Goal: Information Seeking & Learning: Learn about a topic

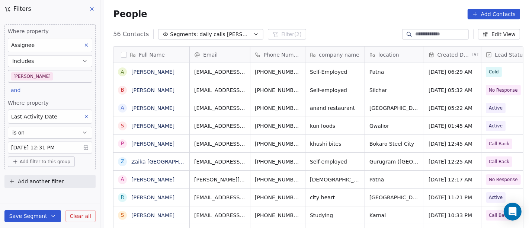
scroll to position [194, 422]
click at [322, 11] on div "People Add Contacts" at bounding box center [316, 13] width 407 height 10
click at [334, 19] on div "People Add Contacts" at bounding box center [316, 13] width 425 height 28
click at [17, 75] on body "On2Cook India Pvt. Ltd. Contacts People Marketing Workflows Campaigns Sales Pip…" at bounding box center [264, 114] width 529 height 228
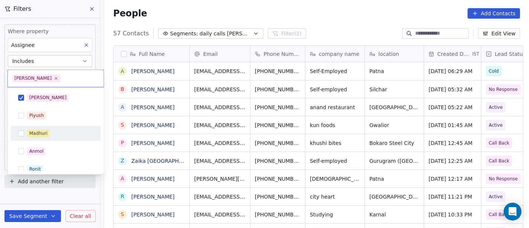
click at [58, 132] on div "Madhuri" at bounding box center [60, 133] width 66 height 8
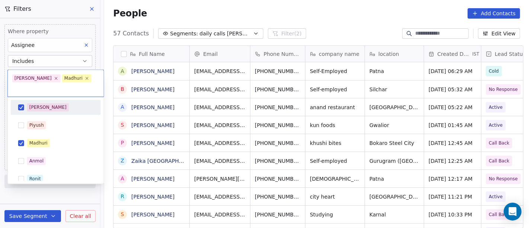
click at [42, 101] on div "[PERSON_NAME]" at bounding box center [56, 107] width 84 height 12
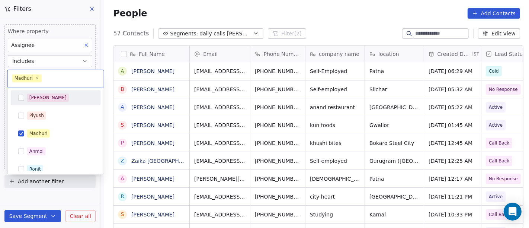
click at [274, 22] on html "On2Cook India Pvt. Ltd. Contacts People Marketing Workflows Campaigns Sales Pip…" at bounding box center [264, 114] width 529 height 228
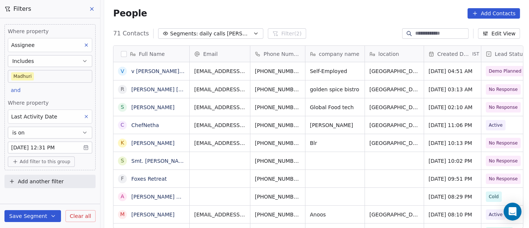
click at [51, 73] on body "On2Cook India Pvt. Ltd. Contacts People Marketing Workflows Campaigns Sales Pip…" at bounding box center [264, 114] width 529 height 228
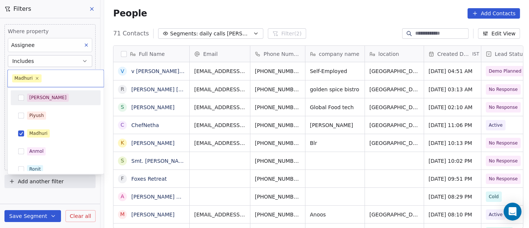
click at [64, 95] on div "[PERSON_NAME]" at bounding box center [60, 97] width 66 height 8
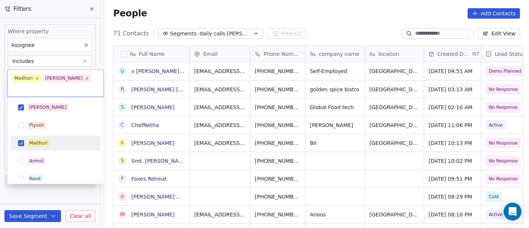
click at [64, 139] on div "Madhuri" at bounding box center [60, 143] width 66 height 8
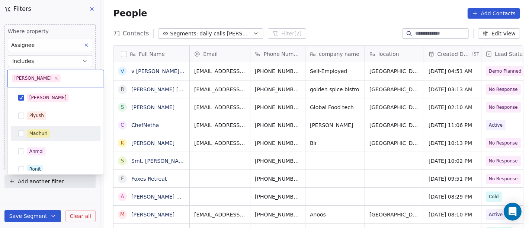
click at [302, 12] on html "On2Cook India Pvt. Ltd. Contacts People Marketing Workflows Campaigns Sales Pip…" at bounding box center [264, 114] width 529 height 228
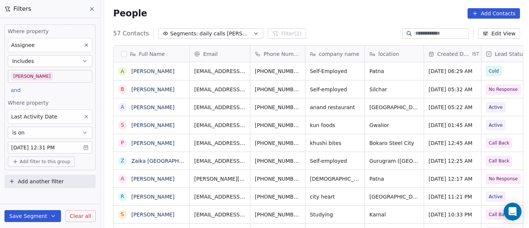
click at [298, 29] on div "57 Contacts Segments: daily calls salim Filter (2) Edit View" at bounding box center [316, 34] width 425 height 12
click at [318, 9] on div "People Add Contacts" at bounding box center [316, 13] width 407 height 10
click at [310, 21] on div "People Add Contacts" at bounding box center [316, 13] width 425 height 28
click at [316, 13] on div "People Add Contacts" at bounding box center [316, 13] width 407 height 10
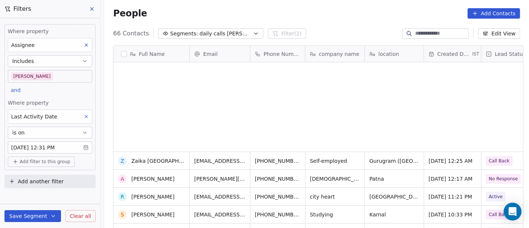
scroll to position [650, 0]
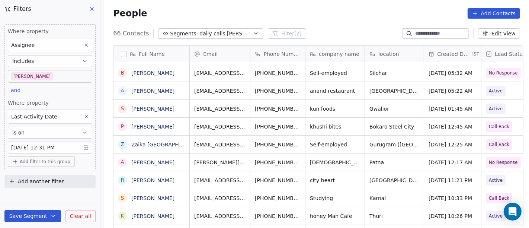
click at [300, 6] on div "People Add Contacts" at bounding box center [316, 13] width 425 height 28
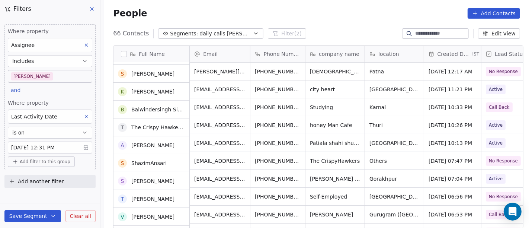
scroll to position [352, 0]
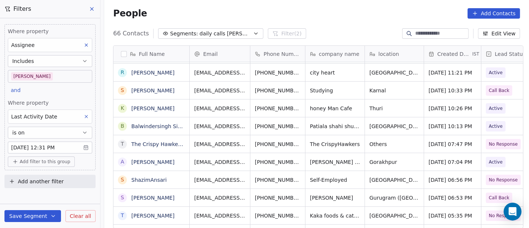
click at [286, 8] on div "People Add Contacts" at bounding box center [316, 13] width 407 height 10
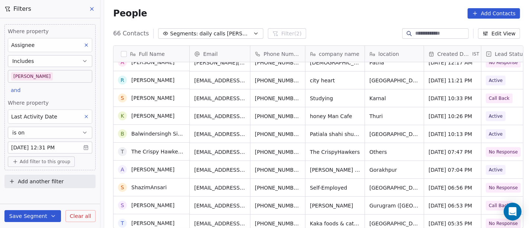
scroll to position [0, 0]
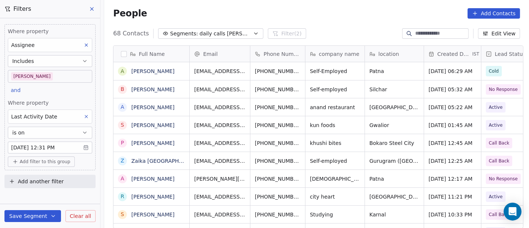
click at [357, 19] on div "People Add Contacts" at bounding box center [316, 13] width 425 height 28
click at [338, 13] on div "People Add Contacts" at bounding box center [316, 13] width 407 height 10
click at [282, 24] on div "People Add Contacts" at bounding box center [316, 13] width 425 height 28
click at [302, 24] on div "People Add Contacts" at bounding box center [316, 13] width 425 height 28
click at [53, 164] on button "Add filter to this group" at bounding box center [41, 161] width 67 height 10
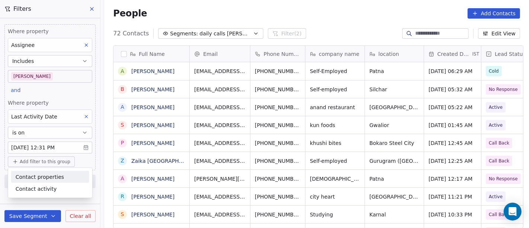
click at [52, 177] on span "Contact properties" at bounding box center [40, 177] width 48 height 8
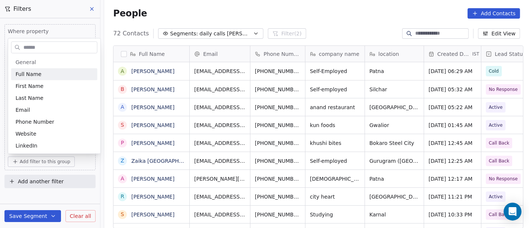
click at [30, 42] on input "text" at bounding box center [59, 47] width 75 height 11
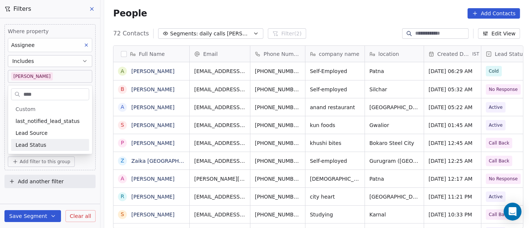
type input "****"
click at [52, 141] on div "Lead Status" at bounding box center [50, 144] width 69 height 7
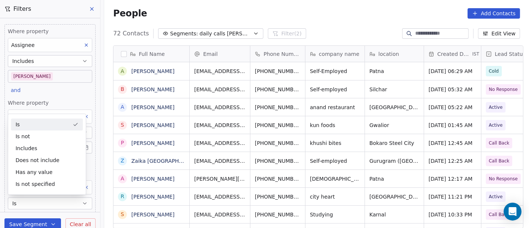
click at [350, 17] on div "People Add Contacts" at bounding box center [316, 13] width 407 height 10
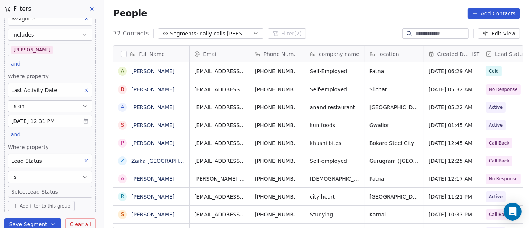
scroll to position [48, 0]
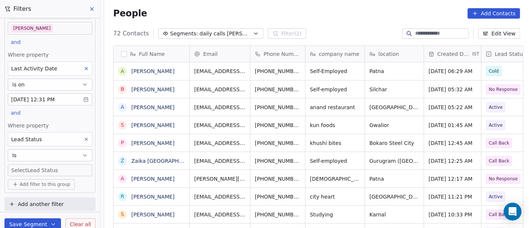
click at [49, 157] on button "Is" at bounding box center [50, 155] width 84 height 12
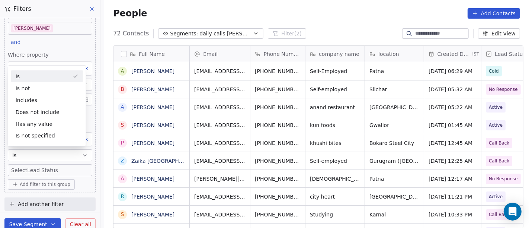
click at [38, 80] on div "Is" at bounding box center [47, 76] width 72 height 12
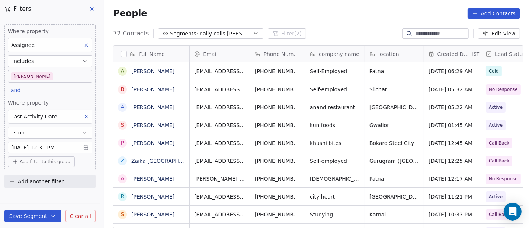
click at [288, 3] on div "People Add Contacts" at bounding box center [316, 13] width 425 height 28
click at [42, 158] on span "Add filter to this group" at bounding box center [45, 161] width 51 height 6
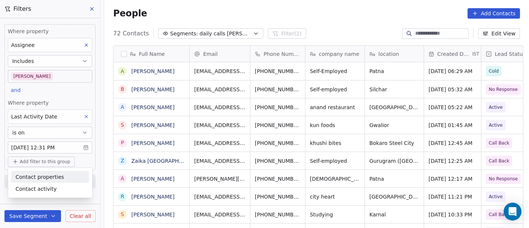
click at [36, 173] on span "Contact properties" at bounding box center [40, 177] width 48 height 8
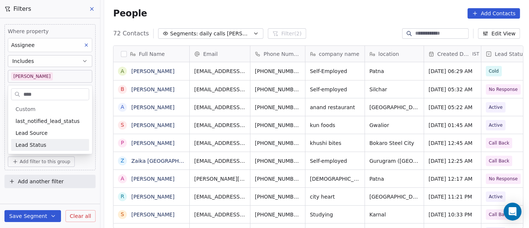
type input "****"
click at [38, 141] on span "Lead Status" at bounding box center [31, 144] width 31 height 7
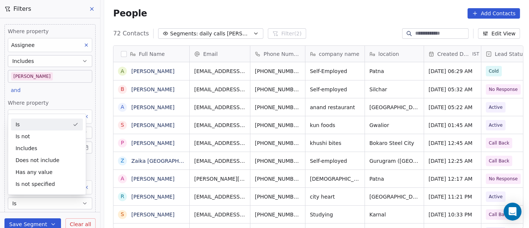
click at [404, 11] on div "People Add Contacts" at bounding box center [316, 13] width 407 height 10
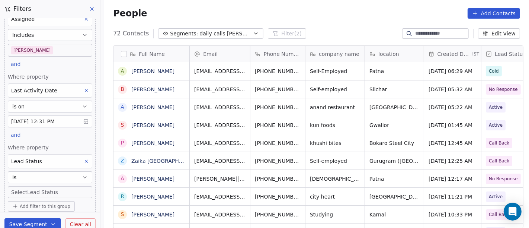
scroll to position [48, 0]
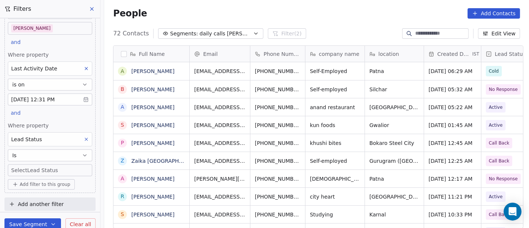
click at [39, 164] on body "On2Cook India Pvt. Ltd. Contacts People Marketing Workflows Campaigns Sales Pip…" at bounding box center [264, 114] width 529 height 228
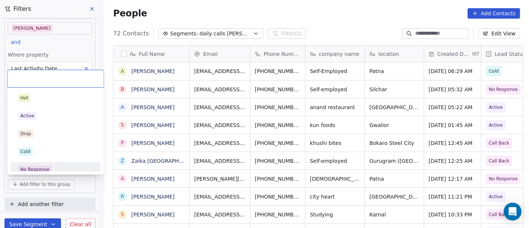
click at [45, 165] on span "No Response" at bounding box center [34, 169] width 33 height 8
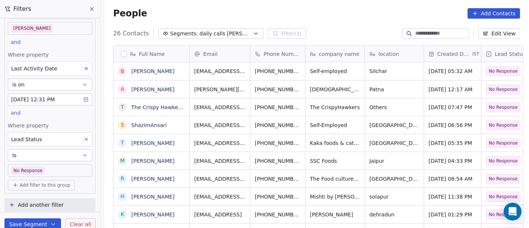
scroll to position [194, 422]
click at [56, 169] on body "On2Cook India Pvt. Ltd. Contacts People Marketing Workflows Campaigns Sales Pip…" at bounding box center [264, 114] width 529 height 228
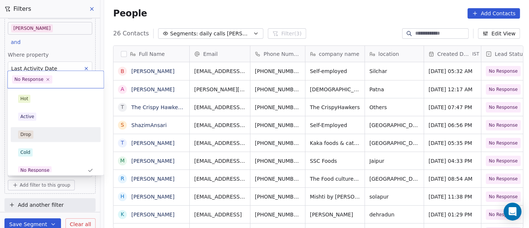
scroll to position [5, 0]
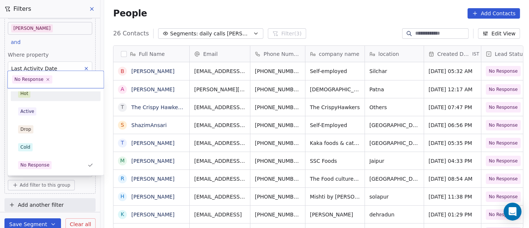
click at [51, 93] on div "Hot" at bounding box center [55, 93] width 75 height 8
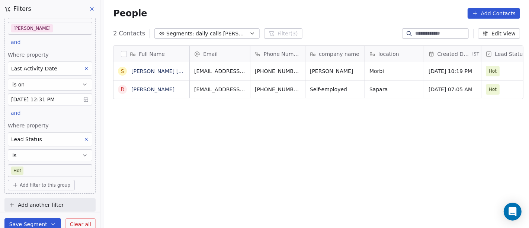
scroll to position [194, 422]
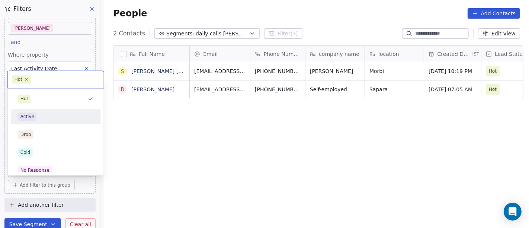
click at [52, 113] on div "Active" at bounding box center [55, 116] width 75 height 8
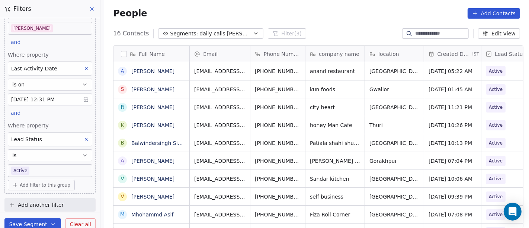
click at [38, 172] on body "On2Cook India Pvt. Ltd. Contacts People Marketing Workflows Campaigns Sales Pip…" at bounding box center [264, 114] width 529 height 228
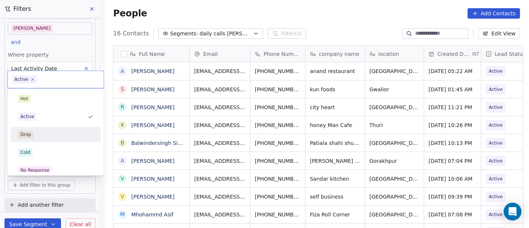
click at [70, 136] on div "Drop" at bounding box center [55, 134] width 75 height 8
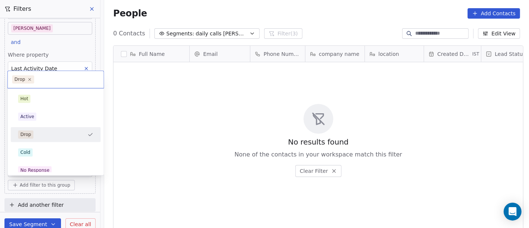
click at [29, 167] on body "On2Cook India Pvt. Ltd. Contacts People Marketing Workflows Campaigns Sales Pip…" at bounding box center [264, 114] width 529 height 228
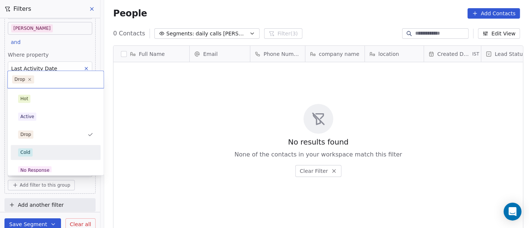
click at [60, 156] on div "Cold" at bounding box center [56, 152] width 84 height 12
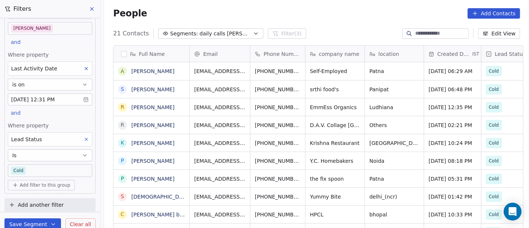
click at [42, 167] on body "On2Cook India Pvt. Ltd. Contacts People Marketing Workflows Campaigns Sales Pip…" at bounding box center [264, 114] width 529 height 228
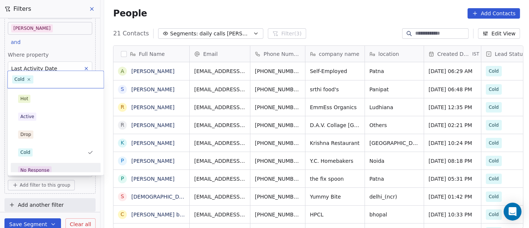
click at [45, 166] on span "No Response" at bounding box center [34, 170] width 33 height 8
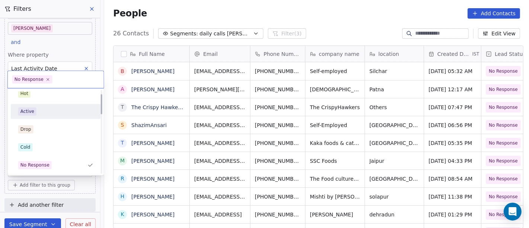
scroll to position [46, 0]
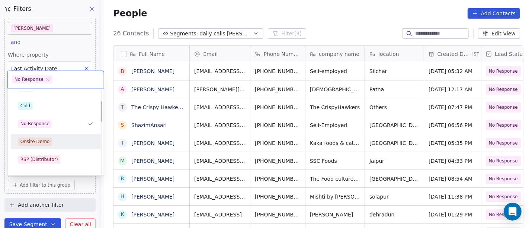
click at [45, 139] on div "Onsite Demo" at bounding box center [34, 141] width 29 height 7
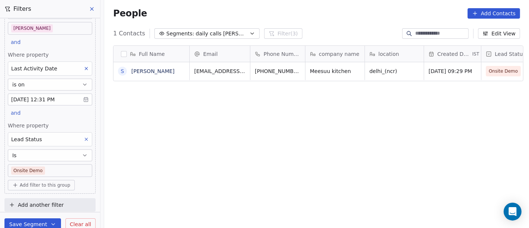
scroll to position [194, 422]
click at [59, 166] on body "On2Cook India Pvt. Ltd. Contacts People Marketing Workflows Campaigns Sales Pip…" at bounding box center [264, 114] width 529 height 228
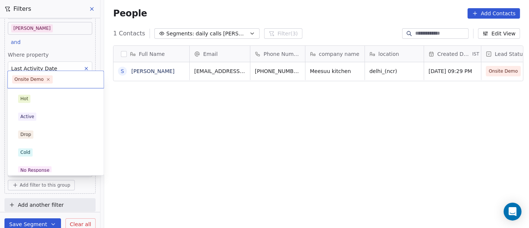
scroll to position [23, 0]
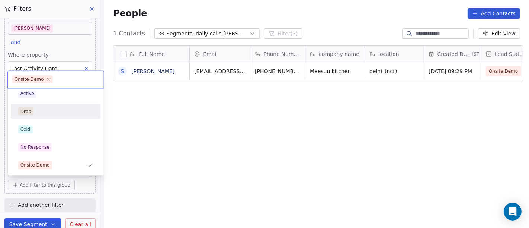
click at [217, 161] on html "On2Cook India Pvt. Ltd. Contacts People Marketing Workflows Campaigns Sales Pip…" at bounding box center [264, 114] width 529 height 228
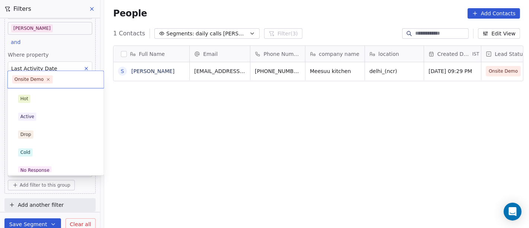
click at [46, 170] on body "On2Cook India Pvt. Ltd. Contacts People Marketing Workflows Campaigns Sales Pip…" at bounding box center [264, 114] width 529 height 228
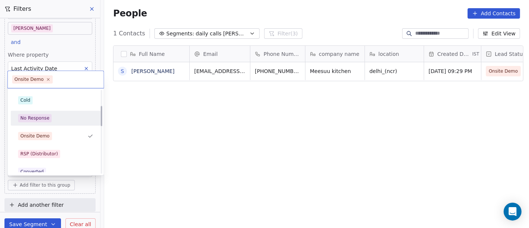
scroll to position [65, 0]
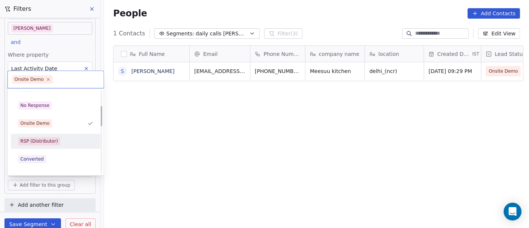
click at [45, 135] on div "RSP (Distributor)" at bounding box center [56, 141] width 84 height 12
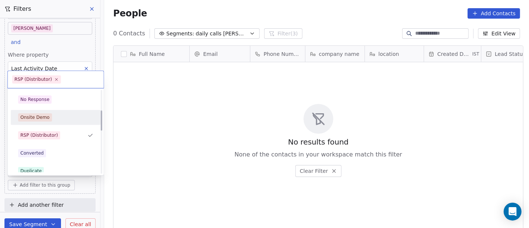
scroll to position [83, 0]
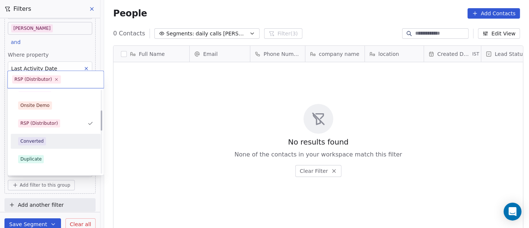
click at [56, 144] on div "Converted" at bounding box center [55, 141] width 75 height 8
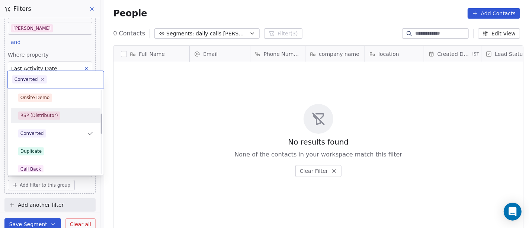
scroll to position [100, 0]
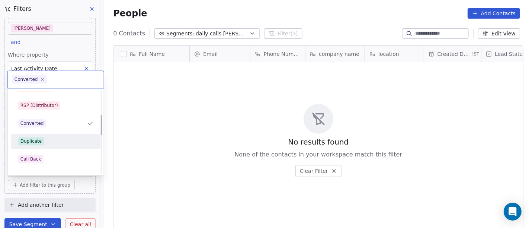
click at [46, 139] on div "Duplicate" at bounding box center [55, 141] width 75 height 8
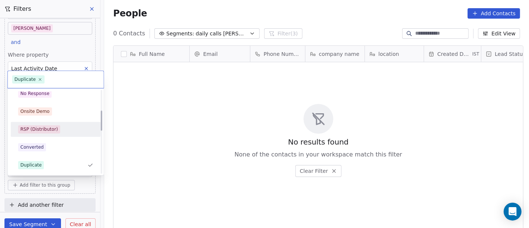
scroll to position [118, 0]
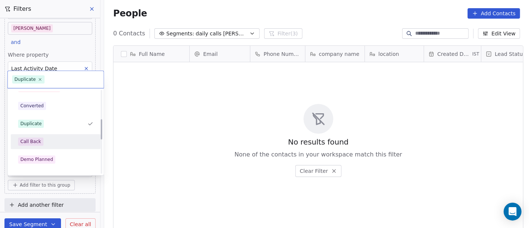
click at [41, 143] on span "Call Back" at bounding box center [30, 141] width 25 height 8
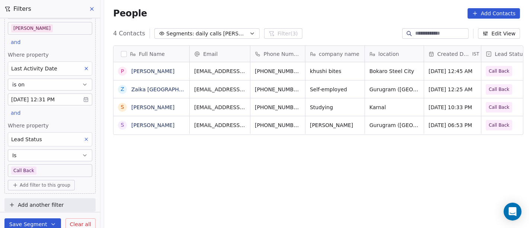
scroll to position [194, 422]
click at [64, 171] on body "On2Cook India Pvt. Ltd. Contacts People Marketing Workflows Campaigns Sales Pip…" at bounding box center [264, 114] width 529 height 228
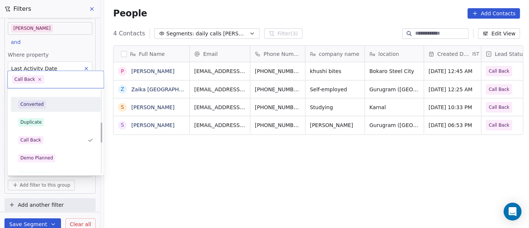
scroll to position [136, 0]
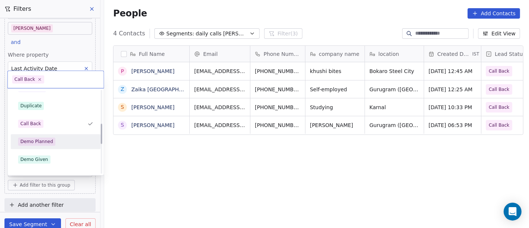
click at [57, 141] on div "Demo Planned" at bounding box center [55, 141] width 75 height 8
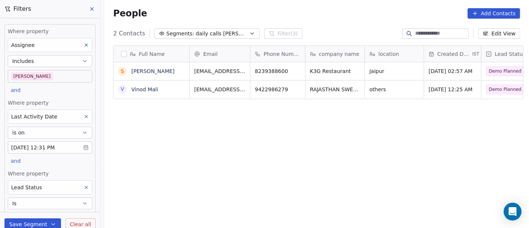
scroll to position [49, 0]
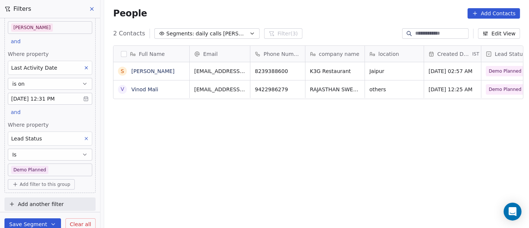
click at [43, 184] on span "Add filter to this group" at bounding box center [45, 184] width 51 height 6
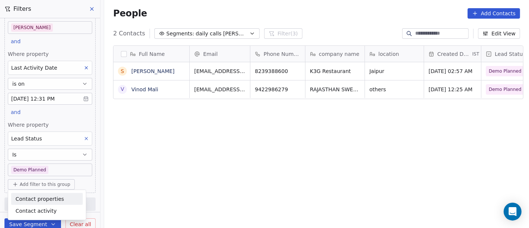
click at [57, 200] on span "Contact properties" at bounding box center [40, 198] width 48 height 8
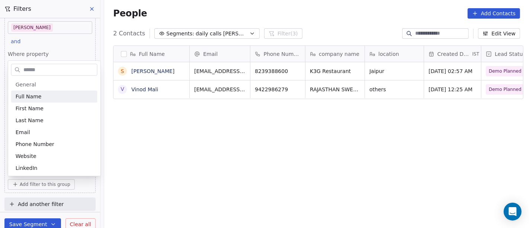
click at [49, 67] on input "text" at bounding box center [59, 69] width 75 height 11
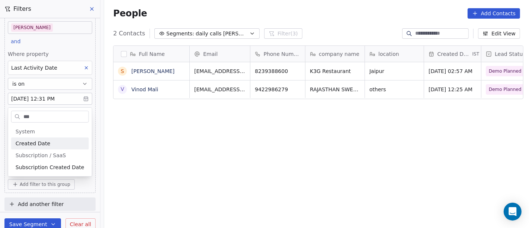
type input "***"
click at [52, 143] on div "Created Date" at bounding box center [50, 142] width 69 height 7
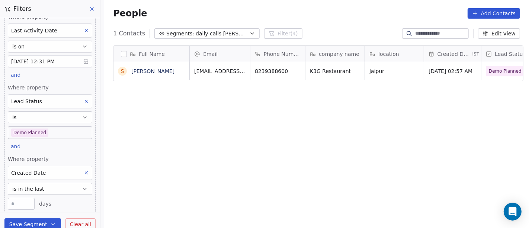
scroll to position [119, 0]
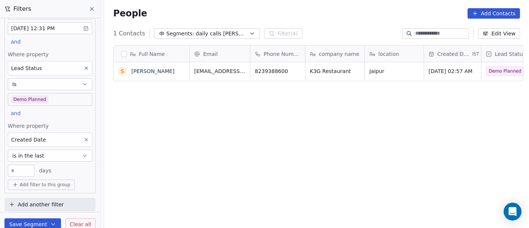
click at [54, 153] on button "is in the last" at bounding box center [50, 155] width 84 height 12
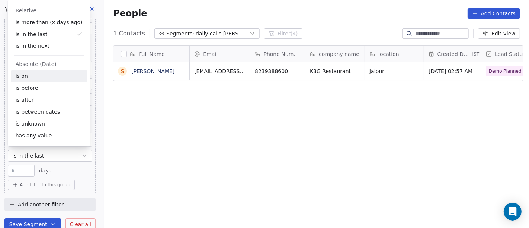
drag, startPoint x: 60, startPoint y: 81, endPoint x: 65, endPoint y: 79, distance: 5.4
click at [60, 81] on div "is on" at bounding box center [49, 76] width 76 height 12
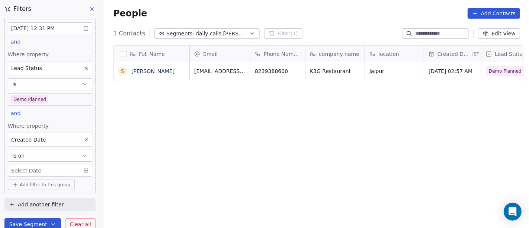
click at [54, 168] on body "On2Cook India Pvt. Ltd. Contacts People Marketing Workflows Campaigns Sales Pip…" at bounding box center [264, 114] width 529 height 228
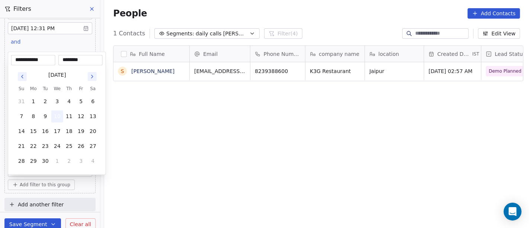
click at [59, 117] on button "10" at bounding box center [57, 116] width 12 height 12
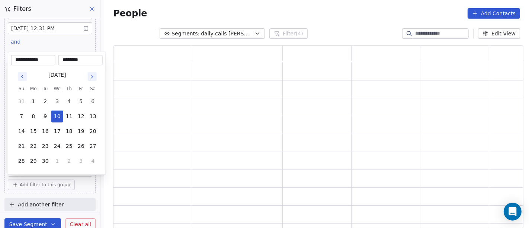
click at [291, 161] on html "**********" at bounding box center [264, 114] width 529 height 228
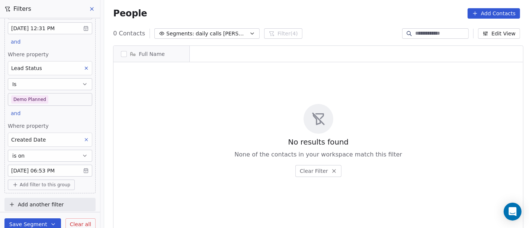
scroll to position [194, 422]
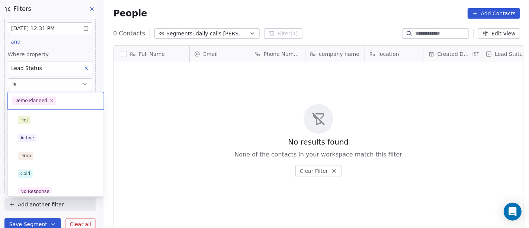
click at [38, 102] on body "On2Cook India Pvt. Ltd. Contacts People Marketing Workflows Campaigns Sales Pip…" at bounding box center [264, 114] width 529 height 228
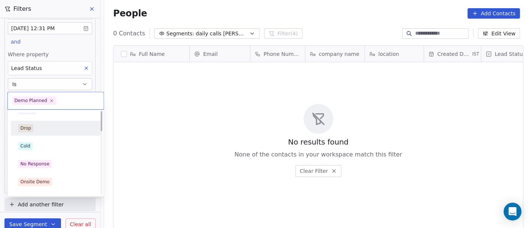
scroll to position [0, 0]
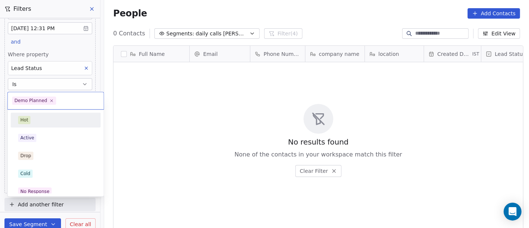
click at [48, 120] on div "Hot" at bounding box center [55, 120] width 75 height 8
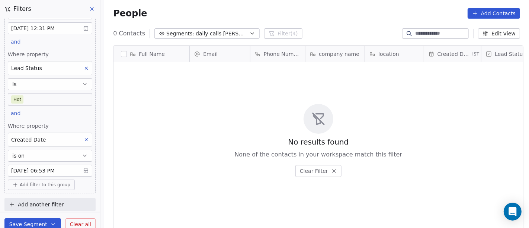
scroll to position [194, 422]
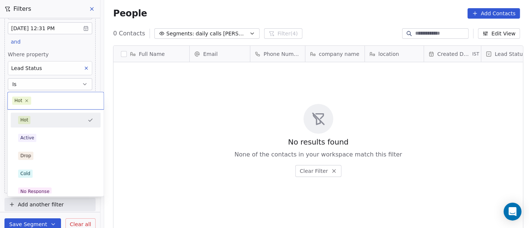
click at [41, 95] on body "On2Cook India Pvt. Ltd. Contacts People Marketing Workflows Campaigns Sales Pip…" at bounding box center [264, 114] width 529 height 228
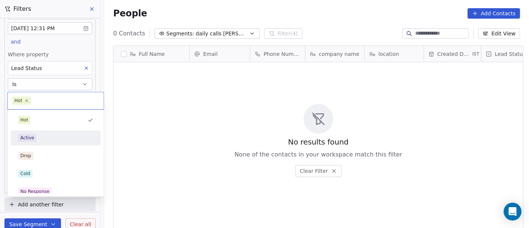
click at [52, 138] on div "Active" at bounding box center [55, 137] width 75 height 8
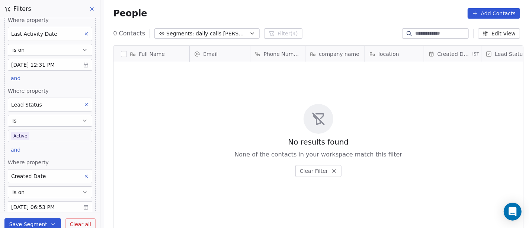
scroll to position [119, 0]
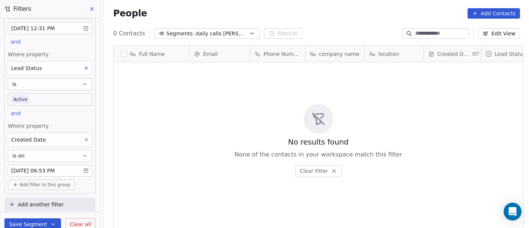
click at [46, 98] on body "On2Cook India Pvt. Ltd. Contacts People Marketing Workflows Campaigns Sales Pip…" at bounding box center [264, 114] width 529 height 228
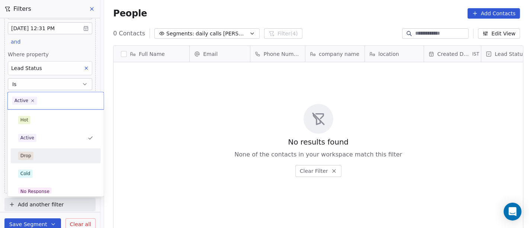
click at [53, 152] on div "Drop" at bounding box center [55, 155] width 75 height 8
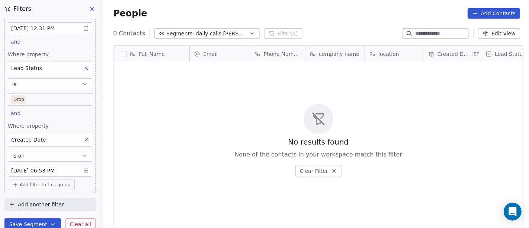
scroll to position [6, 6]
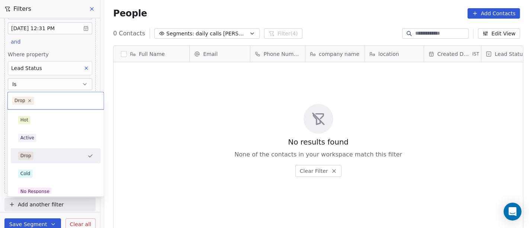
click at [32, 94] on body "On2Cook India Pvt. Ltd. Contacts People Marketing Workflows Campaigns Sales Pip…" at bounding box center [264, 114] width 529 height 228
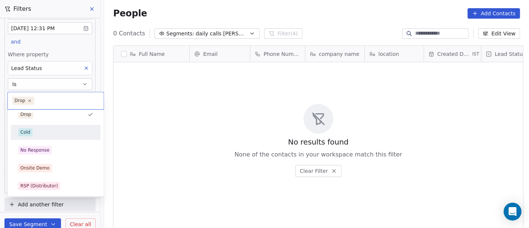
click at [45, 131] on div "Cold" at bounding box center [55, 132] width 75 height 8
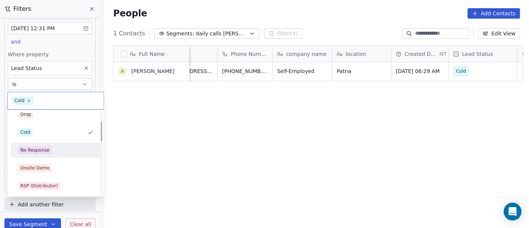
click at [43, 152] on div "No Response" at bounding box center [34, 149] width 29 height 7
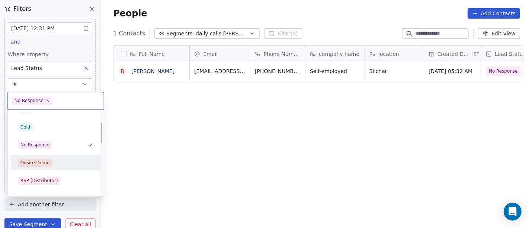
click at [28, 160] on div "Onsite Demo" at bounding box center [34, 162] width 29 height 7
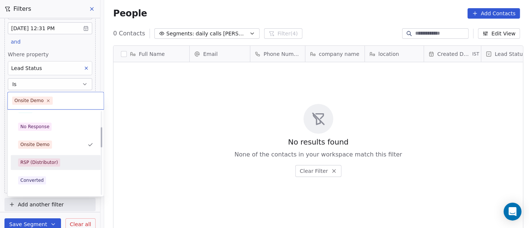
click at [52, 162] on div "RSP (Distributor)" at bounding box center [39, 162] width 38 height 7
click at [56, 161] on div "Converted" at bounding box center [55, 162] width 75 height 8
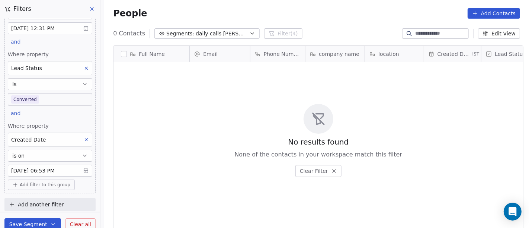
click at [44, 97] on body "On2Cook India Pvt. Ltd. Contacts People Marketing Workflows Campaigns Sales Pip…" at bounding box center [264, 114] width 529 height 228
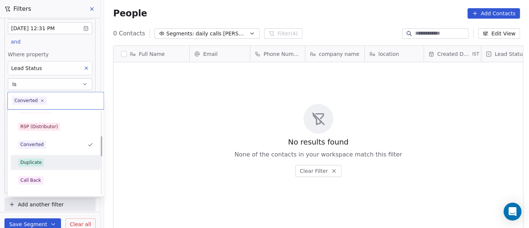
click at [55, 168] on div "Duplicate" at bounding box center [56, 162] width 90 height 15
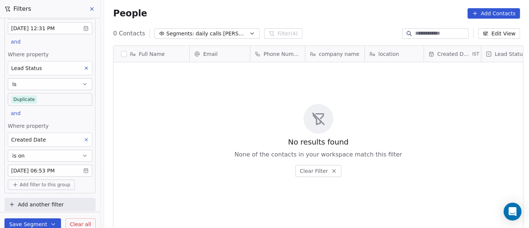
click at [39, 93] on body "On2Cook India Pvt. Ltd. Contacts People Marketing Workflows Campaigns Sales Pip…" at bounding box center [264, 114] width 529 height 228
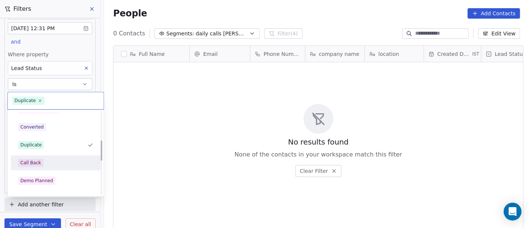
click at [44, 166] on div "Call Back" at bounding box center [55, 162] width 75 height 8
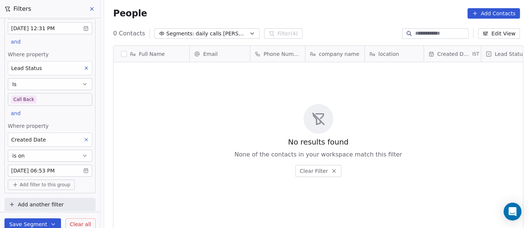
click at [52, 101] on body "On2Cook India Pvt. Ltd. Contacts People Marketing Workflows Campaigns Sales Pip…" at bounding box center [264, 114] width 529 height 228
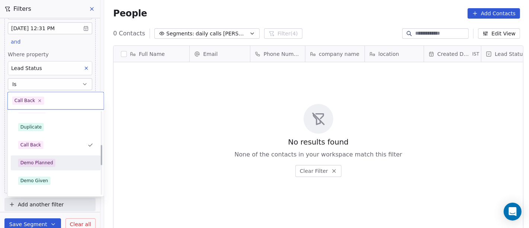
click at [52, 170] on div "Hot Active Drop Cold No Response Onsite Demo RSP (Distributor) Converted Duplic…" at bounding box center [56, 145] width 90 height 336
click at [49, 162] on div "Demo Planned" at bounding box center [36, 162] width 33 height 7
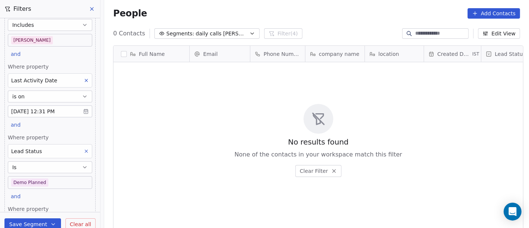
click at [85, 79] on icon at bounding box center [86, 80] width 3 height 3
click at [324, 0] on div "People Add Contacts" at bounding box center [316, 13] width 425 height 28
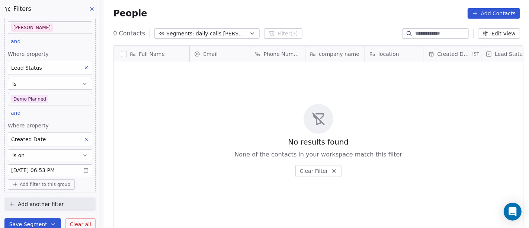
click at [85, 68] on icon at bounding box center [86, 68] width 3 height 3
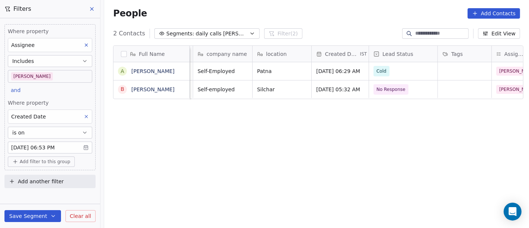
click at [51, 136] on button "is on" at bounding box center [50, 132] width 84 height 12
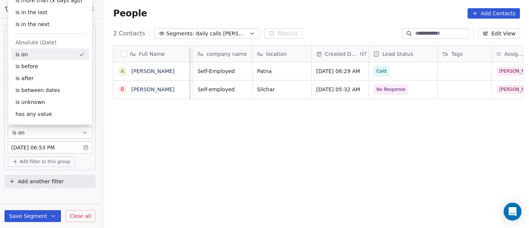
click at [229, 154] on div "Full Name A Abhishek Mehrotra B Bijan K. Roy Email Phone Number company name lo…" at bounding box center [316, 139] width 425 height 200
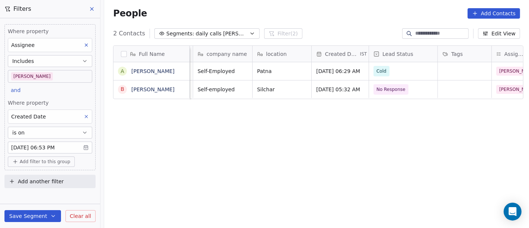
click at [86, 116] on icon at bounding box center [86, 116] width 3 height 3
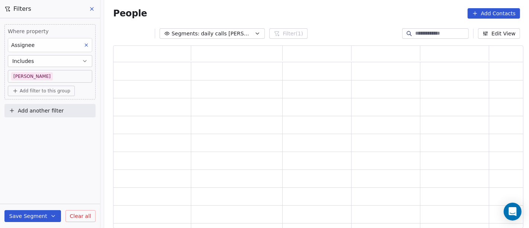
click at [45, 93] on span "Add filter to this group" at bounding box center [45, 91] width 51 height 6
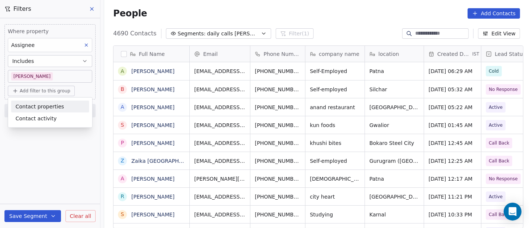
click at [29, 104] on span "Contact properties" at bounding box center [40, 106] width 48 height 8
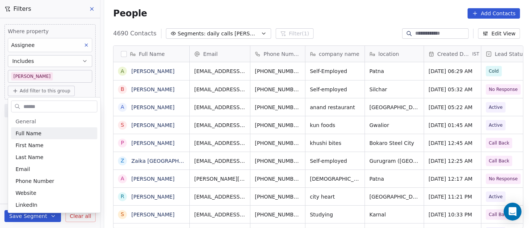
click at [54, 107] on input "text" at bounding box center [59, 106] width 75 height 11
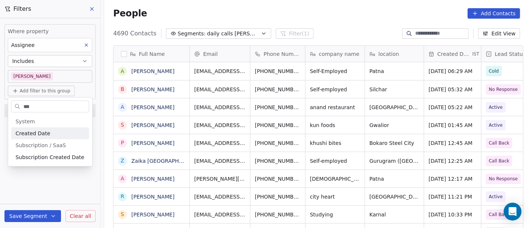
type input "***"
click at [51, 132] on div "Created Date" at bounding box center [50, 132] width 69 height 7
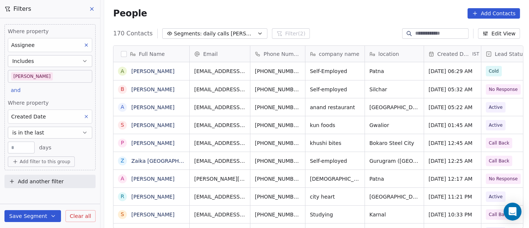
click at [30, 115] on span "Created Date" at bounding box center [28, 116] width 35 height 6
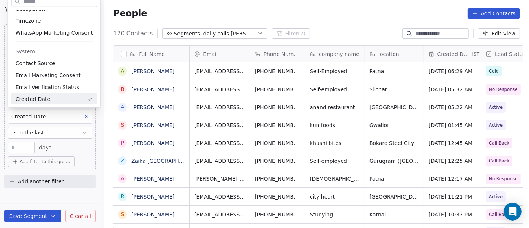
click at [48, 128] on html "On2Cook India Pvt. Ltd. Contacts People Marketing Workflows Campaigns Sales Pip…" at bounding box center [264, 114] width 529 height 228
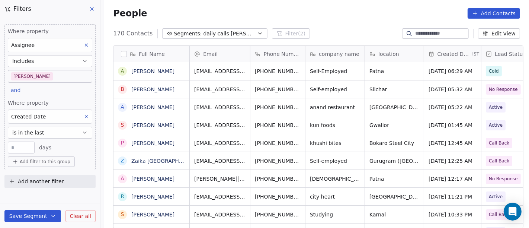
click at [55, 128] on button "is in the last" at bounding box center [50, 132] width 84 height 12
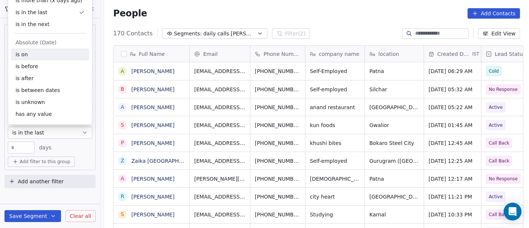
click at [44, 53] on div "is on" at bounding box center [50, 54] width 78 height 12
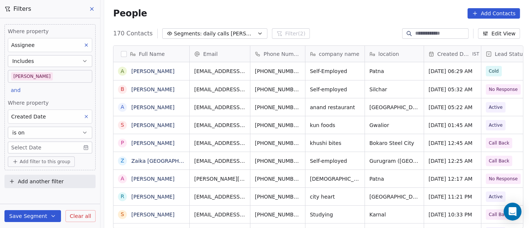
click at [391, 9] on div "People Add Contacts" at bounding box center [316, 13] width 407 height 10
click at [38, 148] on body "On2Cook India Pvt. Ltd. Contacts People Marketing Workflows Campaigns Sales Pip…" at bounding box center [264, 114] width 529 height 228
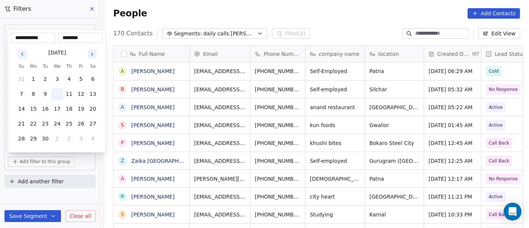
click at [57, 91] on button "10" at bounding box center [57, 94] width 12 height 12
click at [371, 3] on html "On2Cook India Pvt. Ltd. Contacts People Marketing Workflows Campaigns Sales Pip…" at bounding box center [264, 114] width 529 height 228
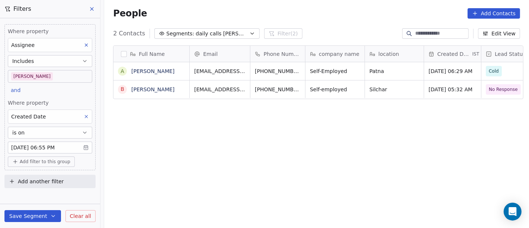
click at [28, 77] on body "On2Cook India Pvt. Ltd. Contacts People Marketing Workflows Campaigns Sales Pip…" at bounding box center [264, 114] width 529 height 228
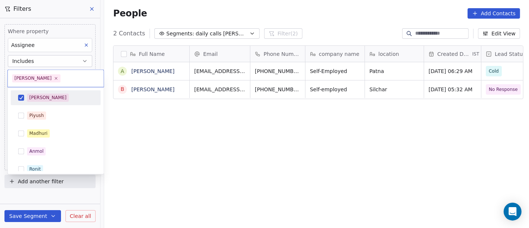
click at [43, 93] on div "[PERSON_NAME]" at bounding box center [60, 97] width 66 height 8
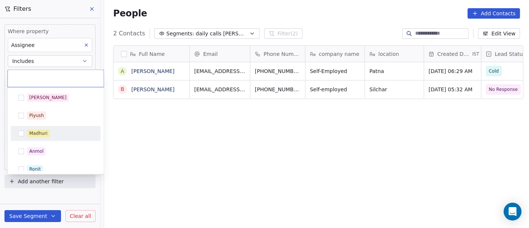
click at [68, 138] on div "Madhuri" at bounding box center [56, 133] width 84 height 12
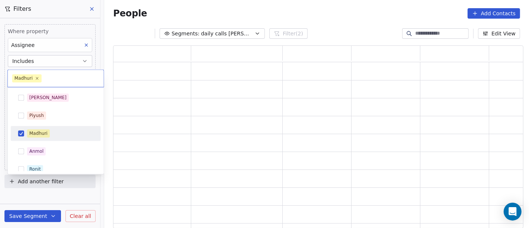
click at [334, 5] on html "On2Cook India Pvt. Ltd. Contacts People Marketing Workflows Campaigns Sales Pip…" at bounding box center [264, 114] width 529 height 228
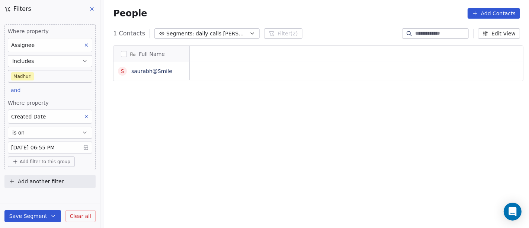
scroll to position [194, 422]
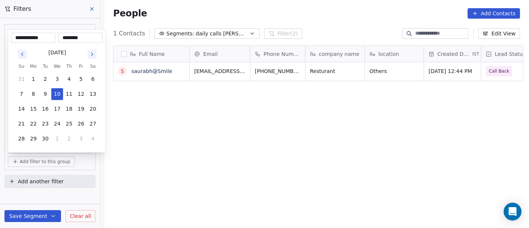
click at [38, 148] on body "**********" at bounding box center [264, 114] width 529 height 228
click at [44, 94] on button "9" at bounding box center [45, 94] width 12 height 12
type input "**********"
click at [252, 170] on html "**********" at bounding box center [264, 114] width 529 height 228
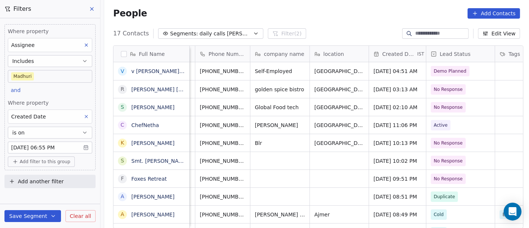
scroll to position [0, 55]
click at [42, 160] on span "Add filter to this group" at bounding box center [45, 161] width 51 height 6
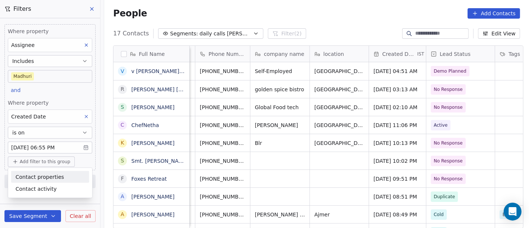
click at [39, 175] on span "Contact properties" at bounding box center [40, 177] width 48 height 8
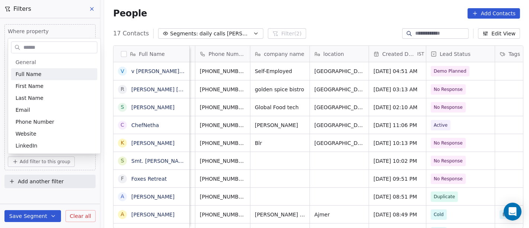
click at [36, 48] on input "text" at bounding box center [59, 47] width 75 height 11
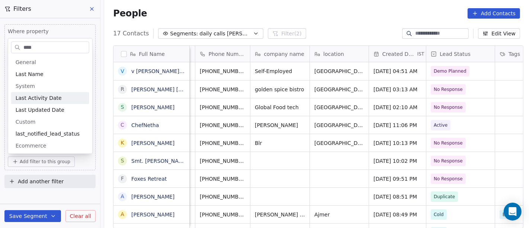
type input "****"
click at [51, 94] on span "Last Activity Date" at bounding box center [39, 97] width 46 height 7
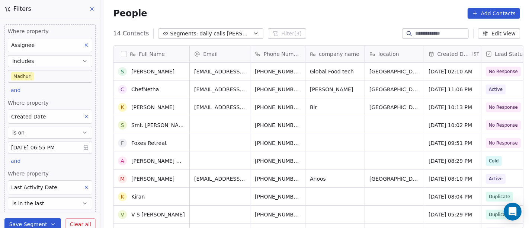
scroll to position [84, 0]
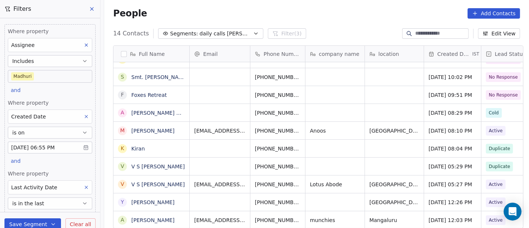
click at [65, 201] on button "is in the last" at bounding box center [50, 203] width 84 height 12
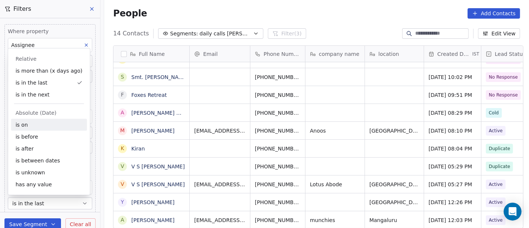
click at [32, 125] on div "is on" at bounding box center [49, 125] width 76 height 12
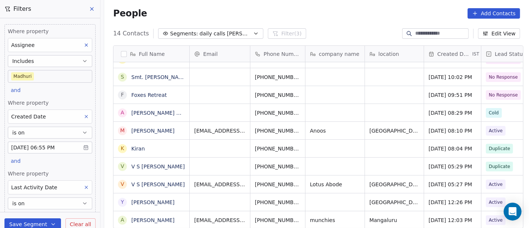
click at [338, 4] on div "People Add Contacts" at bounding box center [316, 13] width 425 height 28
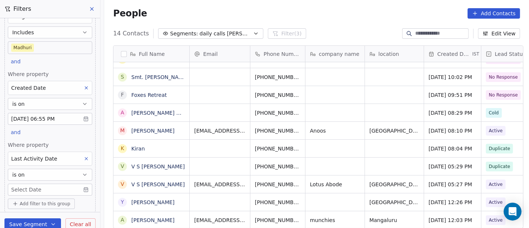
scroll to position [48, 0]
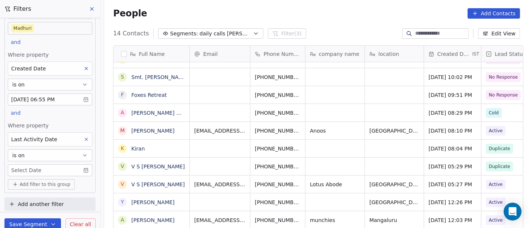
click at [50, 170] on body "On2Cook India Pvt. Ltd. Contacts People Marketing Workflows Campaigns Sales Pip…" at bounding box center [264, 114] width 529 height 228
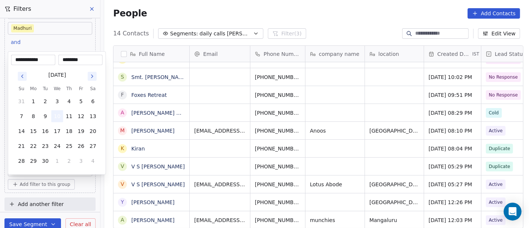
click at [56, 117] on button "10" at bounding box center [57, 116] width 12 height 12
click at [349, 20] on html "On2Cook India Pvt. Ltd. Contacts People Marketing Workflows Campaigns Sales Pip…" at bounding box center [264, 114] width 529 height 228
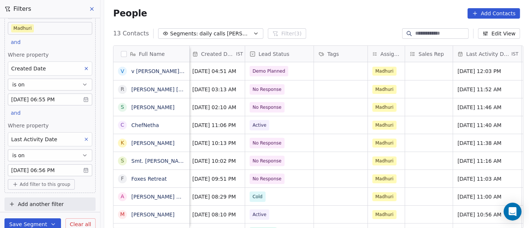
scroll to position [0, 235]
click at [49, 183] on span "Add filter to this group" at bounding box center [45, 184] width 51 height 6
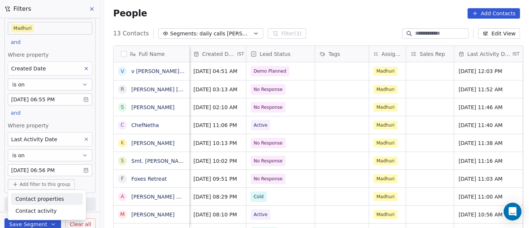
click at [54, 196] on span "Contact properties" at bounding box center [40, 198] width 48 height 8
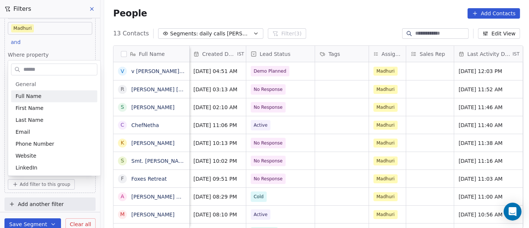
click at [46, 68] on input "text" at bounding box center [59, 69] width 75 height 11
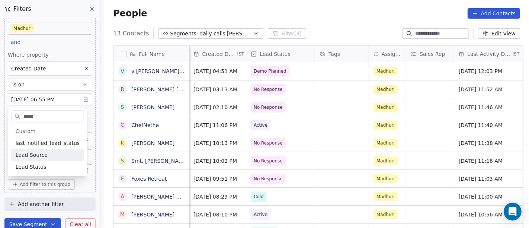
type input "****"
click at [51, 164] on div "Lead Status" at bounding box center [48, 166] width 64 height 7
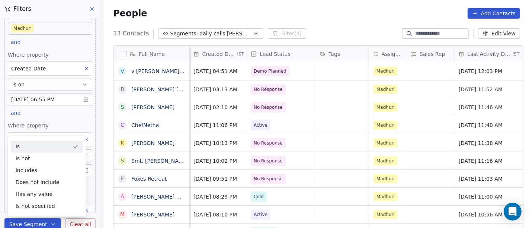
click at [48, 145] on div "Is" at bounding box center [47, 146] width 72 height 12
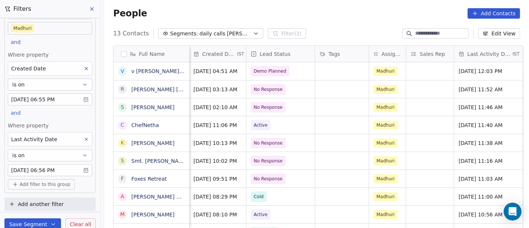
click at [41, 182] on span "Add filter to this group" at bounding box center [45, 184] width 51 height 6
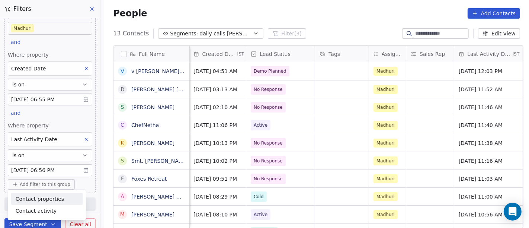
click at [50, 196] on span "Contact properties" at bounding box center [40, 198] width 48 height 8
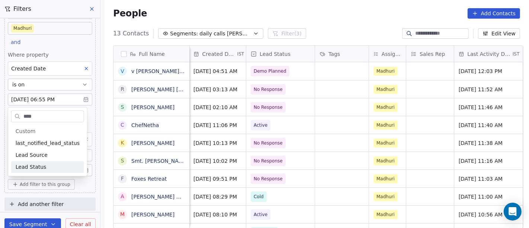
type input "****"
click at [41, 165] on span "Lead Status" at bounding box center [31, 166] width 31 height 7
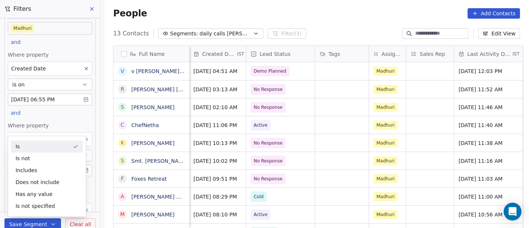
click at [45, 145] on div "Is" at bounding box center [47, 146] width 72 height 12
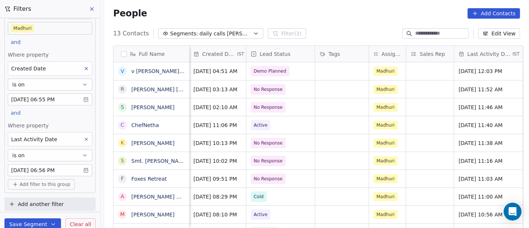
click at [26, 183] on span "Add filter to this group" at bounding box center [45, 184] width 51 height 6
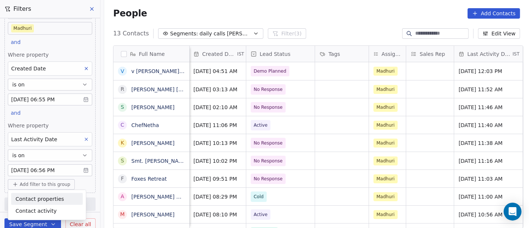
click at [45, 197] on span "Contact properties" at bounding box center [40, 198] width 48 height 8
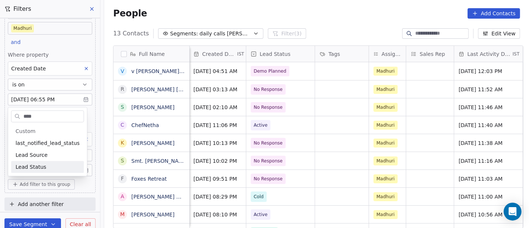
type input "****"
click at [45, 167] on div "Lead Status" at bounding box center [48, 166] width 64 height 7
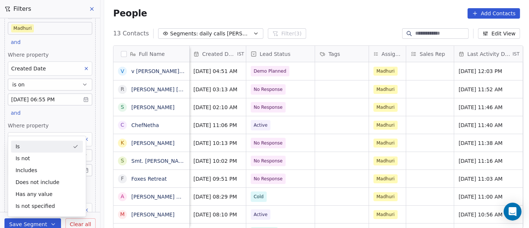
click at [386, 15] on div "People Add Contacts" at bounding box center [316, 13] width 407 height 10
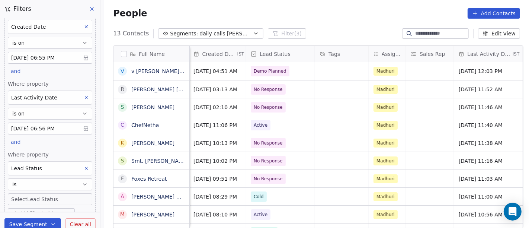
scroll to position [118, 0]
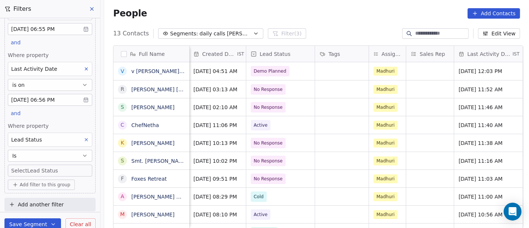
click at [54, 170] on body "On2Cook India Pvt. Ltd. Contacts People Marketing Workflows Campaigns Sales Pip…" at bounding box center [264, 114] width 529 height 228
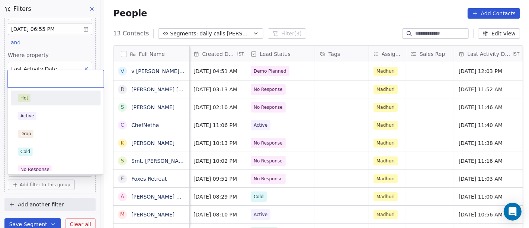
click at [26, 95] on div "Hot" at bounding box center [24, 97] width 8 height 7
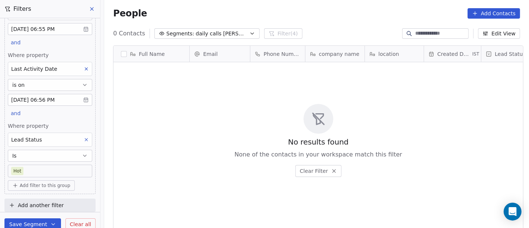
scroll to position [194, 422]
click at [59, 166] on body "On2Cook India Pvt. Ltd. Contacts People Marketing Workflows Campaigns Sales Pip…" at bounding box center [264, 114] width 529 height 228
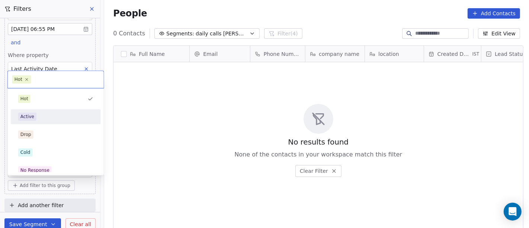
click at [37, 112] on div "Active" at bounding box center [55, 116] width 75 height 8
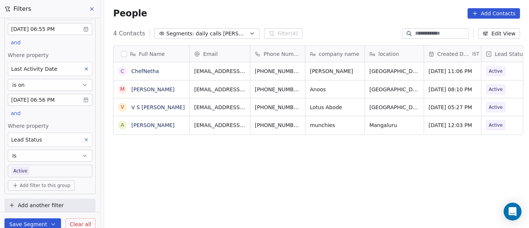
click at [58, 169] on body "On2Cook India Pvt. Ltd. Contacts People Marketing Workflows Campaigns Sales Pip…" at bounding box center [264, 114] width 529 height 228
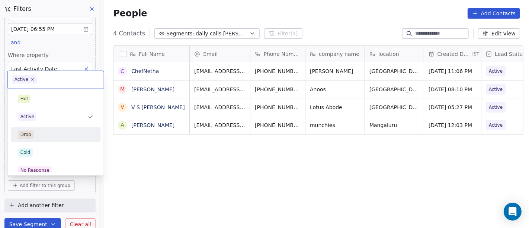
click at [49, 138] on div "Drop" at bounding box center [55, 134] width 75 height 8
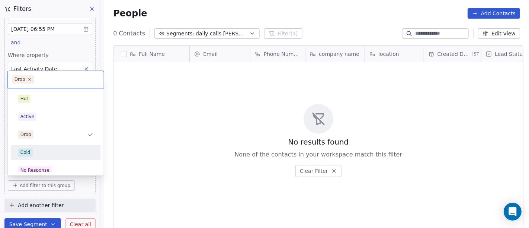
click at [35, 152] on div "Cold" at bounding box center [55, 152] width 75 height 8
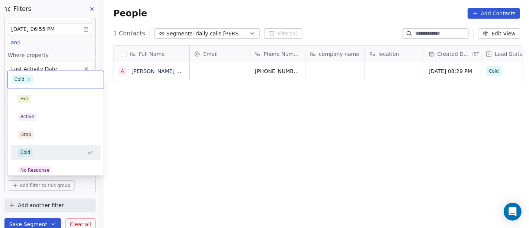
click at [55, 168] on body "On2Cook India Pvt. Ltd. Contacts People Marketing Workflows Campaigns Sales Pip…" at bounding box center [264, 114] width 529 height 228
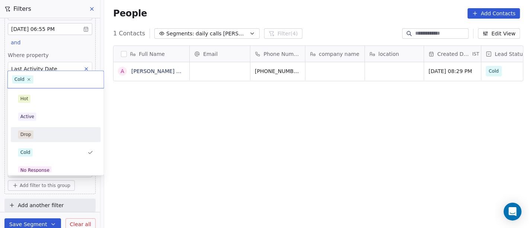
scroll to position [41, 0]
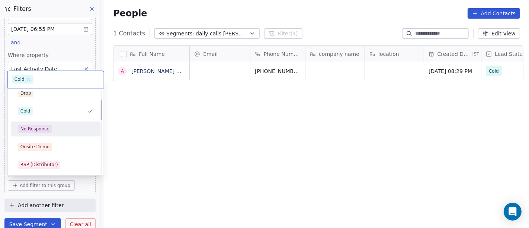
click at [46, 129] on div "No Response" at bounding box center [34, 128] width 29 height 7
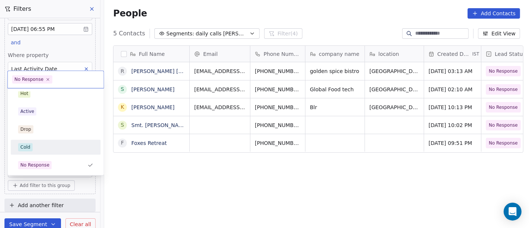
scroll to position [46, 0]
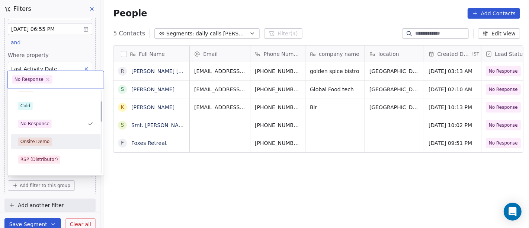
click at [51, 142] on div "Onsite Demo" at bounding box center [55, 141] width 75 height 8
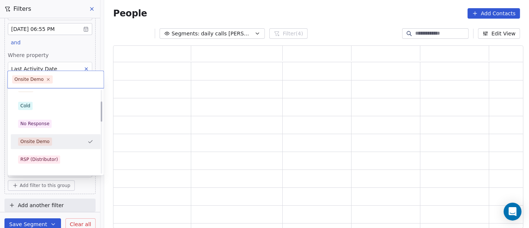
scroll to position [176, 404]
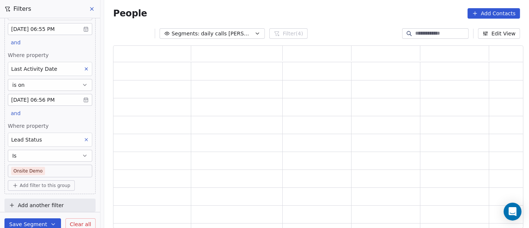
click at [55, 167] on body "On2Cook India Pvt. Ltd. Contacts People Marketing Workflows Campaigns Sales Pip…" at bounding box center [264, 114] width 529 height 228
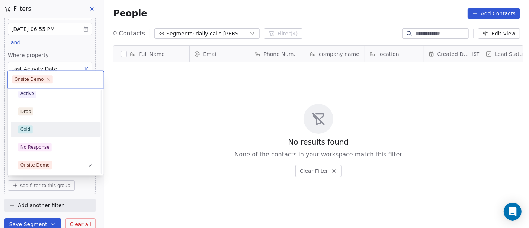
scroll to position [65, 0]
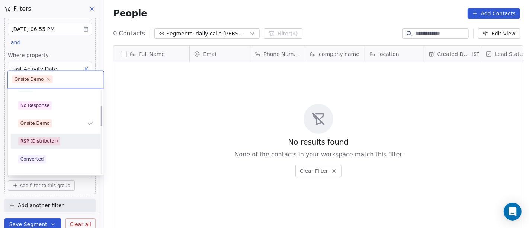
click at [59, 142] on div "RSP (Distributor)" at bounding box center [55, 141] width 75 height 8
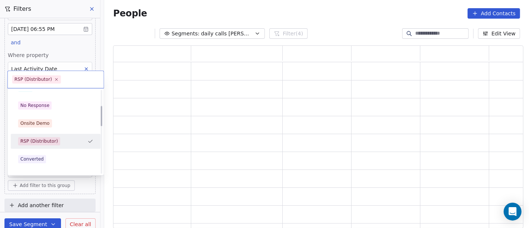
scroll to position [6, 6]
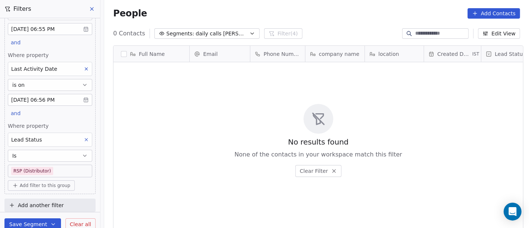
click at [56, 167] on body "On2Cook India Pvt. Ltd. Contacts People Marketing Workflows Campaigns Sales Pip…" at bounding box center [264, 114] width 529 height 228
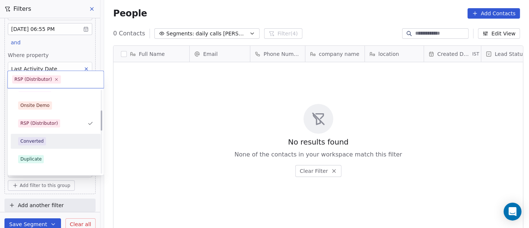
click at [49, 141] on div "Converted" at bounding box center [55, 141] width 75 height 8
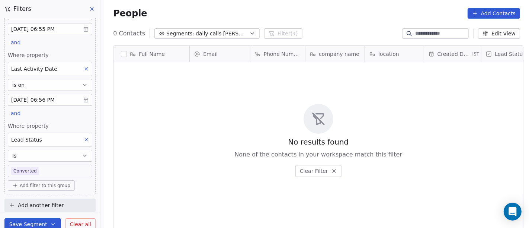
click at [53, 167] on body "On2Cook India Pvt. Ltd. Contacts People Marketing Workflows Campaigns Sales Pip…" at bounding box center [264, 114] width 529 height 228
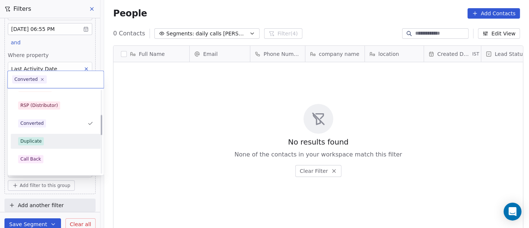
click at [38, 139] on div "Duplicate" at bounding box center [30, 141] width 21 height 7
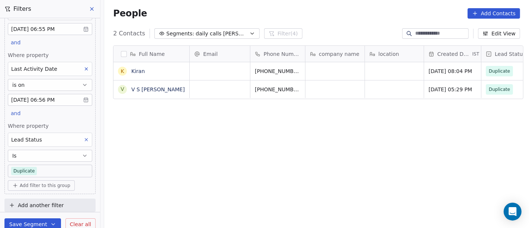
click at [45, 168] on body "On2Cook India Pvt. Ltd. Contacts People Marketing Workflows Campaigns Sales Pip…" at bounding box center [264, 114] width 529 height 228
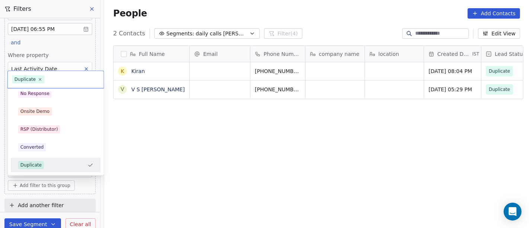
click at [224, 161] on html "On2Cook India Pvt. Ltd. Contacts People Marketing Workflows Campaigns Sales Pip…" at bounding box center [264, 114] width 529 height 228
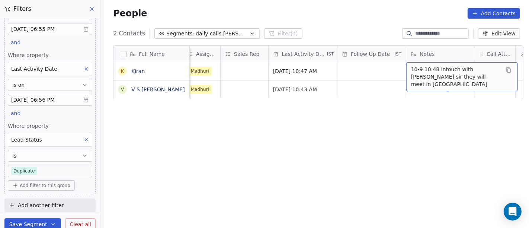
click at [341, 117] on div "Full Name K Kiran V V S Sankar Created Date IST Lead Status Tags Assignee Sales…" at bounding box center [316, 139] width 425 height 200
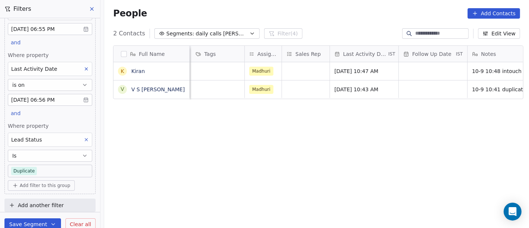
click at [238, 162] on div "Full Name K Kiran V V S Sankar company name location Created Date IST Lead Stat…" at bounding box center [316, 139] width 425 height 200
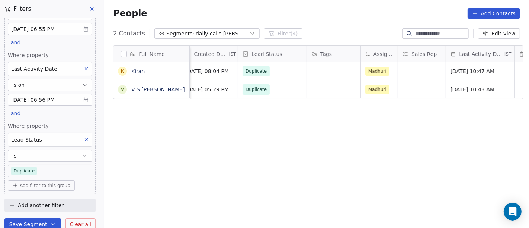
click at [217, 155] on div "Full Name K Kiran V V S Sankar Phone Number company name location Created Date …" at bounding box center [316, 139] width 425 height 200
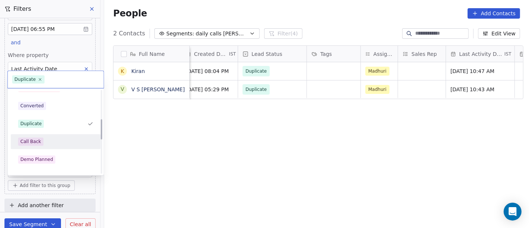
click at [64, 140] on div "Call Back" at bounding box center [55, 141] width 75 height 8
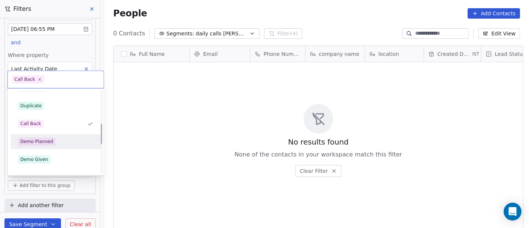
click at [47, 143] on div "Demo Planned" at bounding box center [36, 141] width 33 height 7
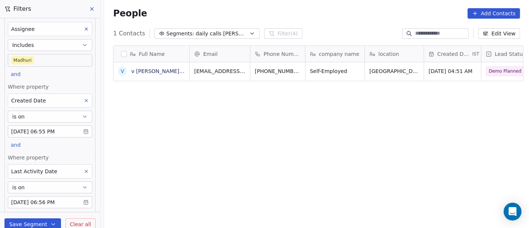
scroll to position [0, 0]
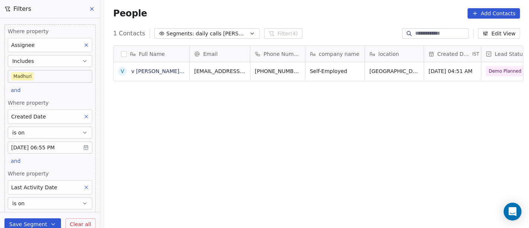
click at [53, 73] on body "On2Cook India Pvt. Ltd. Contacts People Marketing Workflows Campaigns Sales Pip…" at bounding box center [264, 114] width 529 height 228
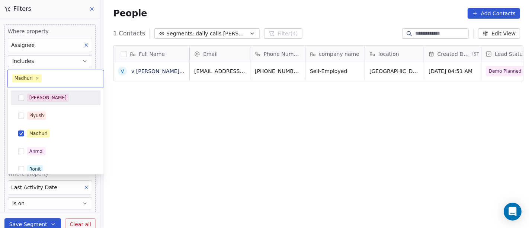
click at [44, 95] on div "[PERSON_NAME]" at bounding box center [60, 97] width 66 height 8
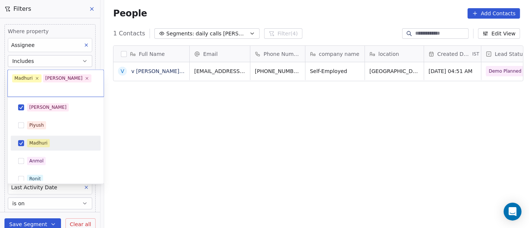
click at [51, 139] on div "Madhuri" at bounding box center [60, 143] width 66 height 8
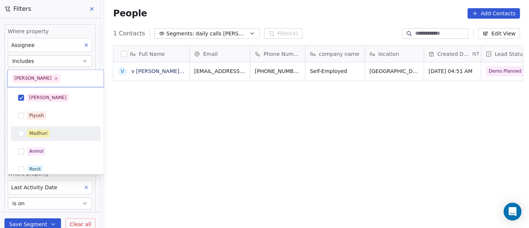
click at [259, 160] on html "On2Cook India Pvt. Ltd. Contacts People Marketing Workflows Campaigns Sales Pip…" at bounding box center [264, 114] width 529 height 228
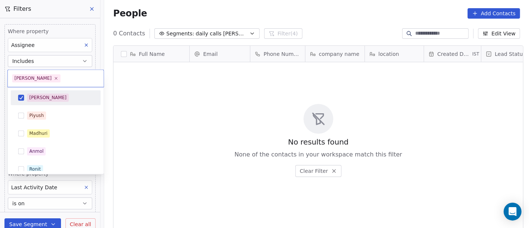
click at [44, 78] on body "On2Cook India Pvt. Ltd. Contacts People Marketing Workflows Campaigns Sales Pip…" at bounding box center [264, 114] width 529 height 228
drag, startPoint x: 159, startPoint y: 136, endPoint x: 104, endPoint y: 142, distance: 55.0
click at [159, 136] on html "On2Cook India Pvt. Ltd. Contacts People Marketing Workflows Campaigns Sales Pip…" at bounding box center [264, 114] width 529 height 228
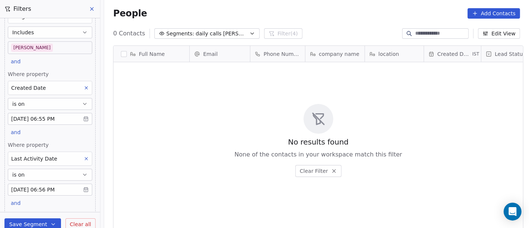
scroll to position [41, 0]
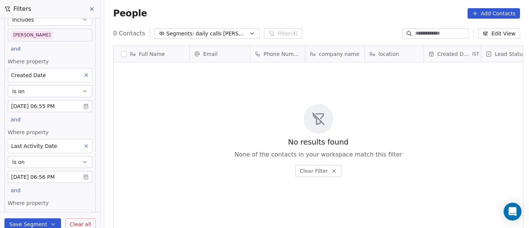
click at [33, 91] on button "is on" at bounding box center [50, 91] width 84 height 12
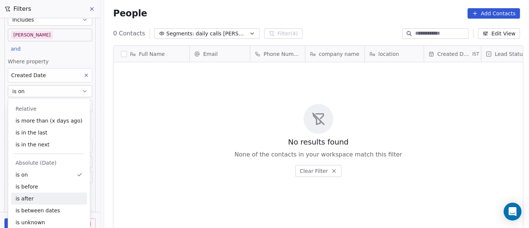
click at [46, 196] on div "is after" at bounding box center [49, 198] width 76 height 12
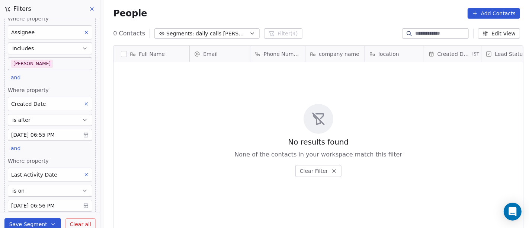
scroll to position [0, 0]
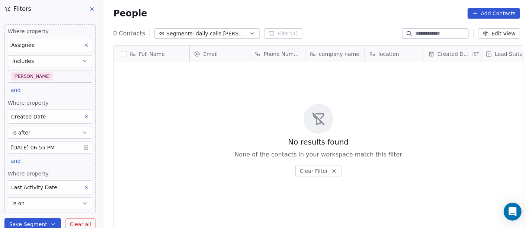
click at [28, 75] on body "On2Cook India Pvt. Ltd. Contacts People Marketing Workflows Campaigns Sales Pip…" at bounding box center [264, 114] width 529 height 228
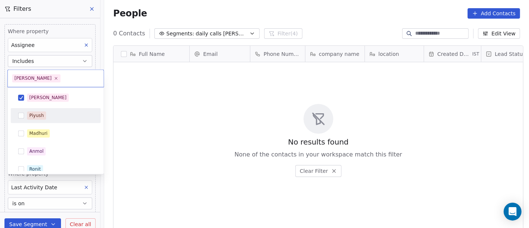
click at [148, 129] on html "On2Cook India Pvt. Ltd. Contacts People Marketing Workflows Campaigns Sales Pip…" at bounding box center [264, 114] width 529 height 228
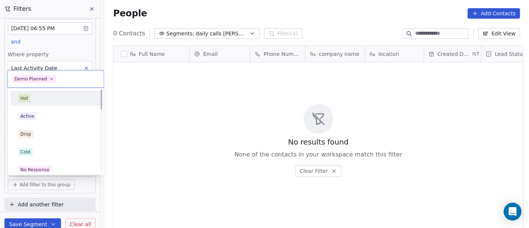
click at [40, 100] on div "Hot" at bounding box center [55, 98] width 75 height 8
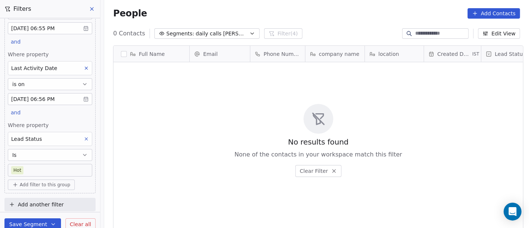
scroll to position [194, 422]
click at [77, 165] on body "On2Cook India Pvt. Ltd. Contacts People Marketing Workflows Campaigns Sales Pip…" at bounding box center [264, 114] width 529 height 228
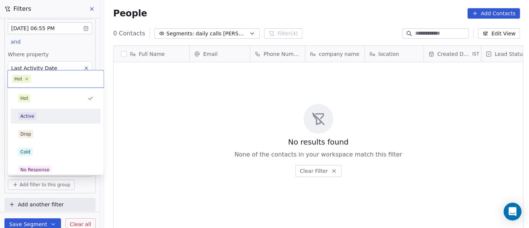
click at [39, 110] on div "Active" at bounding box center [56, 116] width 84 height 12
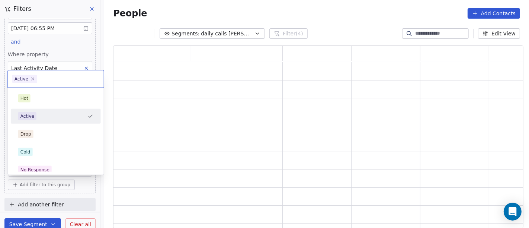
scroll to position [176, 404]
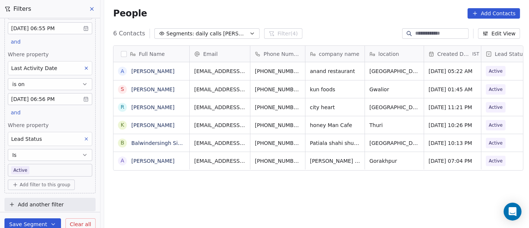
click at [50, 165] on body "On2Cook India Pvt. Ltd. Contacts People Marketing Workflows Campaigns Sales Pip…" at bounding box center [264, 114] width 529 height 228
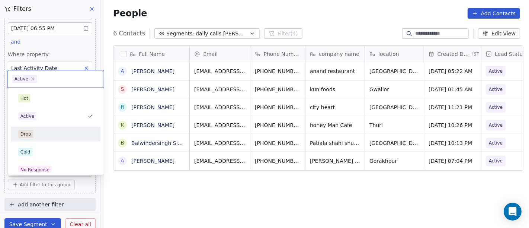
click at [55, 134] on div "Drop" at bounding box center [55, 134] width 75 height 8
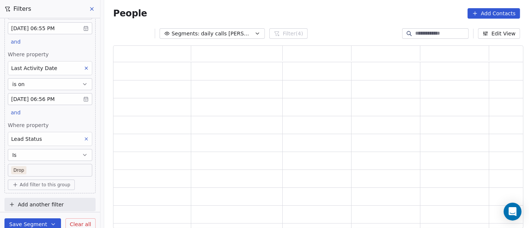
click at [61, 169] on body "On2Cook India Pvt. Ltd. Contacts People Marketing Workflows Campaigns Sales Pip…" at bounding box center [264, 114] width 529 height 228
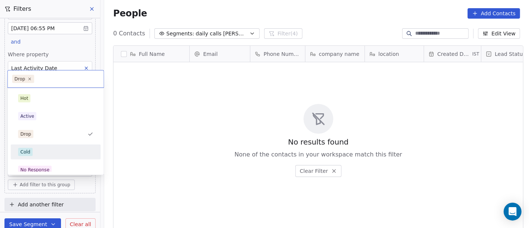
click at [61, 148] on div "Cold" at bounding box center [55, 152] width 75 height 8
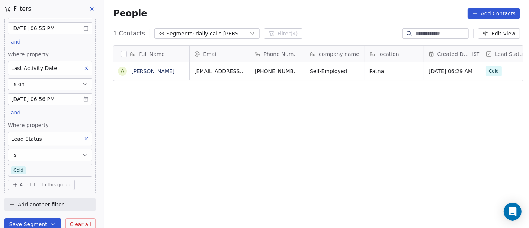
click at [66, 163] on body "On2Cook India Pvt. Ltd. Contacts People Marketing Workflows Campaigns Sales Pip…" at bounding box center [264, 114] width 529 height 228
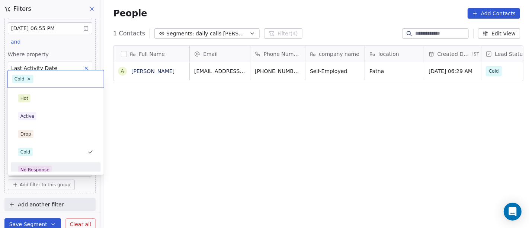
click at [56, 170] on div "No Response" at bounding box center [55, 169] width 75 height 8
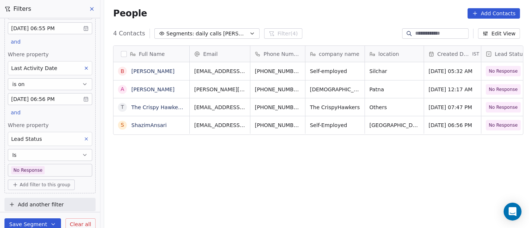
click at [49, 164] on body "On2Cook India Pvt. Ltd. Contacts People Marketing Workflows Campaigns Sales Pip…" at bounding box center [264, 114] width 529 height 228
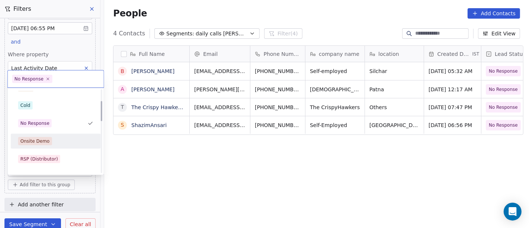
click at [48, 143] on span "Onsite Demo" at bounding box center [35, 141] width 34 height 8
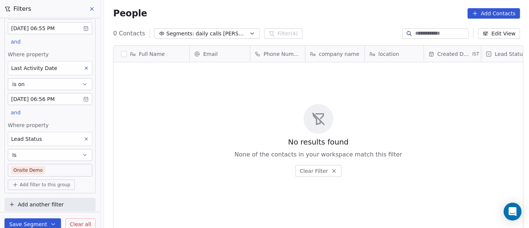
click at [53, 168] on body "On2Cook India Pvt. Ltd. Contacts People Marketing Workflows Campaigns Sales Pip…" at bounding box center [264, 114] width 529 height 228
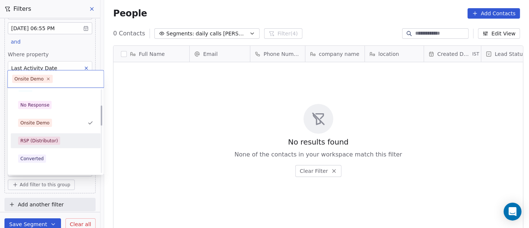
click at [54, 143] on div "RSP (Distributor)" at bounding box center [39, 140] width 38 height 7
click at [54, 145] on div "Converted" at bounding box center [56, 141] width 84 height 12
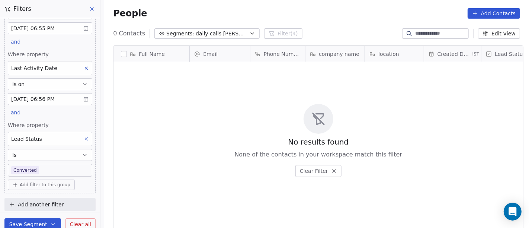
click at [60, 170] on body "On2Cook India Pvt. Ltd. Contacts People Marketing Workflows Campaigns Sales Pip…" at bounding box center [264, 114] width 529 height 228
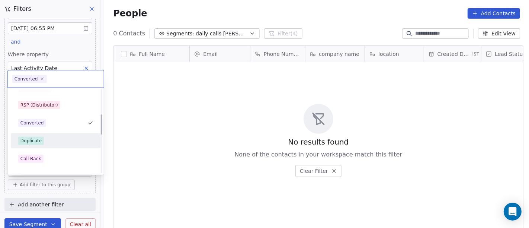
click at [49, 138] on div "Duplicate" at bounding box center [55, 140] width 75 height 8
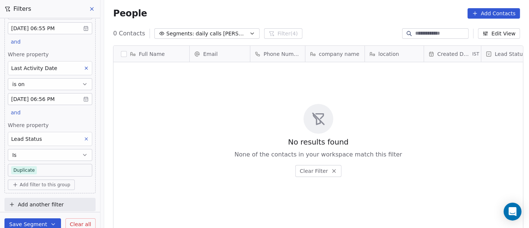
click at [54, 164] on body "On2Cook India Pvt. Ltd. Contacts People Marketing Workflows Campaigns Sales Pip…" at bounding box center [264, 114] width 529 height 228
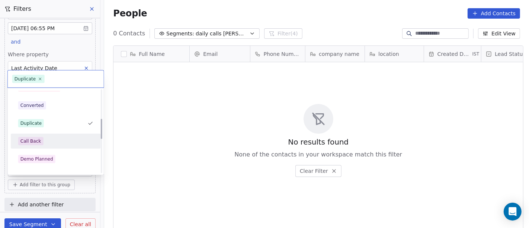
click at [50, 141] on div "Call Back" at bounding box center [55, 141] width 75 height 8
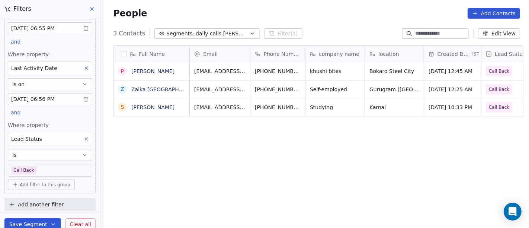
click at [48, 166] on body "On2Cook India Pvt. Ltd. Contacts People Marketing Workflows Campaigns Sales Pip…" at bounding box center [264, 114] width 529 height 228
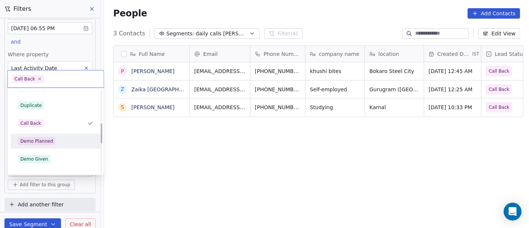
click at [60, 138] on div "Demo Planned" at bounding box center [55, 141] width 75 height 8
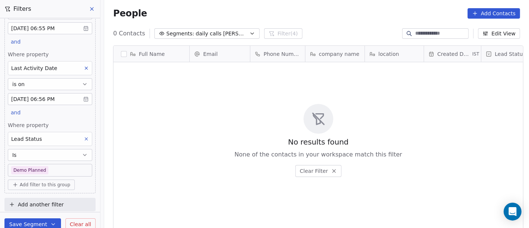
click at [64, 166] on body "On2Cook India Pvt. Ltd. Contacts People Marketing Workflows Campaigns Sales Pip…" at bounding box center [264, 114] width 529 height 228
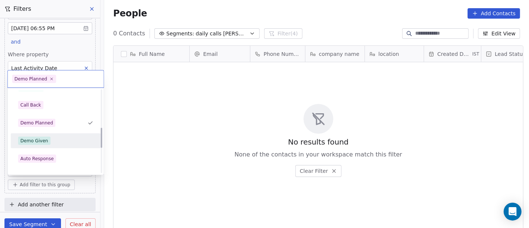
click at [38, 141] on div "Demo Given" at bounding box center [34, 140] width 28 height 7
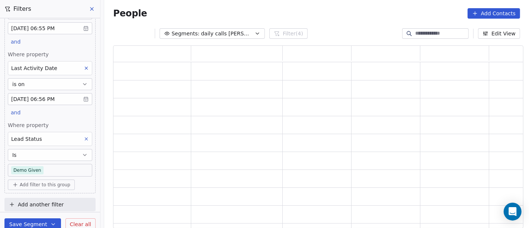
click at [45, 171] on body "On2Cook India Pvt. Ltd. Contacts People Marketing Workflows Campaigns Sales Pip…" at bounding box center [264, 114] width 529 height 228
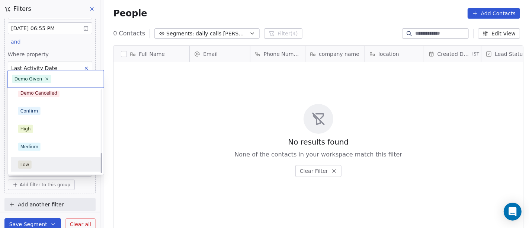
click at [149, 155] on html "On2Cook India Pvt. Ltd. Contacts People Marketing Workflows Campaigns Sales Pip…" at bounding box center [264, 114] width 529 height 228
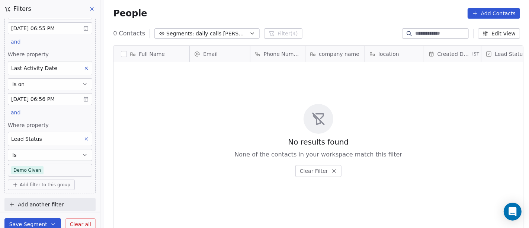
scroll to position [0, 0]
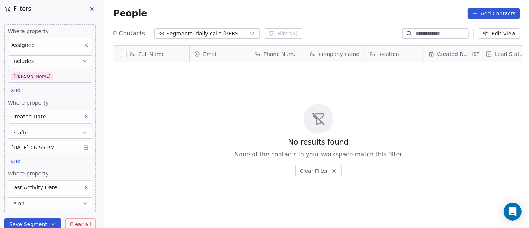
click at [46, 130] on button "is after" at bounding box center [50, 132] width 84 height 12
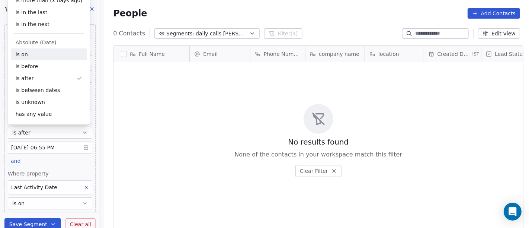
click at [47, 57] on div "is on" at bounding box center [49, 54] width 76 height 12
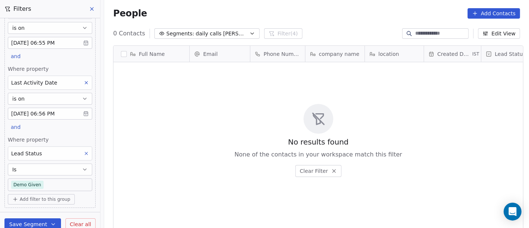
scroll to position [119, 0]
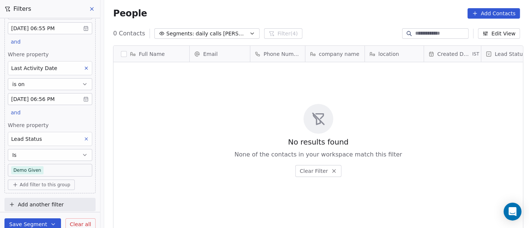
click at [48, 165] on body "On2Cook India Pvt. Ltd. Contacts People Marketing Workflows Campaigns Sales Pip…" at bounding box center [264, 114] width 529 height 228
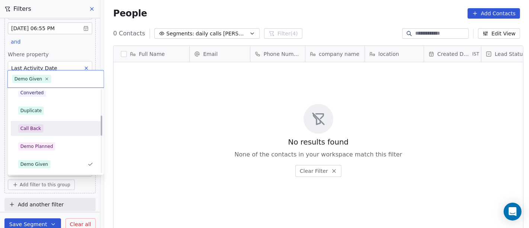
scroll to position [0, 0]
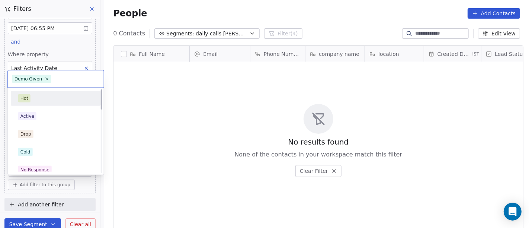
click at [49, 100] on div "Hot" at bounding box center [55, 98] width 75 height 8
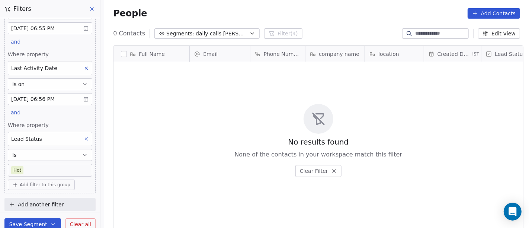
scroll to position [194, 422]
click at [59, 169] on body "On2Cook India Pvt. Ltd. Contacts People Marketing Workflows Campaigns Sales Pip…" at bounding box center [264, 114] width 529 height 228
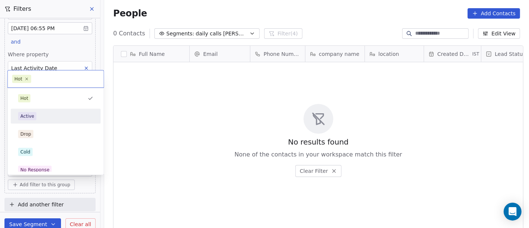
click at [59, 114] on div "Active" at bounding box center [55, 116] width 75 height 8
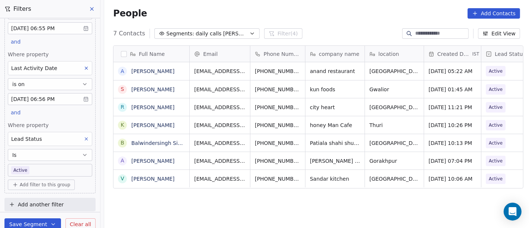
click at [332, 29] on div "7 Contacts Segments: daily calls salim Filter (4) Edit View" at bounding box center [316, 34] width 425 height 12
click at [49, 97] on body "On2Cook India Pvt. Ltd. Contacts People Marketing Workflows Campaigns Sales Pip…" at bounding box center [264, 114] width 529 height 228
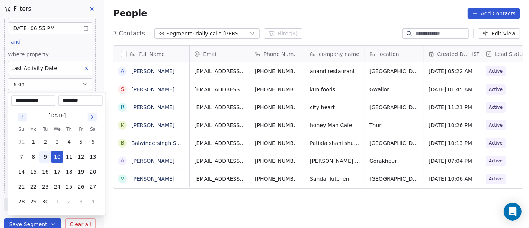
click at [46, 158] on button "9" at bounding box center [45, 157] width 12 height 12
type input "**********"
click at [210, 190] on html "On2Cook India Pvt. Ltd. Contacts People Marketing Workflows Campaigns Sales Pip…" at bounding box center [264, 114] width 529 height 228
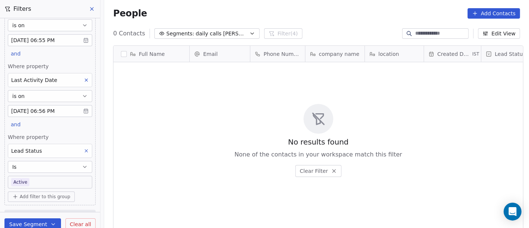
scroll to position [119, 0]
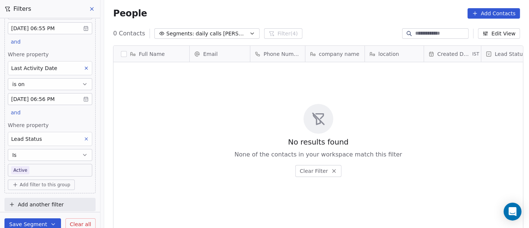
click at [36, 97] on body "On2Cook India Pvt. Ltd. Contacts People Marketing Workflows Campaigns Sales Pip…" at bounding box center [264, 114] width 529 height 228
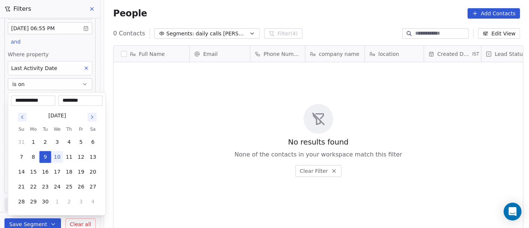
click at [59, 155] on button "10" at bounding box center [57, 157] width 12 height 12
type input "**********"
click at [160, 135] on html "**********" at bounding box center [264, 114] width 529 height 228
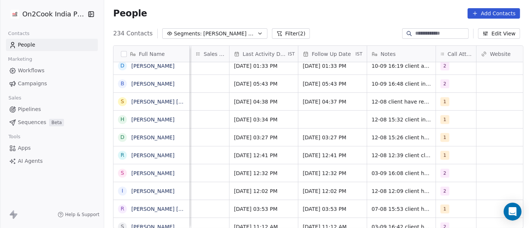
scroll to position [2, 451]
click at [451, 99] on div "1" at bounding box center [447, 101] width 17 height 9
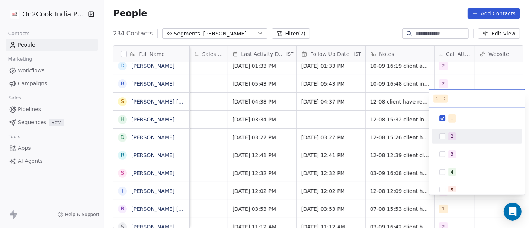
click at [451, 131] on div "2" at bounding box center [477, 136] width 84 height 12
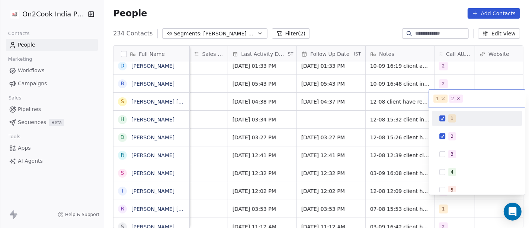
click at [446, 116] on div "1" at bounding box center [477, 118] width 84 height 12
click at [471, 66] on html "On2Cook India Pvt. Ltd. Contacts People Marketing Workflows Campaigns Sales Pip…" at bounding box center [264, 114] width 529 height 228
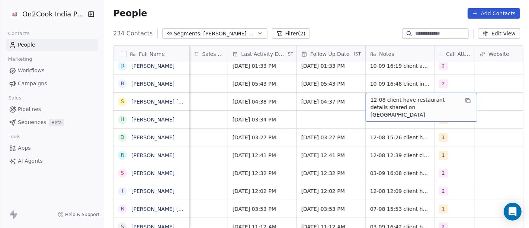
click at [390, 104] on span "12-08 client have restaurant details shared on WA" at bounding box center [414, 107] width 88 height 22
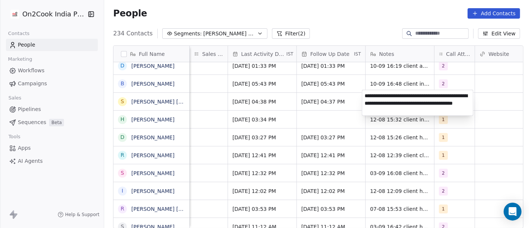
click at [462, 96] on textarea "**********" at bounding box center [417, 102] width 111 height 25
click at [382, 101] on textarea "**********" at bounding box center [417, 102] width 111 height 25
type textarea "**********"
click at [482, 146] on html "On2Cook India Pvt. Ltd. Contacts People Marketing Workflows Campaigns Sales Pip…" at bounding box center [264, 114] width 529 height 228
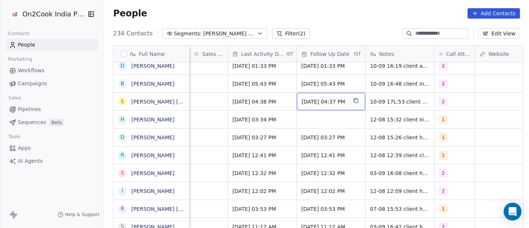
click at [342, 99] on span "19/08/2025 04:37 PM" at bounding box center [324, 101] width 45 height 7
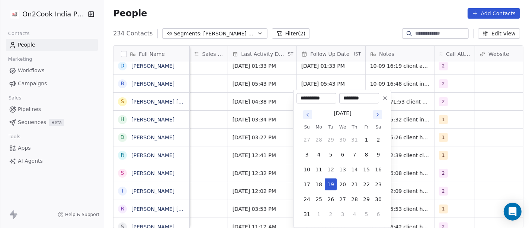
click at [377, 116] on icon "Go to next month" at bounding box center [377, 115] width 6 height 6
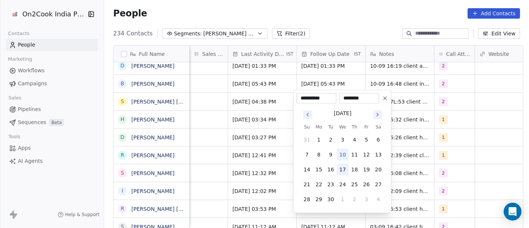
click at [344, 167] on button "17" at bounding box center [342, 169] width 12 height 12
type input "**********"
click at [462, 157] on html "On2Cook India Pvt. Ltd. Contacts People Marketing Workflows Campaigns Sales Pip…" at bounding box center [264, 114] width 529 height 228
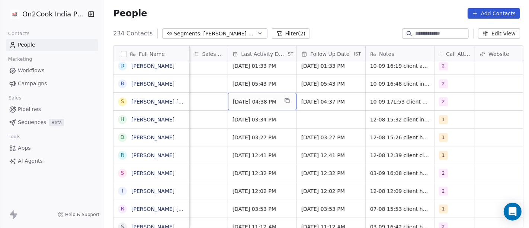
click at [254, 105] on div "Aug 12, 2025 04:38 PM" at bounding box center [262, 101] width 68 height 17
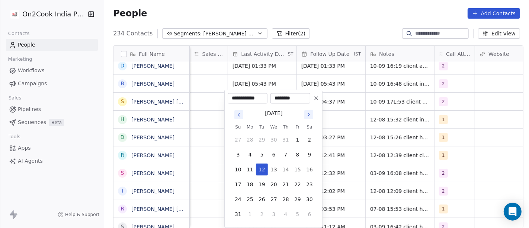
click at [306, 112] on icon "Go to next month" at bounding box center [309, 115] width 6 height 6
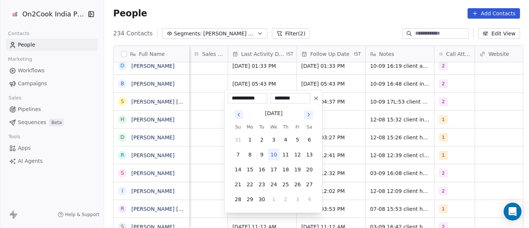
click at [268, 156] on button "10" at bounding box center [274, 154] width 12 height 12
type input "**********"
click at [366, 146] on html "On2Cook India Pvt. Ltd. Contacts People Marketing Workflows Campaigns Sales Pip…" at bounding box center [264, 114] width 529 height 228
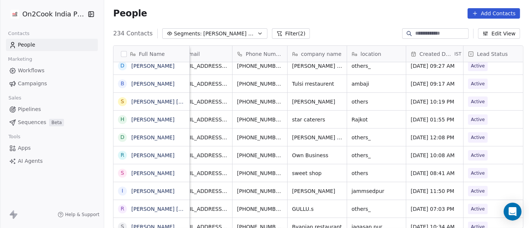
scroll to position [2, 0]
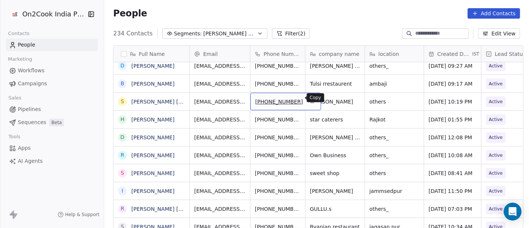
click at [310, 99] on icon "grid" at bounding box center [311, 100] width 3 height 3
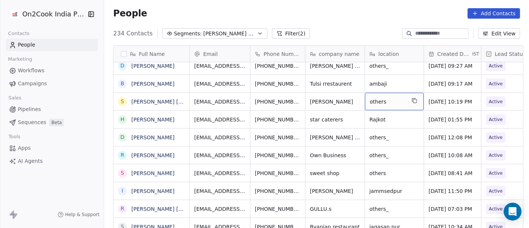
click at [394, 100] on span "others" at bounding box center [388, 101] width 36 height 7
type textarea "*****"
click at [393, 158] on html "On2Cook India Pvt. Ltd. Contacts People Marketing Workflows Campaigns Sales Pip…" at bounding box center [264, 114] width 529 height 228
click at [353, 25] on html "On2Cook India Pvt. Ltd. Contacts People Marketing Workflows Campaigns Sales Pip…" at bounding box center [264, 114] width 529 height 228
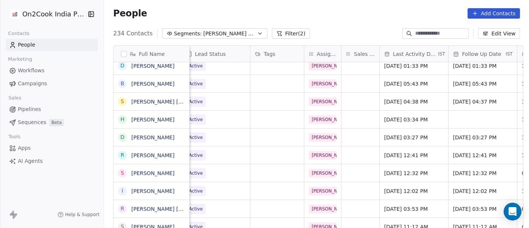
scroll to position [2, 283]
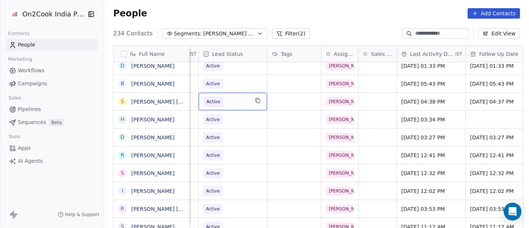
click at [232, 99] on span "Active" at bounding box center [225, 101] width 45 height 10
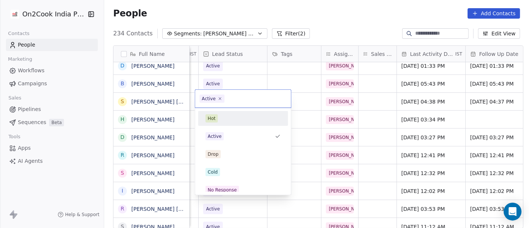
click at [222, 122] on div "Hot" at bounding box center [242, 118] width 75 height 8
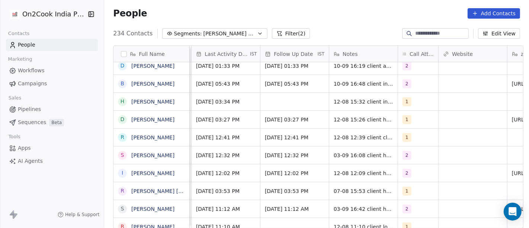
scroll to position [2, 489]
click at [406, 102] on div "1" at bounding box center [410, 101] width 17 height 9
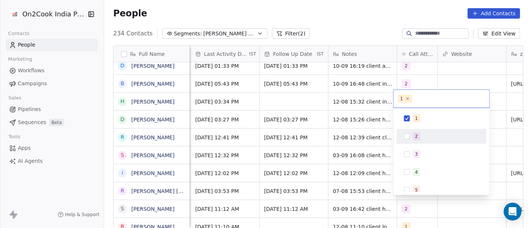
click at [414, 144] on div "1 2 3 4 5 6 7 8 9 10" at bounding box center [441, 198] width 90 height 175
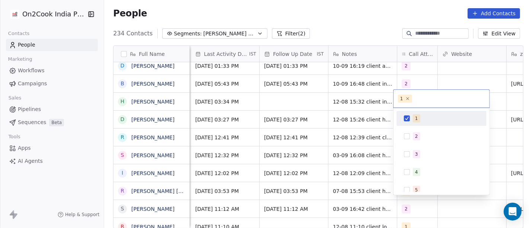
click at [410, 122] on div "1" at bounding box center [441, 118] width 84 height 12
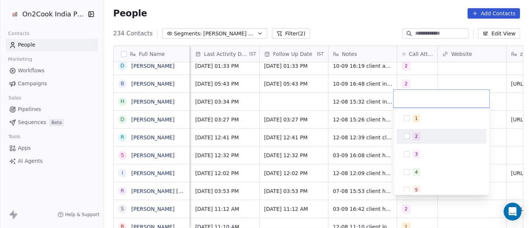
click at [409, 141] on div "2" at bounding box center [441, 136] width 84 height 12
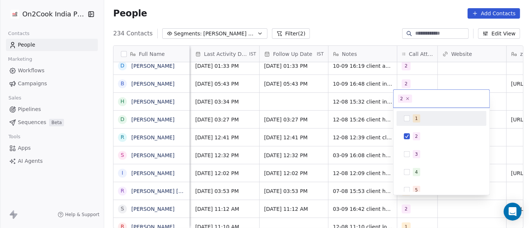
click at [444, 80] on html "On2Cook India Pvt. Ltd. Contacts People Marketing Workflows Campaigns Sales Pip…" at bounding box center [264, 114] width 529 height 228
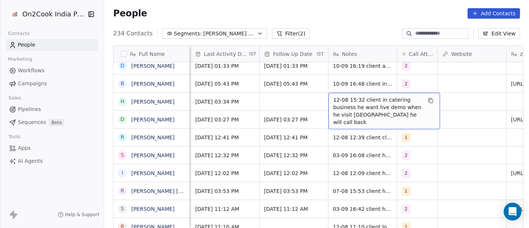
click at [358, 97] on span "12-08 15:32 client in catering business he want live demo when he visit ahmedab…" at bounding box center [377, 111] width 88 height 30
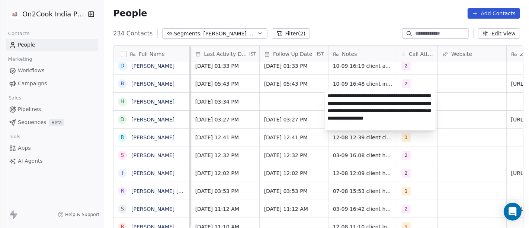
type textarea "**********"
click at [294, 93] on html "On2Cook India Pvt. Ltd. Contacts People Marketing Workflows Campaigns Sales Pip…" at bounding box center [264, 114] width 529 height 228
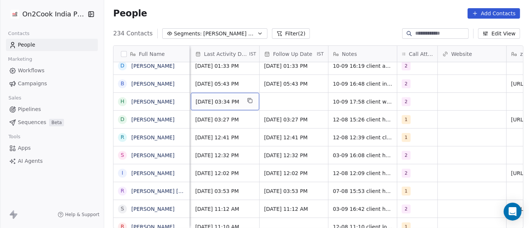
click at [230, 98] on span "Aug 12, 2025 03:34 PM" at bounding box center [218, 101] width 45 height 7
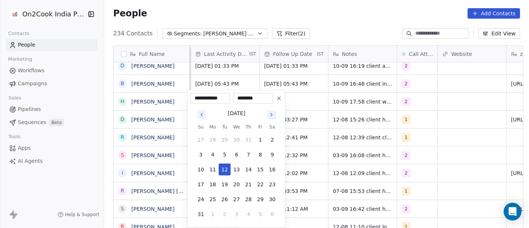
click at [269, 115] on icon "Go to next month" at bounding box center [271, 115] width 6 height 6
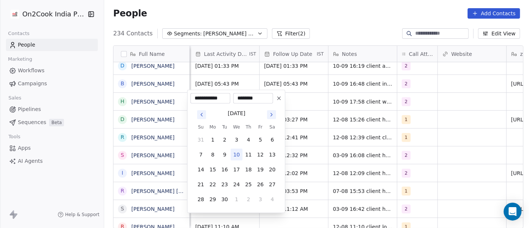
click at [236, 157] on button "10" at bounding box center [237, 154] width 12 height 12
type input "**********"
click at [329, 131] on html "On2Cook India Pvt. Ltd. Contacts People Marketing Workflows Campaigns Sales Pip…" at bounding box center [264, 114] width 529 height 228
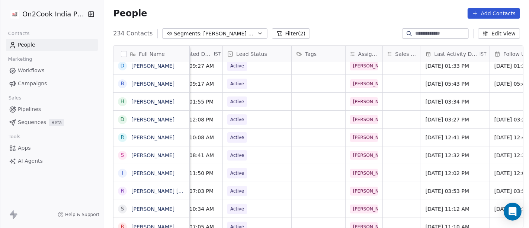
scroll to position [2, 257]
click at [253, 101] on span "Active" at bounding box center [251, 101] width 45 height 10
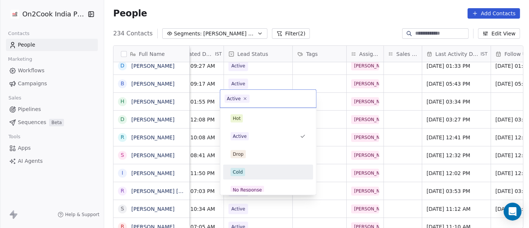
click at [245, 177] on div "Cold" at bounding box center [268, 172] width 84 height 12
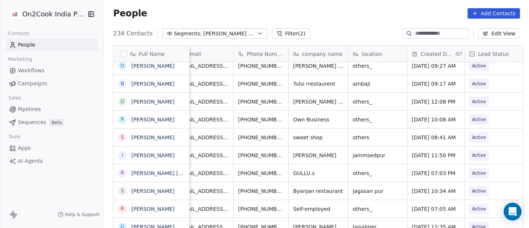
scroll to position [1, 20]
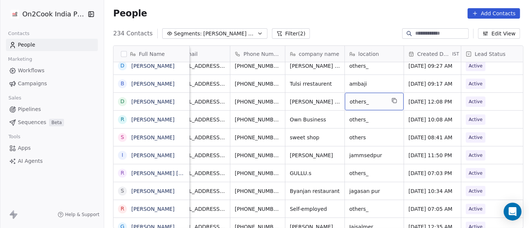
click at [355, 101] on span "others_" at bounding box center [368, 101] width 36 height 7
click at [355, 101] on textarea "*******" at bounding box center [370, 102] width 58 height 23
type textarea "*******"
click at [437, 108] on html "On2Cook India Pvt. Ltd. Contacts People Marketing Workflows Campaigns Sales Pip…" at bounding box center [264, 114] width 529 height 228
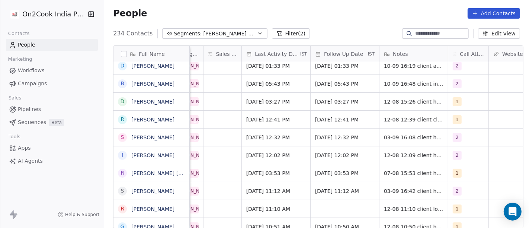
scroll to position [1, 463]
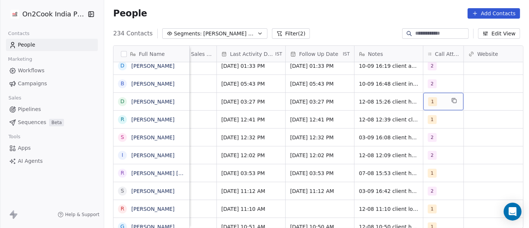
click at [423, 101] on div "1" at bounding box center [443, 101] width 40 height 17
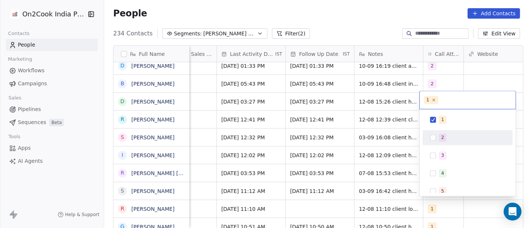
click at [431, 138] on button "Suggestions" at bounding box center [433, 137] width 6 height 6
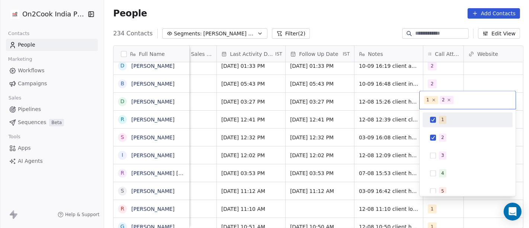
click at [431, 125] on div "1" at bounding box center [467, 119] width 84 height 12
click at [385, 108] on html "On2Cook India Pvt. Ltd. Contacts People Marketing Workflows Campaigns Sales Pip…" at bounding box center [264, 114] width 529 height 228
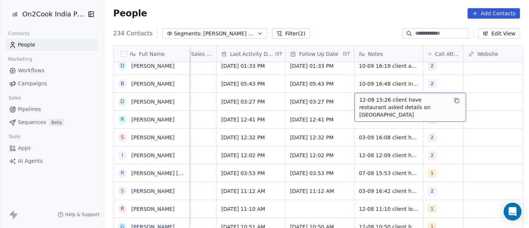
click at [385, 108] on span "12-08 15:26 client have restaurant asked details on WA" at bounding box center [403, 107] width 88 height 22
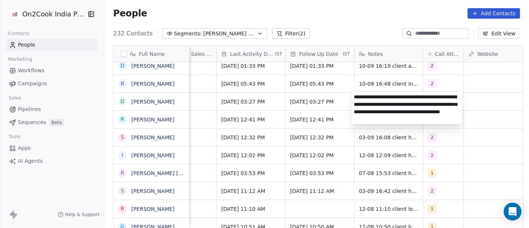
type textarea "**********"
click at [311, 99] on html "On2Cook India Pvt. Ltd. Contacts People Marketing Workflows Campaigns Sales Pip…" at bounding box center [264, 114] width 529 height 228
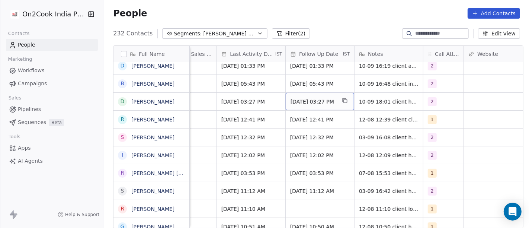
click at [311, 99] on span "19/08/2025 03:27 PM" at bounding box center [312, 101] width 45 height 7
click at [295, 94] on div "19/08/2025 03:27 PM" at bounding box center [320, 101] width 68 height 17
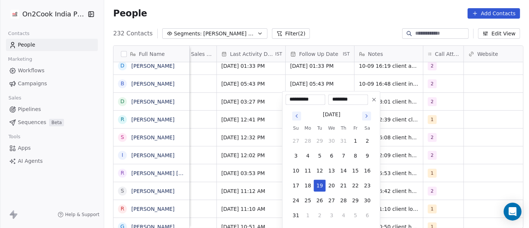
click at [372, 102] on icon at bounding box center [374, 99] width 6 height 6
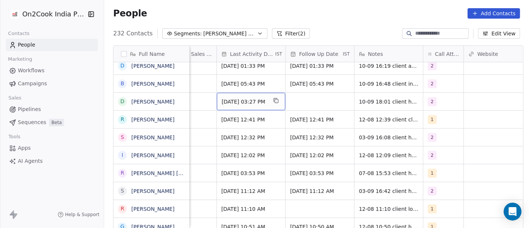
click at [244, 98] on span "Aug 12, 2025 03:27 PM" at bounding box center [244, 101] width 45 height 7
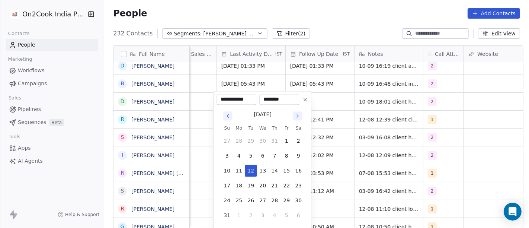
click at [299, 117] on icon "Go to next month" at bounding box center [297, 116] width 6 height 6
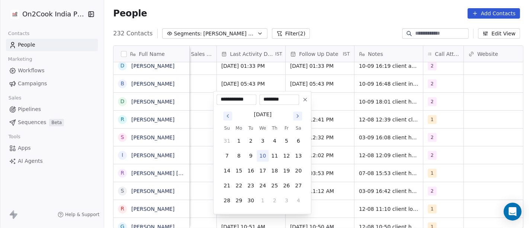
click at [267, 160] on button "10" at bounding box center [263, 155] width 12 height 12
type input "**********"
click at [419, 154] on html "On2Cook India Pvt. Ltd. Contacts People Marketing Workflows Campaigns Sales Pip…" at bounding box center [264, 114] width 529 height 228
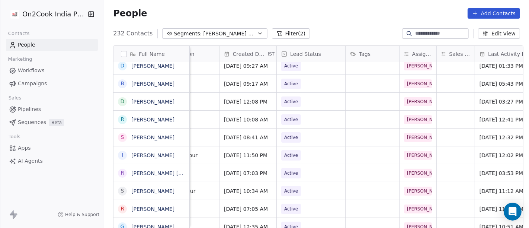
scroll to position [1, 202]
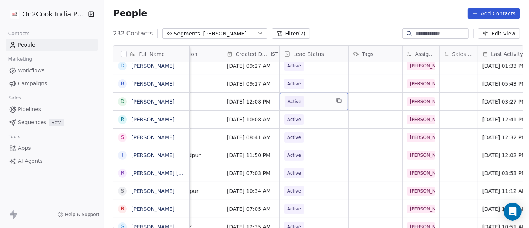
click at [280, 105] on div "Active" at bounding box center [314, 101] width 68 height 17
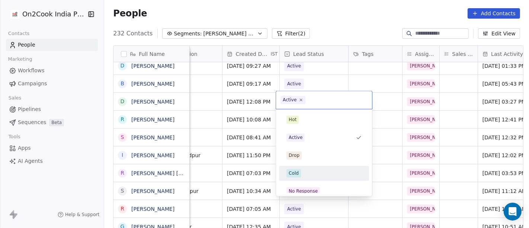
click at [289, 170] on div "Cold" at bounding box center [294, 173] width 10 height 7
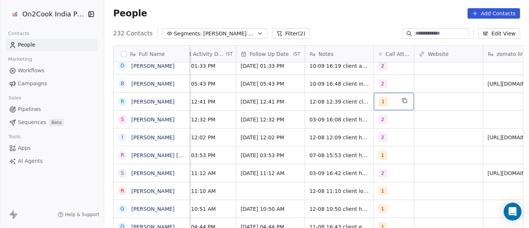
scroll to position [1, 512]
click at [379, 99] on span "1" at bounding box center [383, 101] width 9 height 9
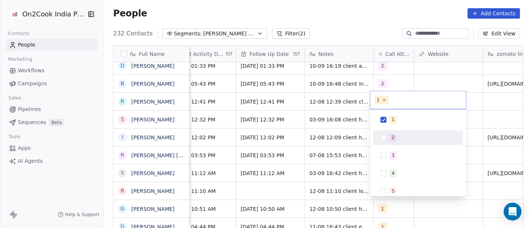
click at [381, 141] on div "2" at bounding box center [418, 137] width 84 height 12
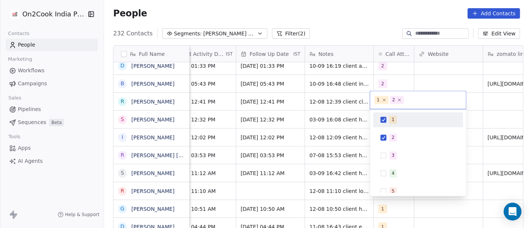
click at [382, 118] on button "Suggestions" at bounding box center [383, 119] width 6 height 6
click at [402, 79] on html "On2Cook India Pvt. Ltd. Contacts People Marketing Workflows Campaigns Sales Pip…" at bounding box center [264, 114] width 529 height 228
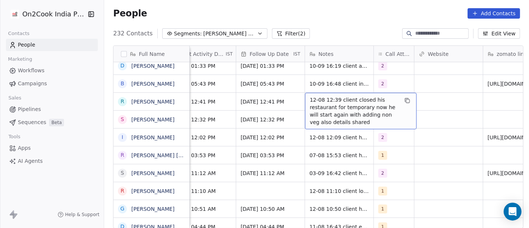
click at [336, 99] on span "12-08 12:39 client closed his restaurant for temporary now he will start again …" at bounding box center [354, 111] width 88 height 30
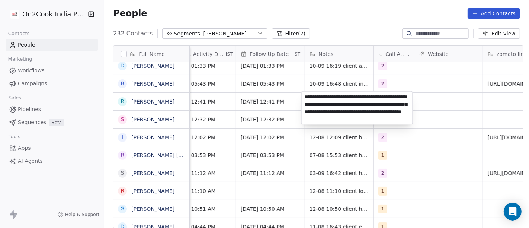
type textarea "**********"
click at [412, 179] on html "On2Cook India Pvt. Ltd. Contacts People Marketing Workflows Campaigns Sales Pip…" at bounding box center [264, 114] width 529 height 228
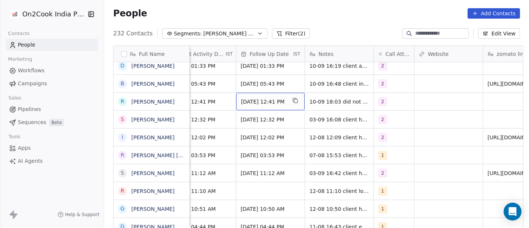
click at [258, 105] on div "19/08/2025 12:41 PM" at bounding box center [270, 101] width 68 height 17
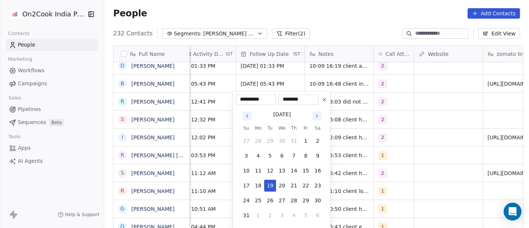
click at [318, 113] on icon "Go to next month" at bounding box center [317, 116] width 6 height 6
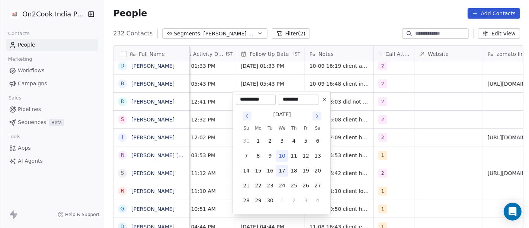
click at [283, 173] on button "17" at bounding box center [282, 170] width 12 height 12
type input "**********"
click at [368, 115] on html "On2Cook India Pvt. Ltd. Contacts People Marketing Workflows Campaigns Sales Pip…" at bounding box center [264, 114] width 529 height 228
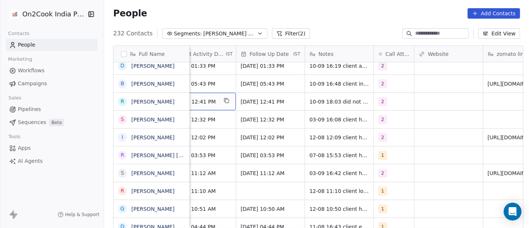
scroll to position [1, 490]
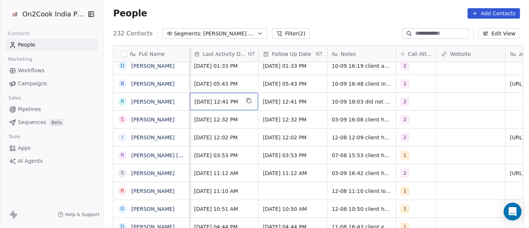
click at [219, 100] on span "Aug 12, 2025 12:41 PM" at bounding box center [216, 101] width 45 height 7
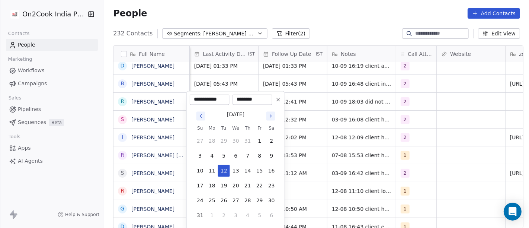
click at [268, 116] on icon "Go to next month" at bounding box center [271, 116] width 6 height 6
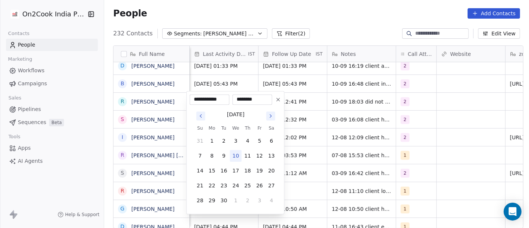
click at [236, 158] on button "10" at bounding box center [236, 155] width 12 height 12
type input "**********"
click at [319, 155] on html "On2Cook India Pvt. Ltd. Contacts People Marketing Workflows Campaigns Sales Pip…" at bounding box center [264, 114] width 529 height 228
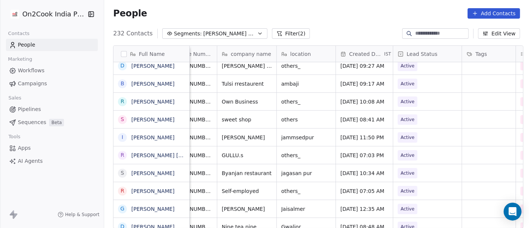
scroll to position [1, 88]
click at [408, 94] on div "Active" at bounding box center [427, 101] width 68 height 17
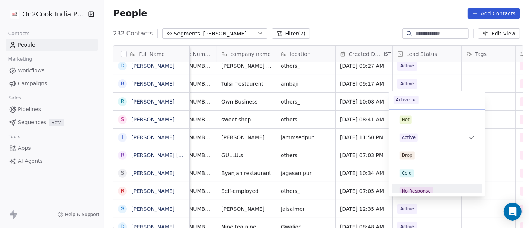
click at [406, 191] on div "No Response" at bounding box center [416, 190] width 29 height 7
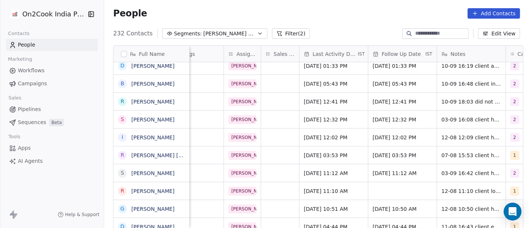
scroll to position [1, 387]
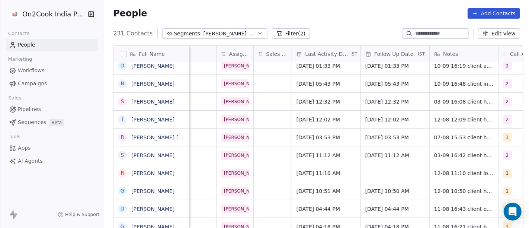
click at [356, 18] on div "People Add Contacts" at bounding box center [316, 13] width 425 height 28
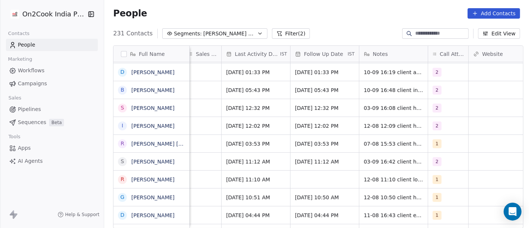
scroll to position [1, 458]
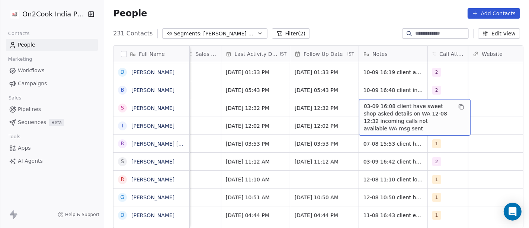
click at [374, 109] on span "03-09 16:08 client have sweet shop asked details on WA 12-08 12:32 incoming cal…" at bounding box center [408, 117] width 88 height 30
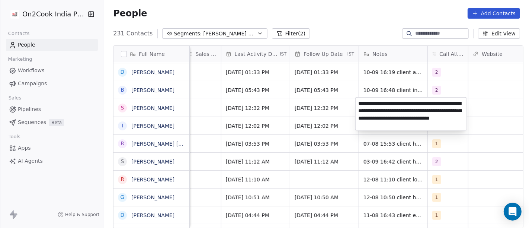
type textarea "**********"
click at [400, 165] on html "On2Cook India Pvt. Ltd. Contacts People Marketing Workflows Campaigns Sales Pip…" at bounding box center [264, 114] width 529 height 228
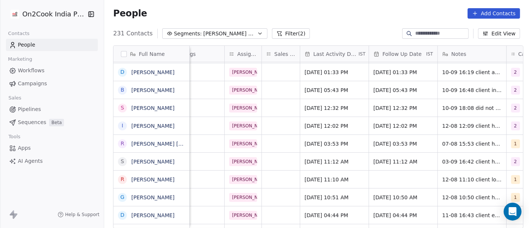
scroll to position [1, 370]
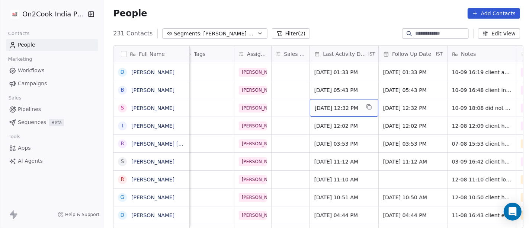
click at [337, 108] on span "Sep 03, 2025 12:32 PM" at bounding box center [337, 107] width 45 height 7
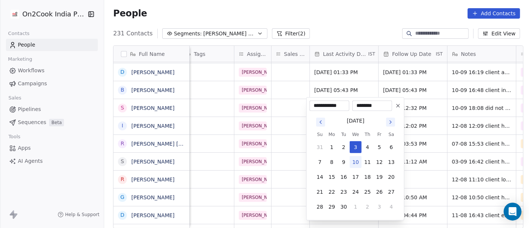
click at [390, 125] on button "Go to next month" at bounding box center [390, 121] width 9 height 9
click at [318, 122] on icon "Go to previous month" at bounding box center [321, 122] width 6 height 6
click at [355, 157] on button "10" at bounding box center [356, 162] width 12 height 12
type input "**********"
click at [458, 149] on html "On2Cook India Pvt. Ltd. Contacts People Marketing Workflows Campaigns Sales Pip…" at bounding box center [264, 114] width 529 height 228
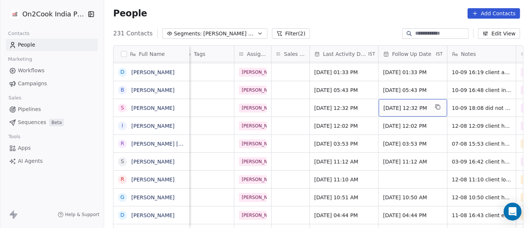
click at [417, 104] on span "10/09/2025 12:32 PM" at bounding box center [405, 107] width 45 height 7
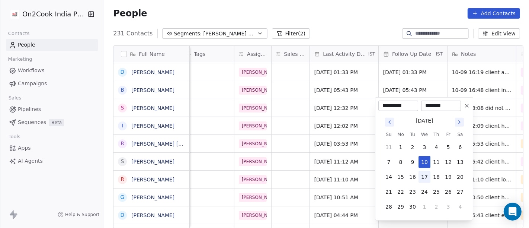
click at [426, 180] on button "17" at bounding box center [424, 177] width 12 height 12
type input "**********"
click at [492, 160] on html "On2Cook India Pvt. Ltd. Contacts People Marketing Workflows Campaigns Sales Pip…" at bounding box center [264, 114] width 529 height 228
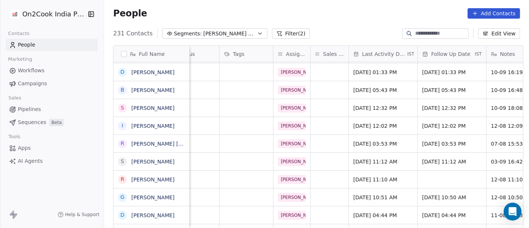
scroll to position [1, 172]
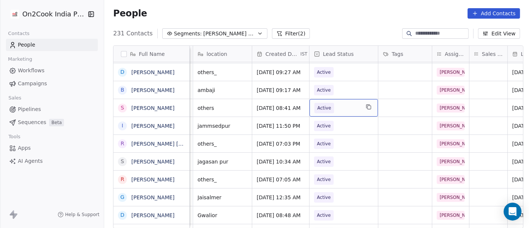
click at [333, 104] on span "Active" at bounding box center [336, 108] width 45 height 10
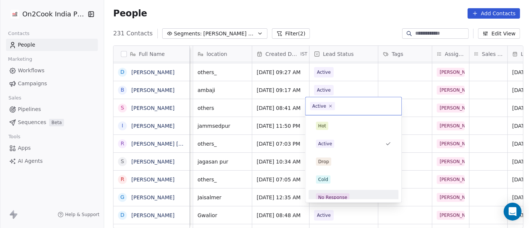
click at [344, 191] on div "No Response" at bounding box center [353, 197] width 84 height 12
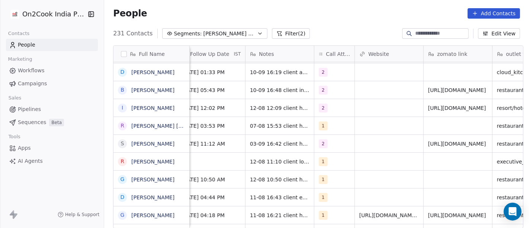
scroll to position [1, 573]
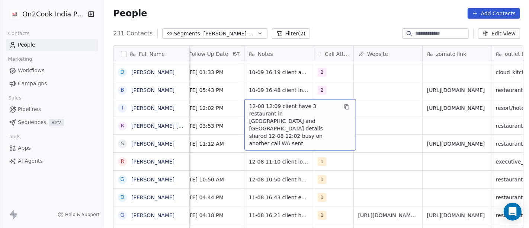
click at [256, 103] on span "12-08 12:09 client have 3 restaurant in Jamshedpur ranchi and bangalore details…" at bounding box center [293, 124] width 88 height 45
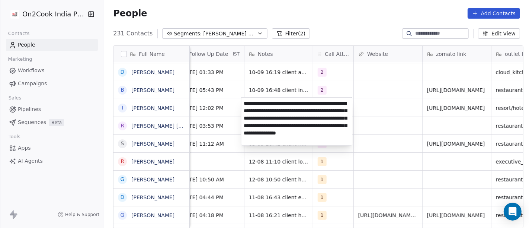
type textarea "**********"
click at [355, 166] on html "On2Cook India Pvt. Ltd. Contacts People Marketing Workflows Campaigns Sales Pip…" at bounding box center [264, 114] width 529 height 228
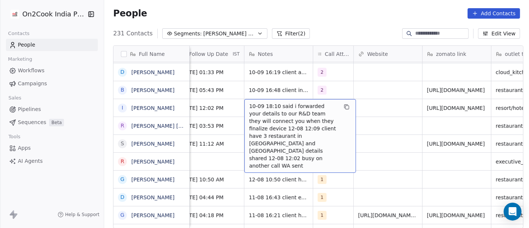
click at [271, 112] on span "10-09 18:10 said i forwarded your details to our R&D team they will connect you…" at bounding box center [293, 135] width 88 height 67
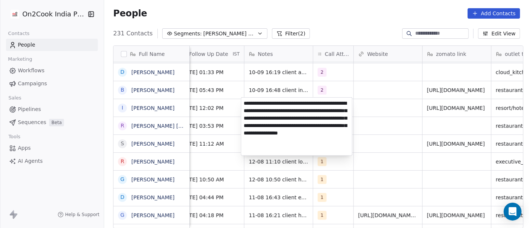
click at [371, 175] on html "On2Cook India Pvt. Ltd. Contacts People Marketing Workflows Campaigns Sales Pip…" at bounding box center [264, 114] width 529 height 228
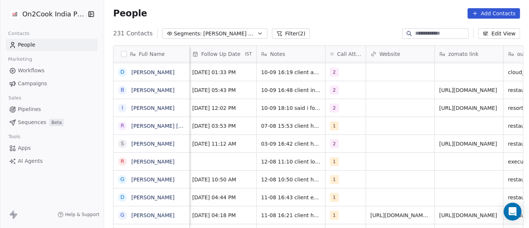
scroll to position [1, 560]
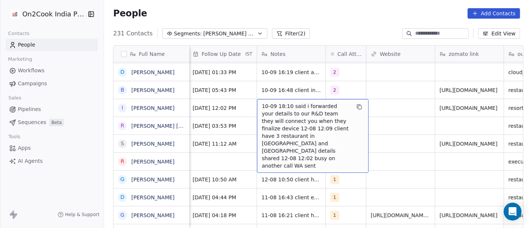
click at [282, 108] on span "10-09 18:10 said i forwarded your details to our R&D team they will connect you…" at bounding box center [306, 135] width 88 height 67
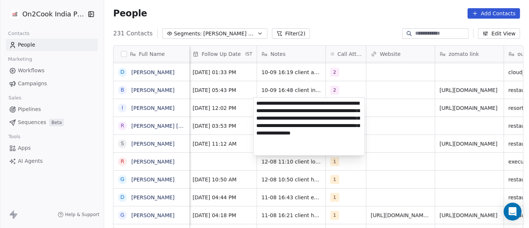
click at [301, 118] on textarea "**********" at bounding box center [309, 126] width 111 height 58
type textarea "**********"
click at [405, 150] on html "On2Cook India Pvt. Ltd. Contacts People Marketing Workflows Campaigns Sales Pip…" at bounding box center [264, 114] width 529 height 228
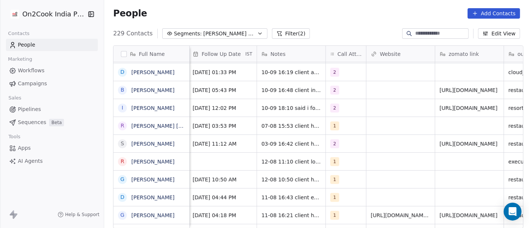
scroll to position [1, 558]
click at [202, 105] on span "19/08/2025 12:02 PM" at bounding box center [216, 107] width 45 height 7
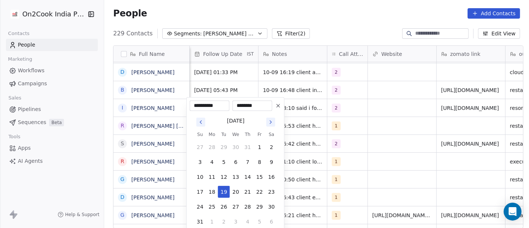
click at [279, 107] on icon at bounding box center [278, 106] width 6 height 6
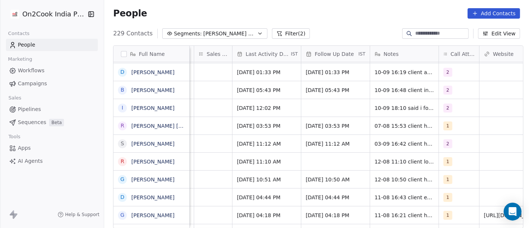
scroll to position [1, 431]
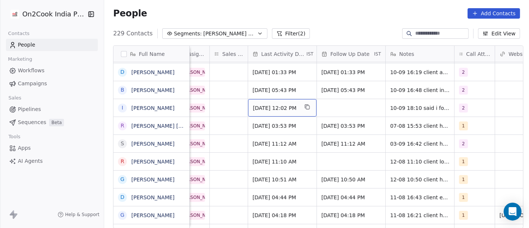
click at [291, 104] on span "Aug 12, 2025 12:02 PM" at bounding box center [275, 107] width 45 height 7
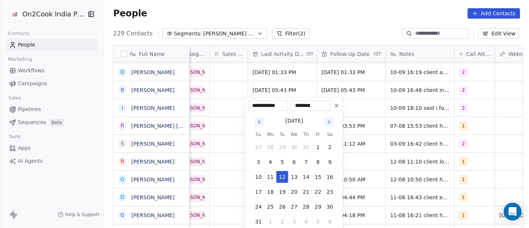
click at [327, 123] on icon "Go to next month" at bounding box center [329, 122] width 6 height 6
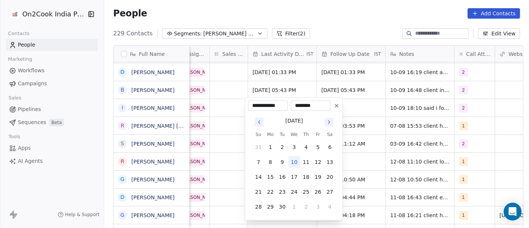
click at [296, 165] on button "10" at bounding box center [294, 162] width 12 height 12
type input "**********"
click at [377, 152] on html "On2Cook India Pvt. Ltd. Contacts People Marketing Workflows Campaigns Sales Pip…" at bounding box center [264, 114] width 529 height 228
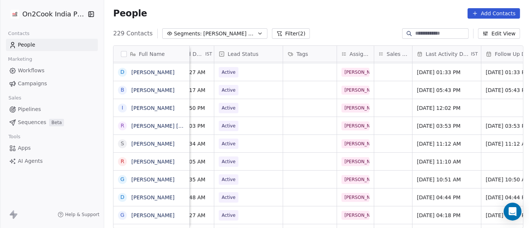
scroll to position [1, 266]
click at [239, 110] on span "Active" at bounding box center [242, 108] width 45 height 10
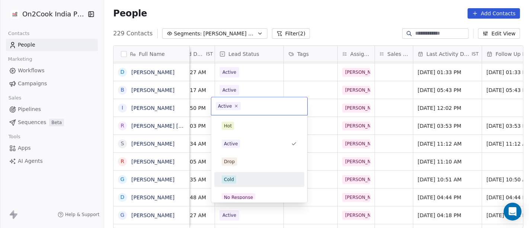
click at [238, 177] on div "Cold" at bounding box center [259, 179] width 75 height 8
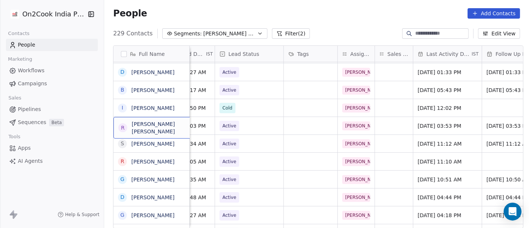
click at [159, 132] on div "R Radhey Shyam Rungta" at bounding box center [169, 128] width 112 height 22
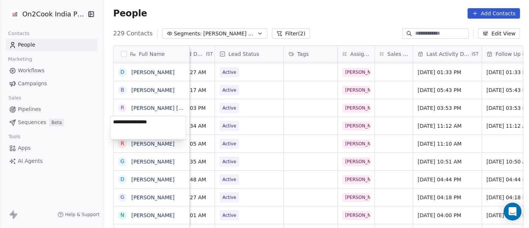
click at [258, 129] on html "On2Cook India Pvt. Ltd. Contacts People Marketing Workflows Campaigns Sales Pip…" at bounding box center [264, 114] width 529 height 228
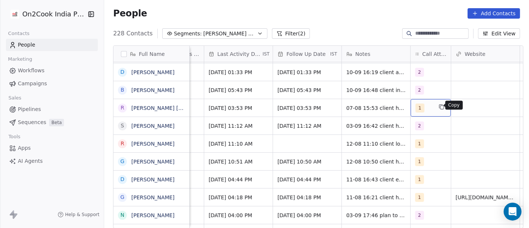
scroll to position [1, 476]
click at [438, 105] on icon "grid" at bounding box center [441, 107] width 6 height 6
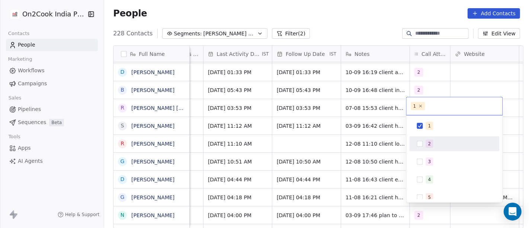
click at [426, 147] on div "2" at bounding box center [459, 143] width 66 height 8
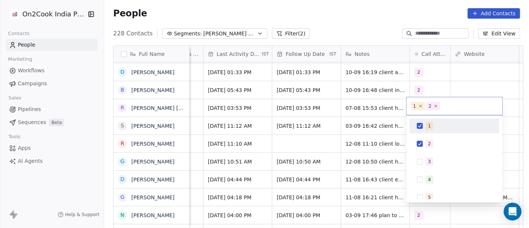
click at [422, 123] on button "Suggestions" at bounding box center [420, 126] width 6 height 6
click at [465, 87] on html "On2Cook India Pvt. Ltd. Contacts People Marketing Workflows Campaigns Sales Pip…" at bounding box center [264, 114] width 529 height 228
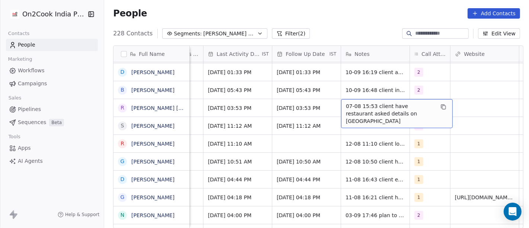
click at [341, 112] on div "07-08 15:53 client have restaurant asked details on WA" at bounding box center [397, 113] width 112 height 29
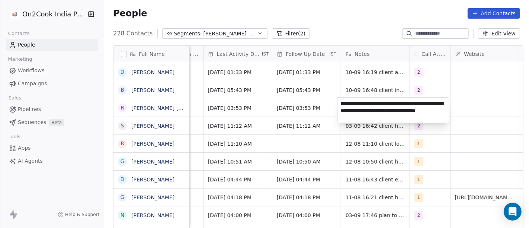
type textarea "**********"
click at [303, 110] on html "On2Cook India Pvt. Ltd. Contacts People Marketing Workflows Campaigns Sales Pip…" at bounding box center [264, 114] width 529 height 228
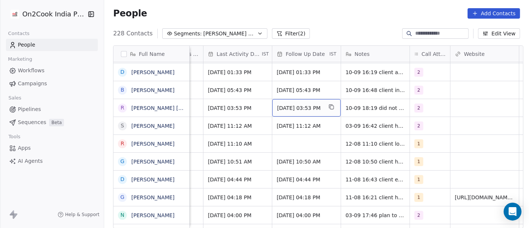
click at [298, 109] on span "14/08/2025 03:53 PM" at bounding box center [299, 107] width 45 height 7
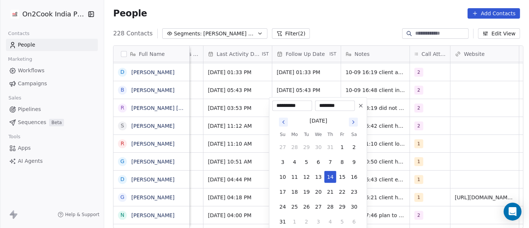
click at [353, 120] on icon "Go to next month" at bounding box center [353, 122] width 6 height 6
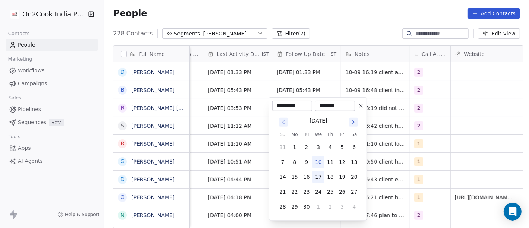
click at [319, 174] on button "17" at bounding box center [318, 177] width 12 height 12
type input "**********"
click at [408, 138] on html "On2Cook India Pvt. Ltd. Contacts People Marketing Workflows Campaigns Sales Pip…" at bounding box center [264, 114] width 529 height 228
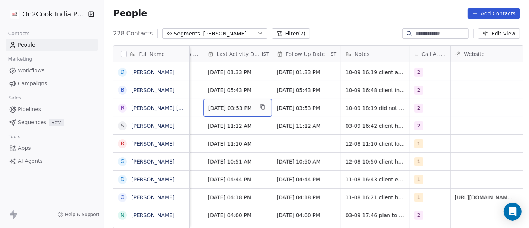
click at [249, 109] on span "Aug 07, 2025 03:53 PM" at bounding box center [230, 107] width 45 height 7
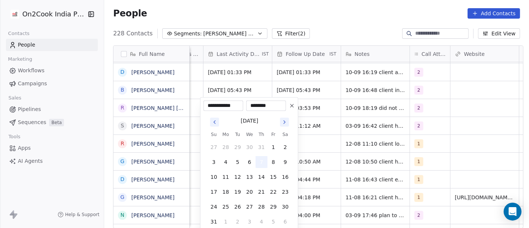
click at [263, 161] on button "7" at bounding box center [261, 162] width 12 height 12
click at [389, 151] on html "On2Cook India Pvt. Ltd. Contacts People Marketing Workflows Campaigns Sales Pip…" at bounding box center [264, 114] width 529 height 228
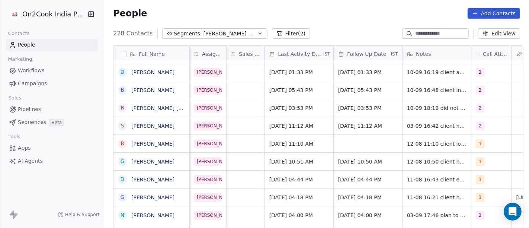
scroll to position [1, 415]
click at [272, 108] on span "Aug 07, 2025 03:53 PM" at bounding box center [292, 107] width 45 height 7
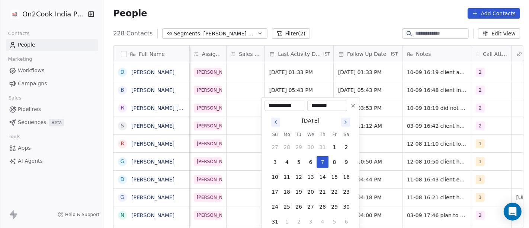
click at [347, 117] on button "Go to next month" at bounding box center [345, 121] width 9 height 9
click at [310, 162] on button "10" at bounding box center [311, 162] width 12 height 12
type input "**********"
click at [399, 136] on html "On2Cook India Pvt. Ltd. Contacts People Marketing Workflows Campaigns Sales Pip…" at bounding box center [264, 114] width 529 height 228
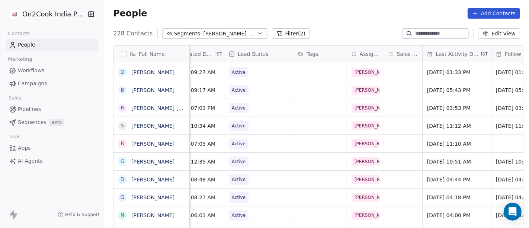
scroll to position [1, 254]
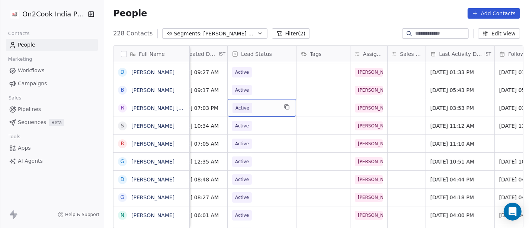
click at [270, 103] on span "Active" at bounding box center [254, 108] width 45 height 10
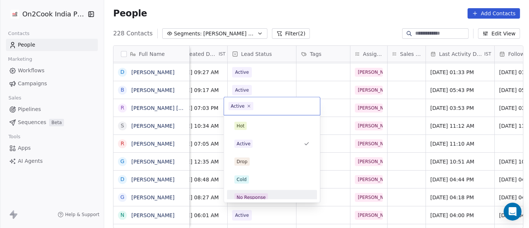
click at [271, 193] on div "No Response" at bounding box center [271, 197] width 75 height 8
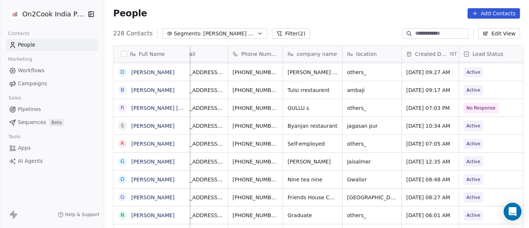
scroll to position [2, 22]
click at [286, 104] on button "grid" at bounding box center [290, 106] width 9 height 9
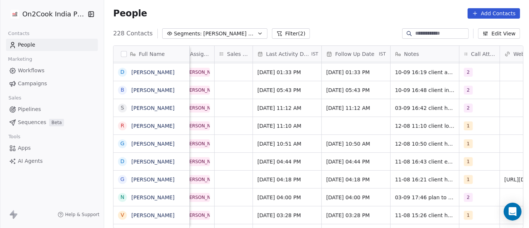
scroll to position [2, 434]
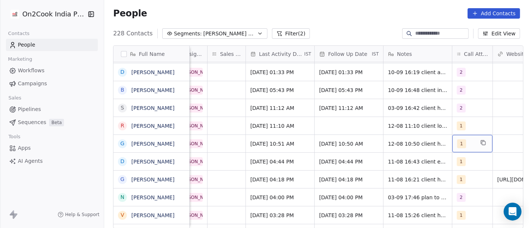
click at [457, 141] on span "1" at bounding box center [461, 143] width 9 height 9
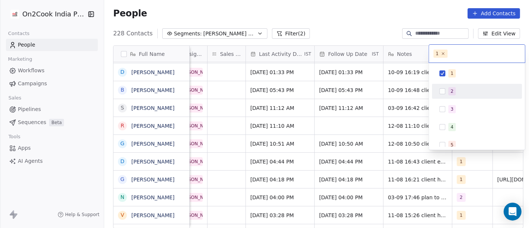
click at [455, 84] on div "2" at bounding box center [477, 91] width 90 height 15
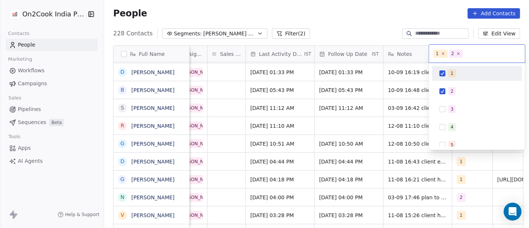
click at [449, 75] on span "1" at bounding box center [451, 73] width 7 height 8
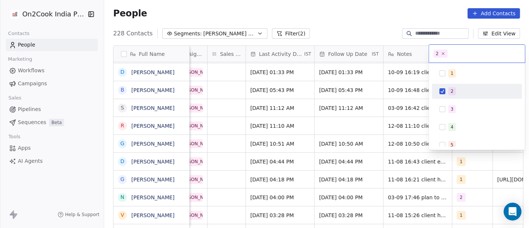
click at [371, 118] on html "On2Cook India Pvt. Ltd. Contacts People Marketing Workflows Campaigns Sales Pip…" at bounding box center [264, 114] width 529 height 228
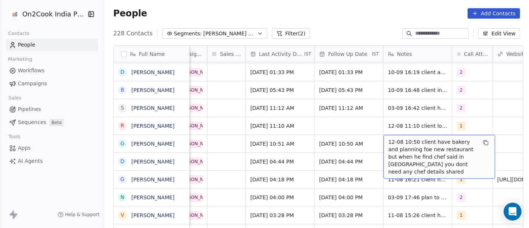
click at [396, 144] on span "12-08 10:50 client have bakery and planning foe new restaurant but when he find…" at bounding box center [432, 156] width 88 height 37
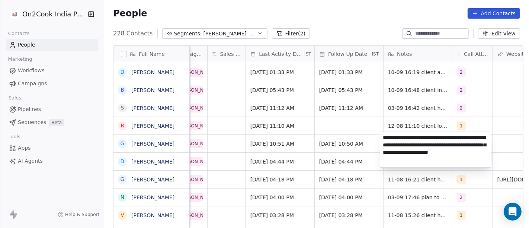
click at [386, 151] on textarea "**********" at bounding box center [435, 149] width 111 height 35
type textarea "**********"
click at [323, 155] on html "On2Cook India Pvt. Ltd. Contacts People Marketing Workflows Campaigns Sales Pip…" at bounding box center [264, 114] width 529 height 228
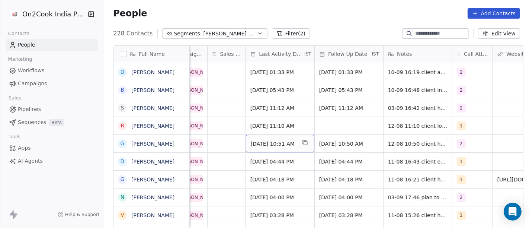
click at [254, 145] on div "Aug 12, 2025 10:51 AM" at bounding box center [280, 143] width 68 height 17
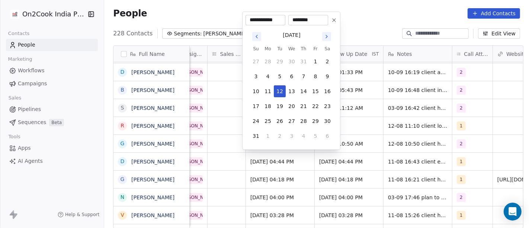
click at [326, 32] on button "Go to next month" at bounding box center [326, 36] width 9 height 9
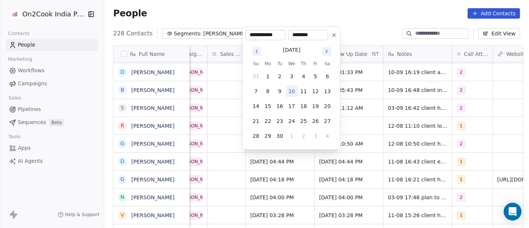
click at [295, 90] on button "10" at bounding box center [292, 91] width 12 height 12
type input "**********"
click at [370, 12] on html "On2Cook India Pvt. Ltd. Contacts People Marketing Workflows Campaigns Sales Pip…" at bounding box center [264, 114] width 529 height 228
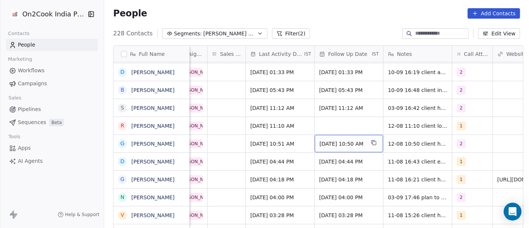
click at [339, 141] on span "19/08/2025 10:50 AM" at bounding box center [341, 143] width 45 height 7
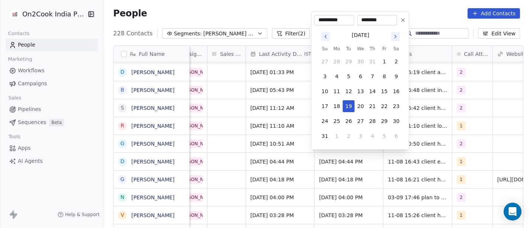
click at [394, 37] on icon "Go to next month" at bounding box center [395, 36] width 6 height 6
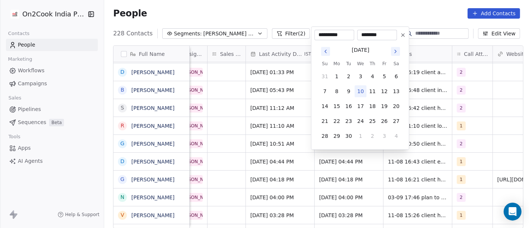
click at [395, 51] on icon "Go to next month" at bounding box center [395, 51] width 1 height 3
click at [318, 51] on div "October 2025 Su Mo Tu We Th Fr Sa 28 29 30 1 2 3 4 5 6 7 8 9 10 11 12 13 14 15 …" at bounding box center [359, 93] width 91 height 106
click at [321, 51] on button "Go to previous month" at bounding box center [325, 51] width 9 height 9
click at [362, 104] on button "17" at bounding box center [360, 106] width 12 height 12
type input "**********"
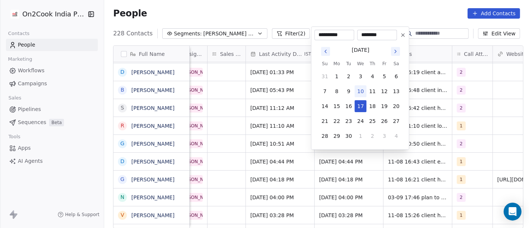
click at [490, 117] on html "On2Cook India Pvt. Ltd. Contacts People Marketing Workflows Campaigns Sales Pip…" at bounding box center [264, 114] width 529 height 228
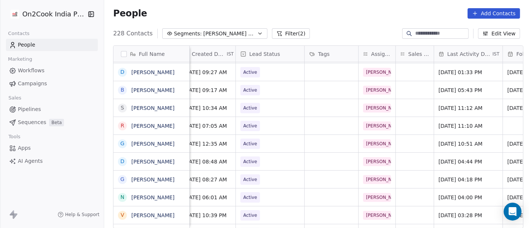
scroll to position [2, 243]
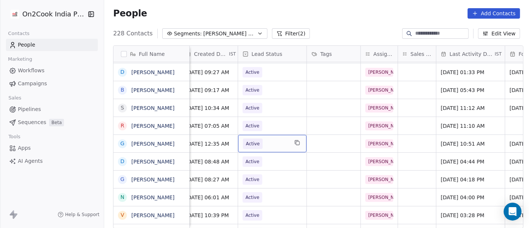
click at [278, 140] on span "Active" at bounding box center [265, 143] width 45 height 10
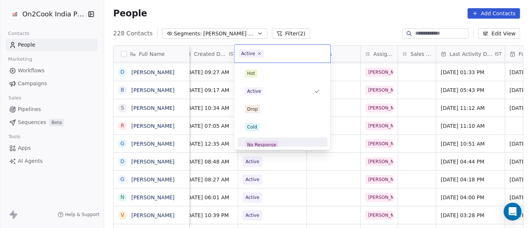
click at [273, 141] on div "No Response" at bounding box center [261, 144] width 29 height 7
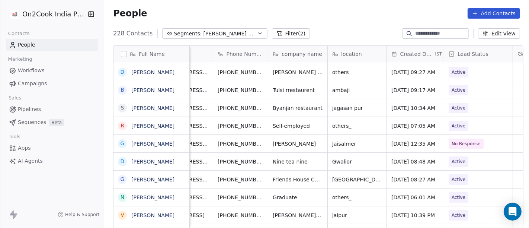
scroll to position [2, 33]
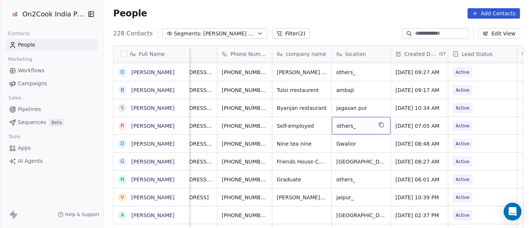
click at [343, 122] on span "others_" at bounding box center [354, 125] width 36 height 7
type textarea "*"
type textarea "******"
click at [317, 127] on html "On2Cook India Pvt. Ltd. Contacts People Marketing Workflows Campaigns Sales Pip…" at bounding box center [264, 114] width 529 height 228
click at [223, 123] on html "On2Cook India Pvt. Ltd. Contacts People Marketing Workflows Campaigns Sales Pip…" at bounding box center [264, 114] width 529 height 228
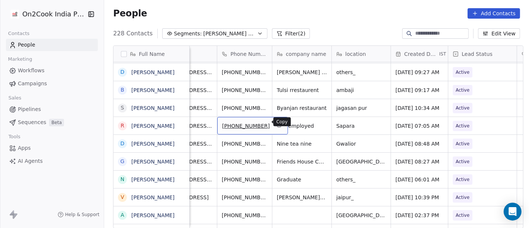
click at [276, 122] on icon "grid" at bounding box center [279, 125] width 6 height 6
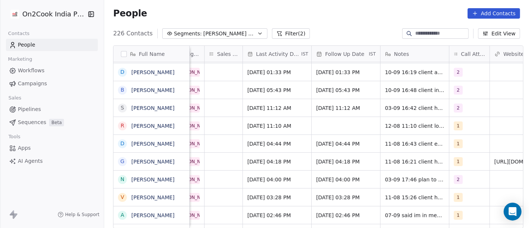
scroll to position [2, 437]
click at [458, 123] on div "1" at bounding box center [461, 125] width 17 height 9
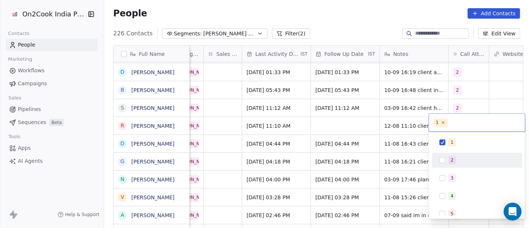
click at [454, 156] on span "2" at bounding box center [451, 160] width 7 height 8
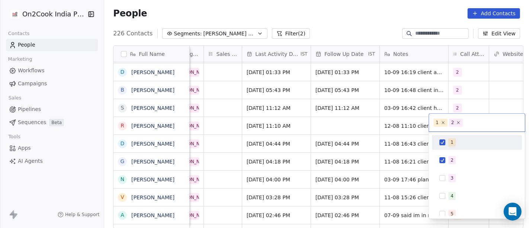
click at [445, 141] on div "1" at bounding box center [477, 142] width 84 height 12
click at [482, 92] on html "On2Cook India Pvt. Ltd. Contacts People Marketing Workflows Campaigns Sales Pip…" at bounding box center [264, 114] width 529 height 228
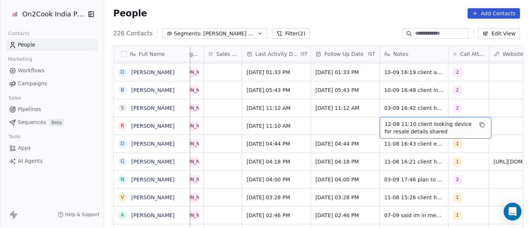
click at [403, 122] on span "12-08 11:10 client looking device for resale details shared" at bounding box center [428, 127] width 88 height 15
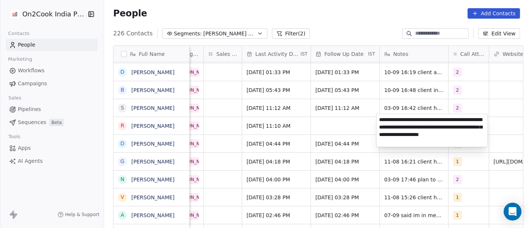
type textarea "**********"
click at [332, 112] on html "On2Cook India Pvt. Ltd. Contacts People Marketing Workflows Campaigns Sales Pip…" at bounding box center [264, 114] width 529 height 228
click at [348, 123] on html "On2Cook India Pvt. Ltd. Contacts People Marketing Workflows Campaigns Sales Pip…" at bounding box center [264, 114] width 529 height 228
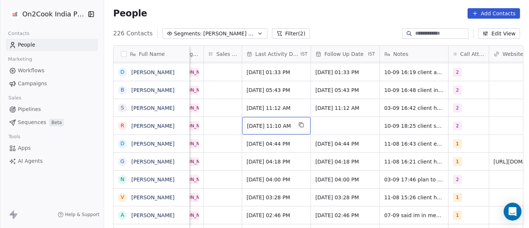
click at [261, 117] on div "Aug 12, 2025 11:10 AM" at bounding box center [276, 125] width 68 height 17
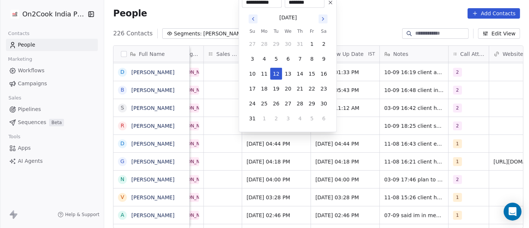
click at [324, 20] on icon "Go to next month" at bounding box center [323, 19] width 6 height 6
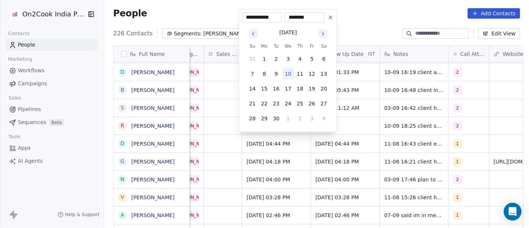
click at [285, 74] on button "10" at bounding box center [288, 74] width 12 height 12
type input "**********"
click at [358, 109] on html "On2Cook India Pvt. Ltd. Contacts People Marketing Workflows Campaigns Sales Pip…" at bounding box center [264, 114] width 529 height 228
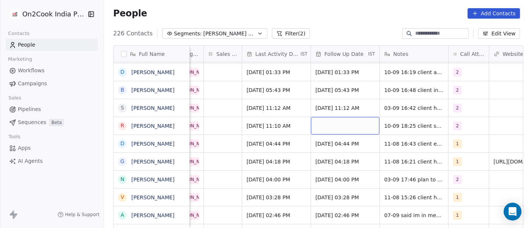
click at [345, 117] on div "grid" at bounding box center [345, 125] width 68 height 17
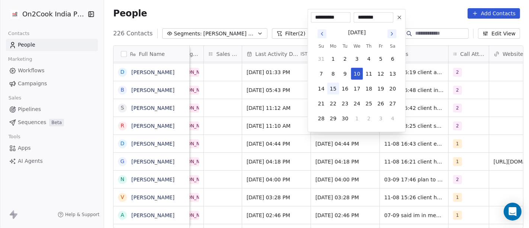
click at [335, 92] on button "15" at bounding box center [333, 89] width 12 height 12
type input "**********"
click at [435, 118] on html "On2Cook India Pvt. Ltd. Contacts People Marketing Workflows Campaigns Sales Pip…" at bounding box center [264, 114] width 529 height 228
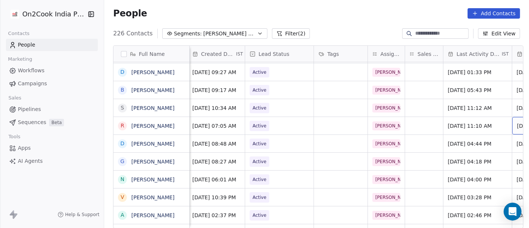
scroll to position [2, 238]
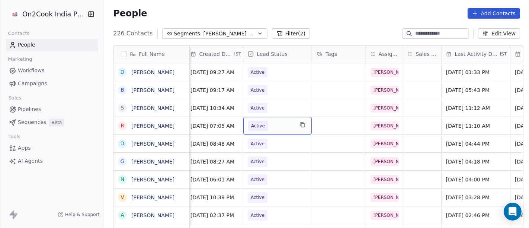
click at [257, 124] on span "Active" at bounding box center [258, 125] width 14 height 7
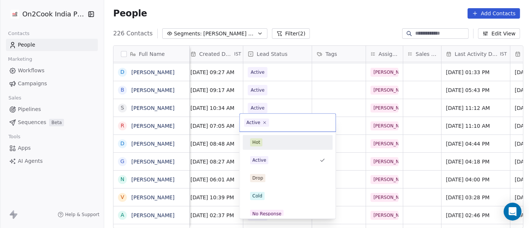
click at [254, 141] on div "Hot" at bounding box center [256, 142] width 8 height 7
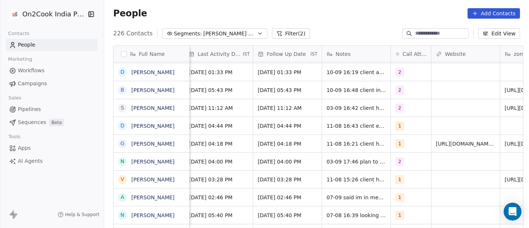
scroll to position [2, 519]
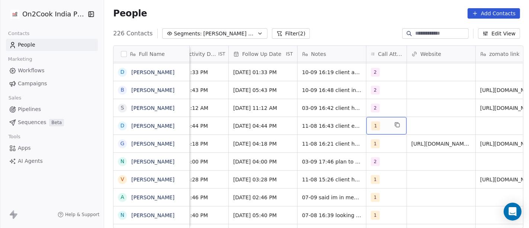
click at [374, 123] on span "1" at bounding box center [375, 125] width 9 height 9
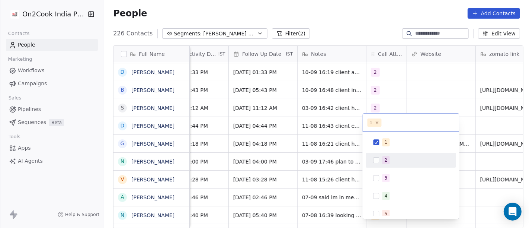
click at [383, 160] on span "2" at bounding box center [385, 160] width 7 height 8
click at [381, 151] on div "1 2 3 4 5 6 7 8 9 10" at bounding box center [411, 222] width 90 height 175
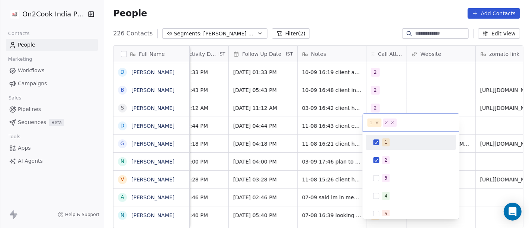
click at [380, 143] on div "1" at bounding box center [411, 142] width 84 height 12
click at [416, 103] on html "On2Cook India Pvt. Ltd. Contacts People Marketing Workflows Campaigns Sales Pip…" at bounding box center [264, 114] width 529 height 228
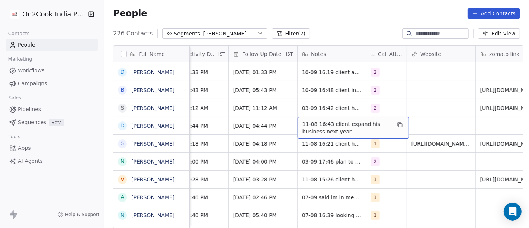
click at [308, 129] on span "11-08 16:43 client expand his business next year" at bounding box center [346, 127] width 88 height 15
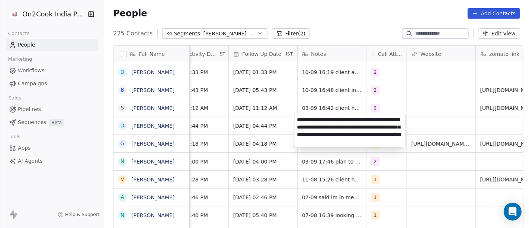
type textarea "**********"
click at [432, 116] on html "On2Cook India Pvt. Ltd. Contacts People Marketing Workflows Campaigns Sales Pip…" at bounding box center [264, 114] width 529 height 228
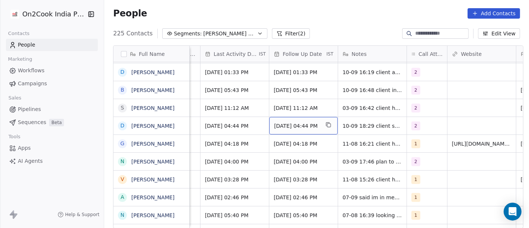
scroll to position [2, 480]
click at [306, 122] on span "18/08/2025 04:44 PM" at bounding box center [295, 125] width 45 height 7
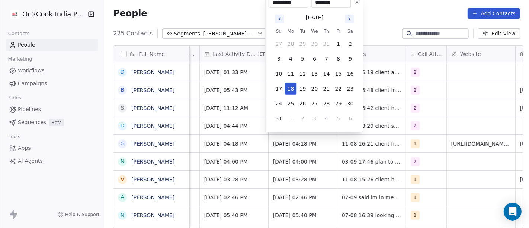
click at [357, 3] on icon at bounding box center [357, 3] width 6 height 6
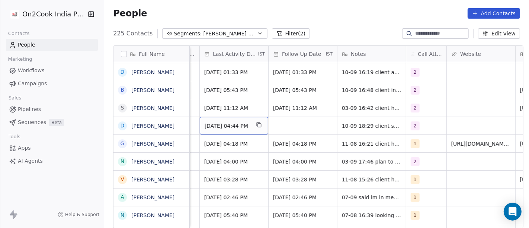
click at [220, 123] on span "Aug 11, 2025 04:44 PM" at bounding box center [227, 125] width 45 height 7
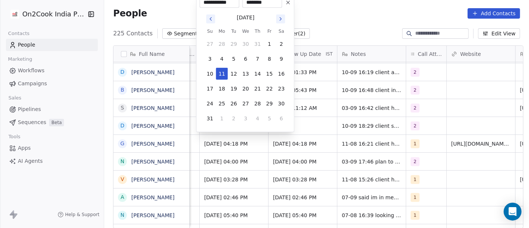
click at [282, 24] on div "August 2025 Su Mo Tu We Th Fr Sa 27 28 29 30 31 1 2 3 4 5 6 7 8 9 10 11 12 13 1…" at bounding box center [245, 68] width 83 height 112
click at [279, 18] on icon "Go to next month" at bounding box center [280, 19] width 6 height 6
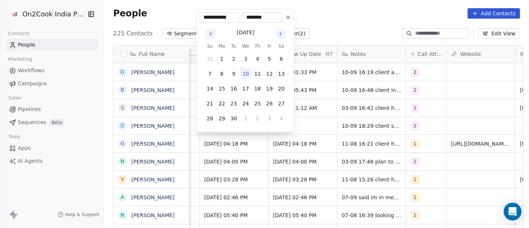
click at [279, 18] on input "********" at bounding box center [262, 17] width 37 height 7
click at [284, 36] on button "Go to next month" at bounding box center [280, 33] width 9 height 9
click at [207, 36] on icon "Go to previous month" at bounding box center [210, 34] width 6 height 6
click at [245, 71] on button "10" at bounding box center [245, 74] width 12 height 12
type input "**********"
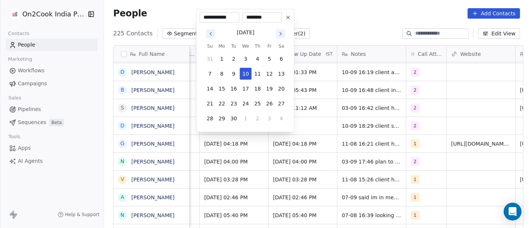
click at [370, 20] on html "On2Cook India Pvt. Ltd. Contacts People Marketing Workflows Campaigns Sales Pip…" at bounding box center [264, 114] width 529 height 228
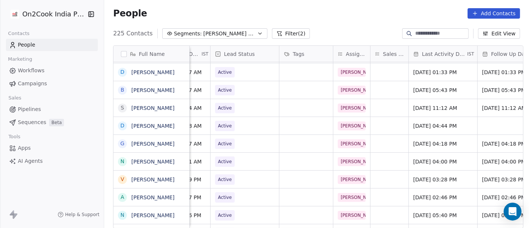
scroll to position [2, 268]
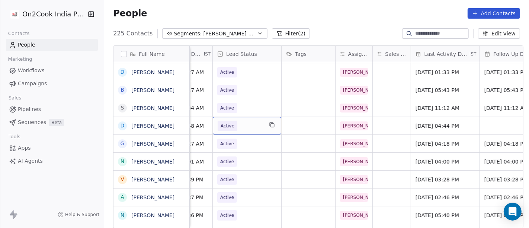
click at [251, 120] on span "Active" at bounding box center [240, 125] width 45 height 10
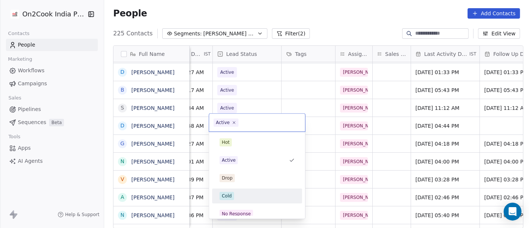
click at [236, 196] on div "Cold" at bounding box center [256, 195] width 75 height 8
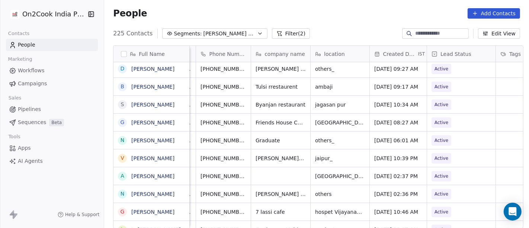
scroll to position [2, 55]
click at [252, 117] on button "grid" at bounding box center [256, 121] width 9 height 9
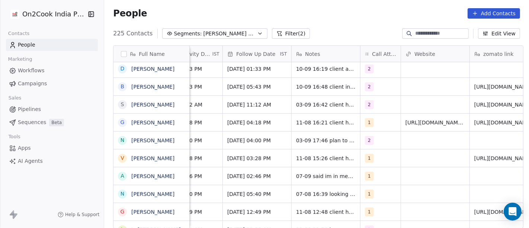
scroll to position [2, 563]
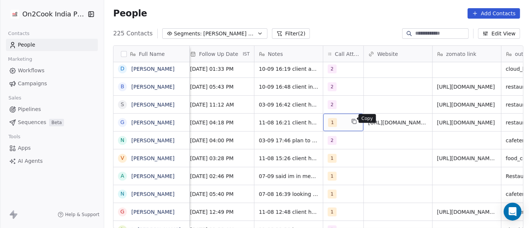
click at [350, 122] on button "grid" at bounding box center [354, 121] width 9 height 9
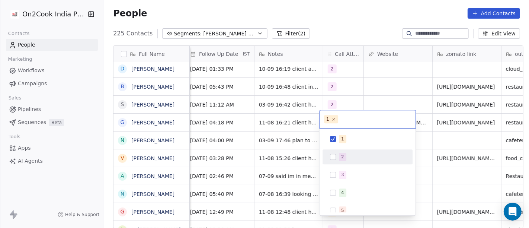
click at [342, 157] on div "2" at bounding box center [342, 156] width 3 height 7
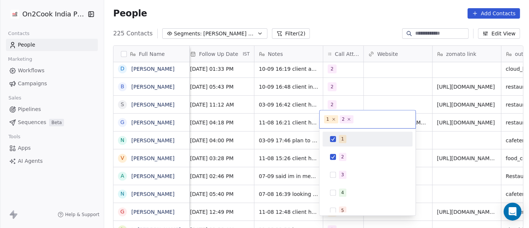
click at [335, 136] on button "Suggestions" at bounding box center [333, 139] width 6 height 6
click at [397, 88] on html "On2Cook India Pvt. Ltd. Contacts People Marketing Workflows Campaigns Sales Pip…" at bounding box center [264, 114] width 529 height 228
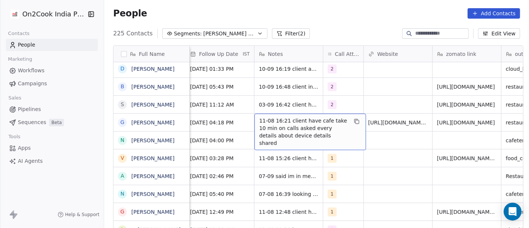
click at [278, 121] on span "11-08 16:21 client have cafe take 10 min on calls asked every details about dev…" at bounding box center [303, 132] width 88 height 30
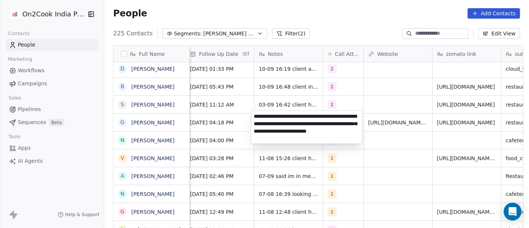
type textarea "**********"
click at [350, 180] on html "On2Cook India Pvt. Ltd. Contacts People Marketing Workflows Campaigns Sales Pip…" at bounding box center [264, 114] width 529 height 228
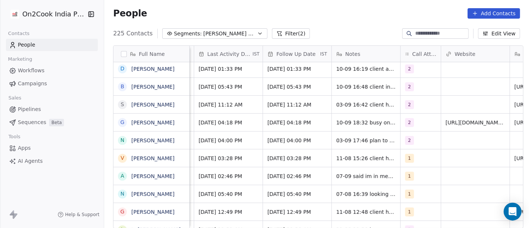
scroll to position [2, 486]
click at [263, 125] on div "18/08/2025 04:18 PM" at bounding box center [297, 121] width 68 height 17
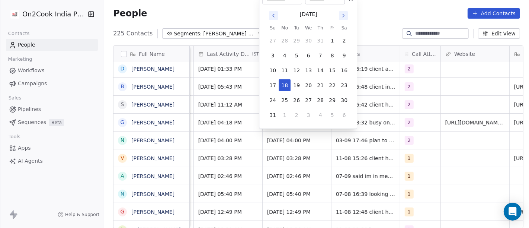
click at [345, 16] on icon "Go to next month" at bounding box center [343, 16] width 6 height 6
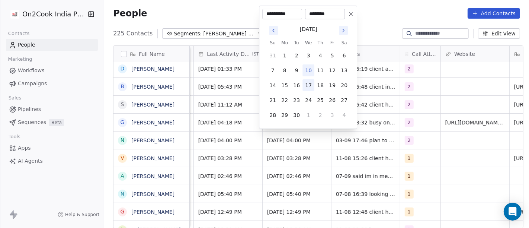
click at [309, 88] on button "17" at bounding box center [308, 85] width 12 height 12
type input "**********"
click at [444, 154] on html "On2Cook India Pvt. Ltd. Contacts People Marketing Workflows Campaigns Sales Pip…" at bounding box center [264, 114] width 529 height 228
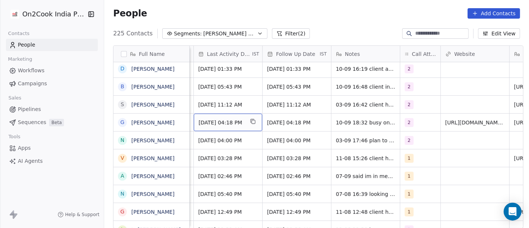
click at [213, 120] on span "Sep 01, 2025 04:18 PM" at bounding box center [221, 122] width 45 height 7
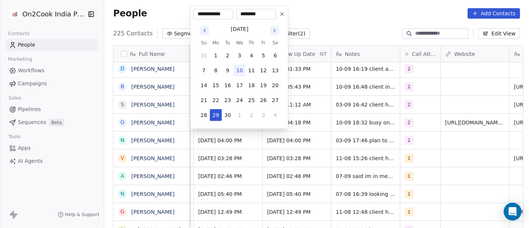
click at [235, 71] on button "10" at bounding box center [240, 70] width 12 height 12
type input "**********"
click at [313, 19] on html "On2Cook India Pvt. Ltd. Contacts People Marketing Workflows Campaigns Sales Pip…" at bounding box center [264, 114] width 529 height 228
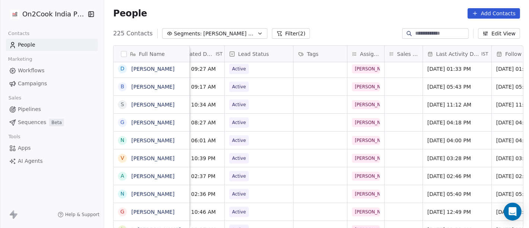
scroll to position [2, 255]
click at [258, 122] on span "Active" at bounding box center [253, 122] width 45 height 10
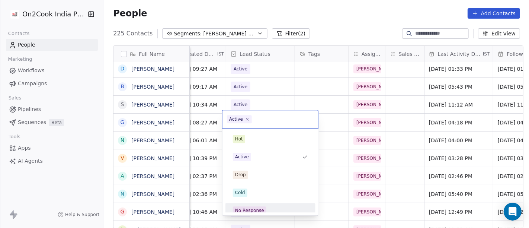
click at [264, 210] on span "No Response" at bounding box center [249, 210] width 33 height 8
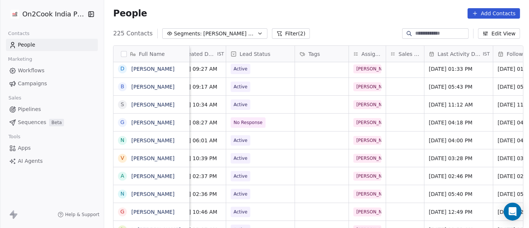
click at [329, 23] on div "People Add Contacts" at bounding box center [316, 13] width 425 height 28
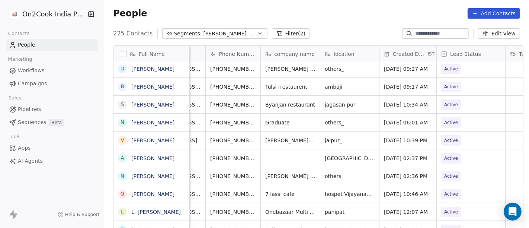
scroll to position [2, 44]
click at [264, 118] on icon "grid" at bounding box center [267, 121] width 6 height 6
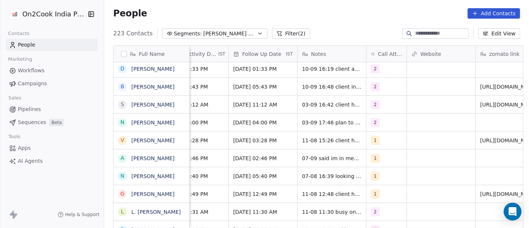
scroll to position [2, 519]
click at [394, 122] on button "grid" at bounding box center [397, 121] width 9 height 9
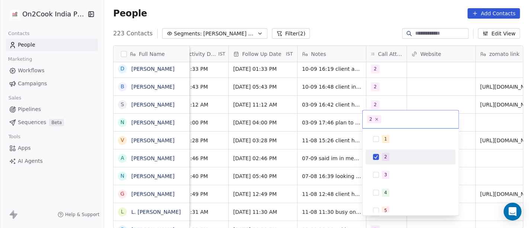
click at [320, 123] on html "On2Cook India Pvt. Ltd. Contacts People Marketing Workflows Campaigns Sales Pip…" at bounding box center [264, 114] width 529 height 228
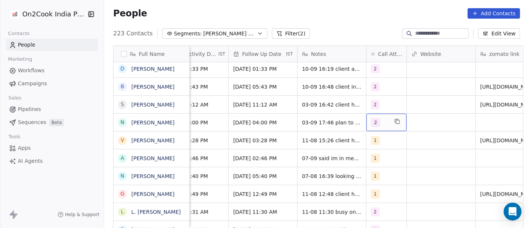
click at [383, 118] on div "2" at bounding box center [379, 122] width 17 height 9
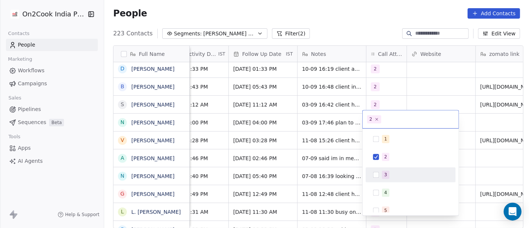
click at [388, 173] on span "3" at bounding box center [385, 174] width 7 height 8
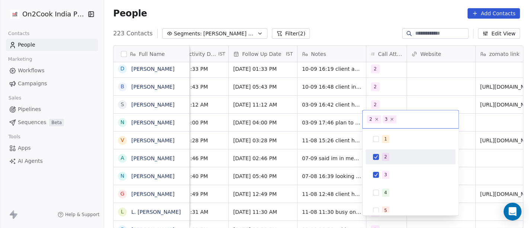
click at [383, 158] on span "2" at bounding box center [385, 156] width 7 height 8
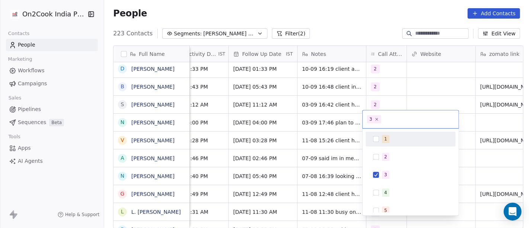
click at [424, 99] on html "On2Cook India Pvt. Ltd. Contacts People Marketing Workflows Campaigns Sales Pip…" at bounding box center [264, 114] width 529 height 228
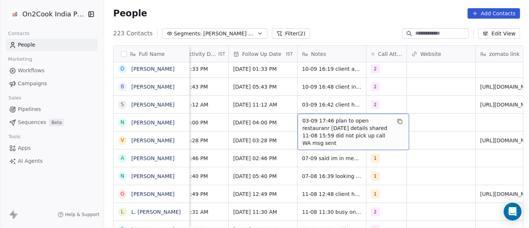
click at [303, 124] on span "03-09 17:46 plan to open restauranr in 1 month details shared 11-08 15:59 did n…" at bounding box center [346, 132] width 88 height 30
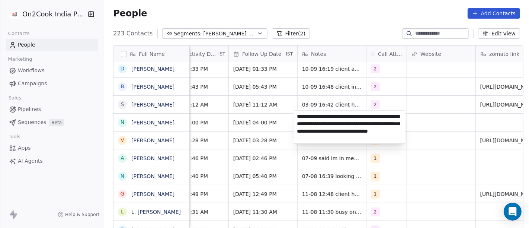
type textarea "**********"
click at [424, 195] on html "On2Cook India Pvt. Ltd. Contacts People Marketing Workflows Campaigns Sales Pip…" at bounding box center [264, 114] width 529 height 228
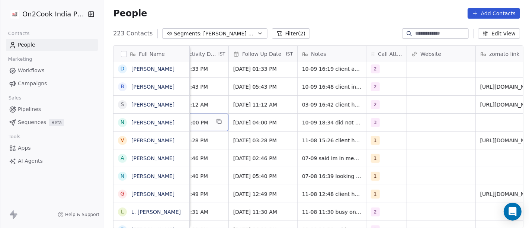
scroll to position [2, 490]
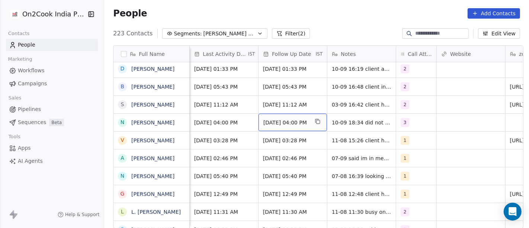
click at [278, 123] on div "18/08/2025 04:00 PM" at bounding box center [292, 121] width 68 height 17
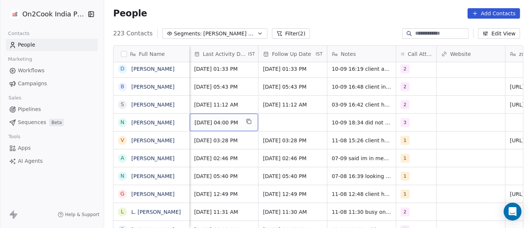
click at [232, 119] on span "Aug 11, 2025 04:00 PM" at bounding box center [216, 122] width 45 height 7
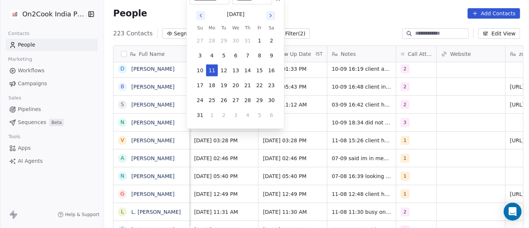
click at [271, 13] on icon "Go to next month" at bounding box center [271, 16] width 6 height 6
click at [235, 71] on button "10" at bounding box center [236, 70] width 12 height 12
type input "**********"
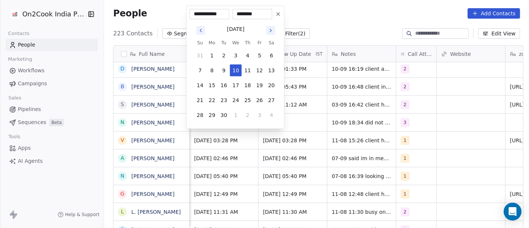
click at [290, 119] on html "On2Cook India Pvt. Ltd. Contacts People Marketing Workflows Campaigns Sales Pip…" at bounding box center [264, 114] width 529 height 228
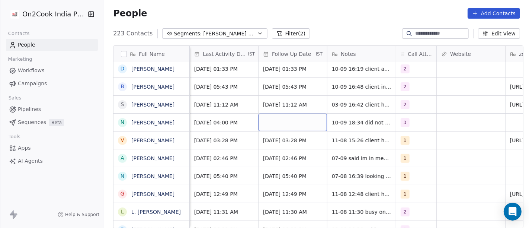
click at [285, 118] on div "grid" at bounding box center [292, 121] width 68 height 17
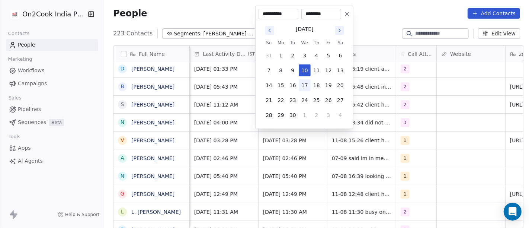
click at [305, 87] on button "17" at bounding box center [305, 85] width 12 height 12
type input "**********"
click at [392, 16] on html "On2Cook India Pvt. Ltd. Contacts People Marketing Workflows Campaigns Sales Pip…" at bounding box center [264, 114] width 529 height 228
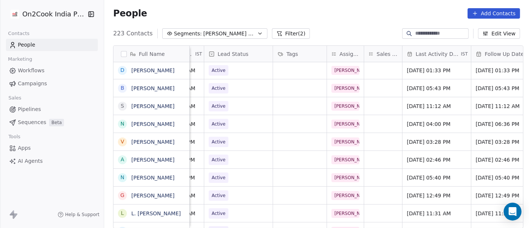
scroll to position [2, 276]
click at [228, 123] on span "Active" at bounding box center [232, 124] width 45 height 10
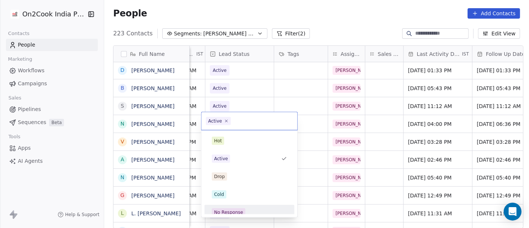
click at [235, 211] on div "No Response" at bounding box center [228, 212] width 29 height 7
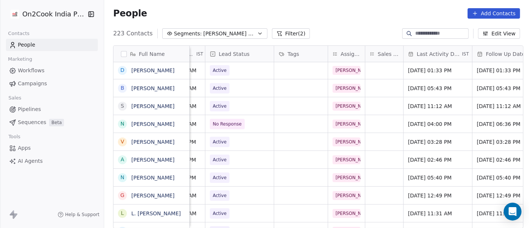
click at [336, 20] on div "People Add Contacts" at bounding box center [316, 13] width 425 height 28
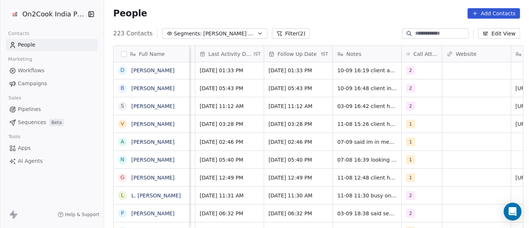
scroll to position [2, 485]
click at [427, 102] on button "grid" at bounding box center [431, 104] width 9 height 9
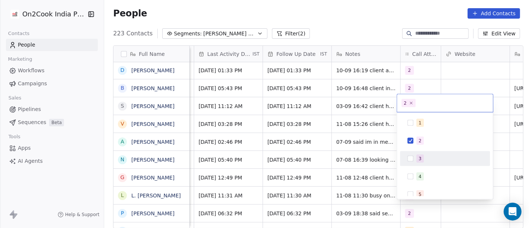
drag, startPoint x: 418, startPoint y: 155, endPoint x: 413, endPoint y: 136, distance: 19.7
click at [418, 155] on div "3" at bounding box center [419, 158] width 3 height 7
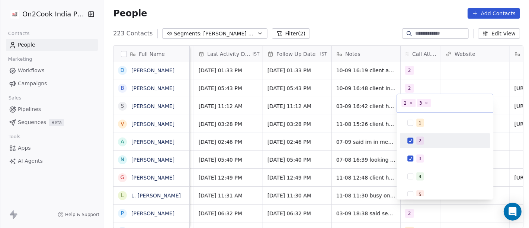
click at [416, 136] on span "2" at bounding box center [419, 140] width 7 height 8
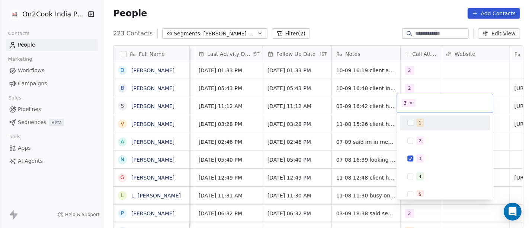
click at [460, 88] on html "On2Cook India Pvt. Ltd. Contacts People Marketing Workflows Campaigns Sales Pip…" at bounding box center [264, 114] width 529 height 228
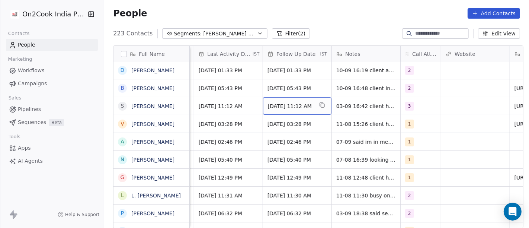
click at [292, 106] on span "10/09/2025 11:12 AM" at bounding box center [290, 105] width 45 height 7
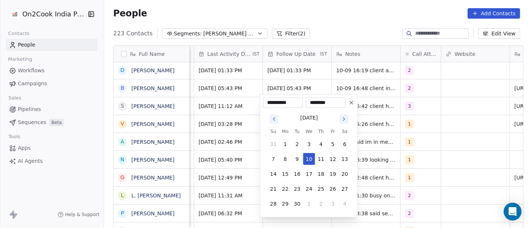
click at [342, 119] on icon "Go to next month" at bounding box center [344, 119] width 6 height 6
click at [274, 120] on icon "Go to previous month" at bounding box center [274, 119] width 6 height 6
click at [308, 171] on button "17" at bounding box center [309, 174] width 12 height 12
type input "**********"
click at [388, 104] on html "On2Cook India Pvt. Ltd. Contacts People Marketing Workflows Campaigns Sales Pip…" at bounding box center [264, 114] width 529 height 228
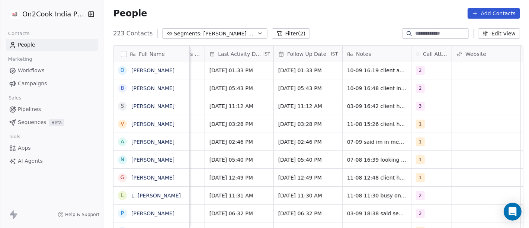
scroll to position [2, 470]
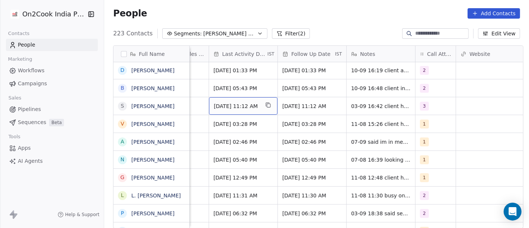
click at [245, 104] on span "Sep 03, 2025 11:12 AM" at bounding box center [236, 105] width 45 height 7
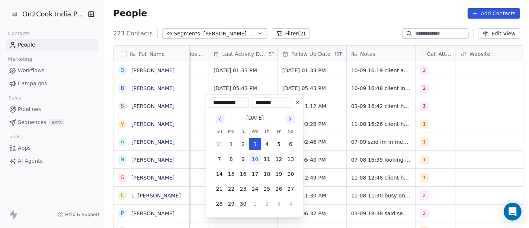
click at [254, 160] on button "10" at bounding box center [255, 159] width 12 height 12
type input "**********"
click at [322, 140] on html "On2Cook India Pvt. Ltd. Contacts People Marketing Workflows Campaigns Sales Pip…" at bounding box center [264, 114] width 529 height 228
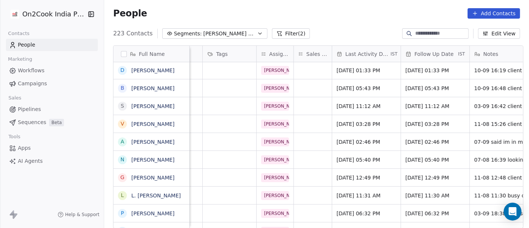
scroll to position [3, 350]
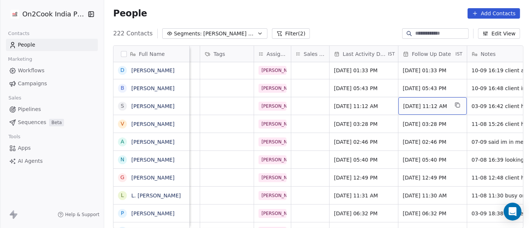
click at [413, 103] on span "17/09/2025 11:12 AM" at bounding box center [425, 105] width 45 height 7
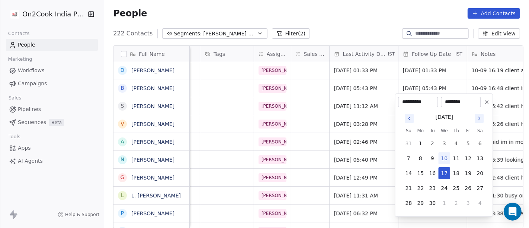
click at [485, 100] on icon at bounding box center [486, 101] width 3 height 3
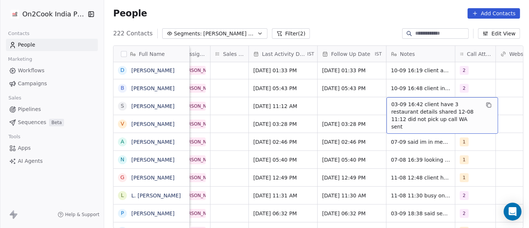
scroll to position [3, 437]
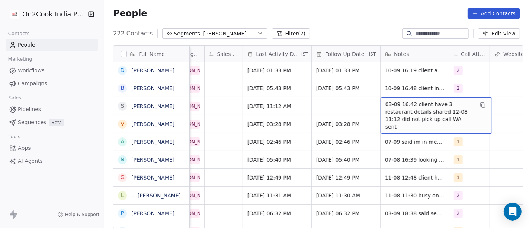
click at [428, 104] on span "03-09 16:42 client have 3 restaurant details shared 12-08 11:12 did not pick up…" at bounding box center [429, 115] width 88 height 30
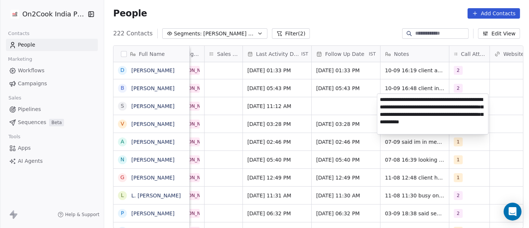
type textarea "**********"
click at [321, 103] on html "On2Cook India Pvt. Ltd. Contacts People Marketing Workflows Campaigns Sales Pip…" at bounding box center [264, 114] width 529 height 228
click at [226, 102] on html "On2Cook India Pvt. Ltd. Contacts People Marketing Workflows Campaigns Sales Pip…" at bounding box center [264, 114] width 529 height 228
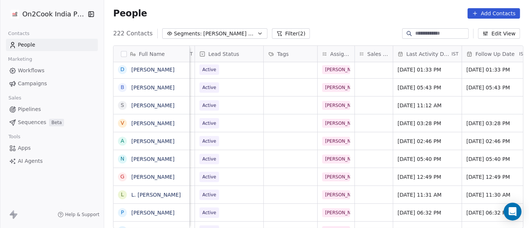
scroll to position [3, 271]
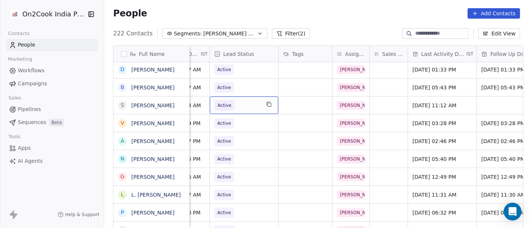
click at [218, 102] on span "Active" at bounding box center [225, 105] width 14 height 7
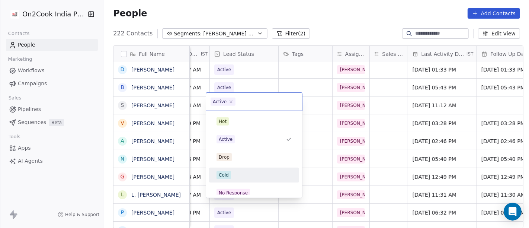
click at [244, 174] on div "Cold" at bounding box center [253, 175] width 75 height 8
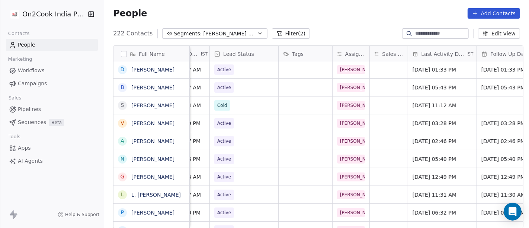
click at [318, 24] on div "People Add Contacts" at bounding box center [316, 13] width 425 height 28
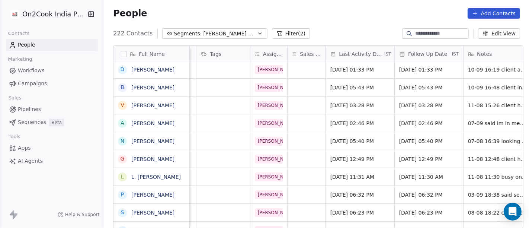
scroll to position [3, 464]
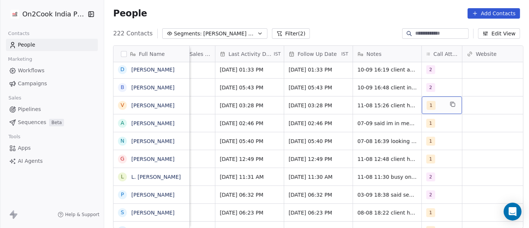
click at [422, 101] on div "1" at bounding box center [442, 104] width 40 height 17
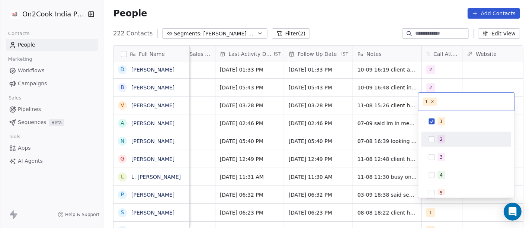
click at [438, 141] on span "2" at bounding box center [440, 139] width 7 height 8
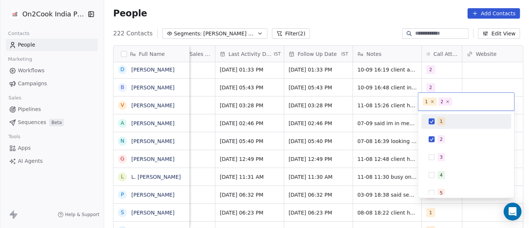
click at [431, 125] on div "1" at bounding box center [466, 121] width 84 height 12
click at [376, 40] on html "On2Cook India Pvt. Ltd. Contacts People Marketing Workflows Campaigns Sales Pip…" at bounding box center [264, 114] width 529 height 228
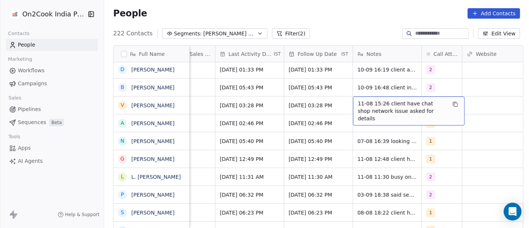
click at [383, 96] on div "11-08 15:26 client have chat shop network issue asked for details" at bounding box center [409, 110] width 112 height 29
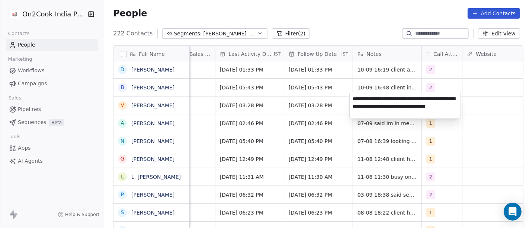
type textarea "**********"
click at [385, 140] on html "On2Cook India Pvt. Ltd. Contacts People Marketing Workflows Campaigns Sales Pip…" at bounding box center [264, 114] width 529 height 228
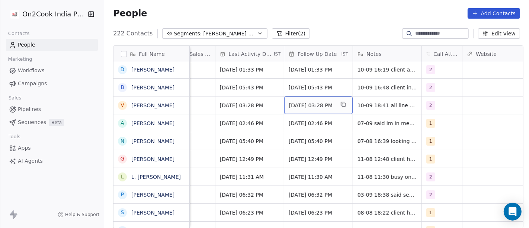
click at [310, 102] on span "18/08/2025 03:28 PM" at bounding box center [311, 105] width 45 height 7
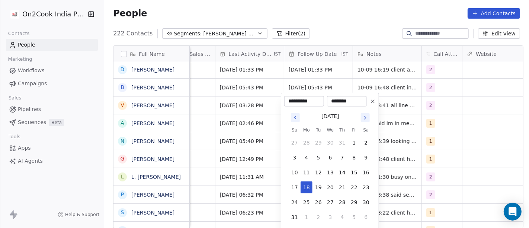
click at [364, 119] on icon "Go to next month" at bounding box center [365, 118] width 6 height 6
click at [333, 170] on button "17" at bounding box center [330, 172] width 12 height 12
type input "**********"
click at [435, 161] on html "On2Cook India Pvt. Ltd. Contacts People Marketing Workflows Campaigns Sales Pip…" at bounding box center [264, 114] width 529 height 228
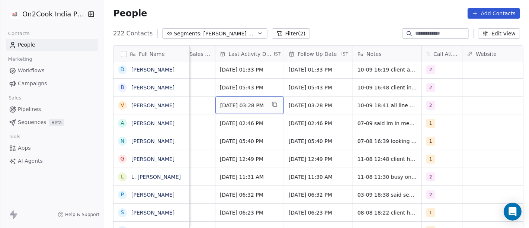
click at [238, 106] on div "Aug 11, 2025 03:28 PM" at bounding box center [249, 104] width 68 height 17
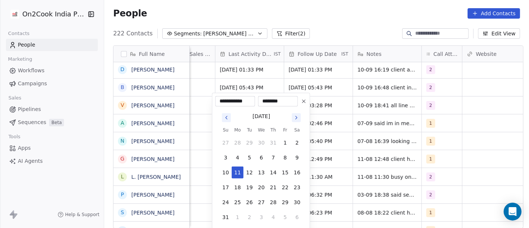
click at [296, 115] on icon "Go to next month" at bounding box center [296, 118] width 6 height 6
click at [260, 160] on button "10" at bounding box center [261, 157] width 12 height 12
type input "**********"
click at [368, 153] on html "On2Cook India Pvt. Ltd. Contacts People Marketing Workflows Campaigns Sales Pip…" at bounding box center [264, 114] width 529 height 228
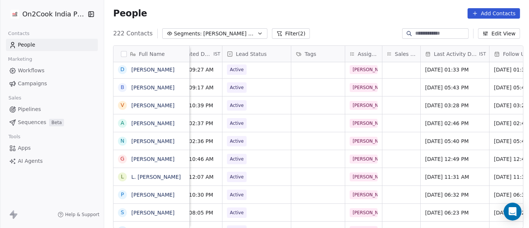
scroll to position [3, 252]
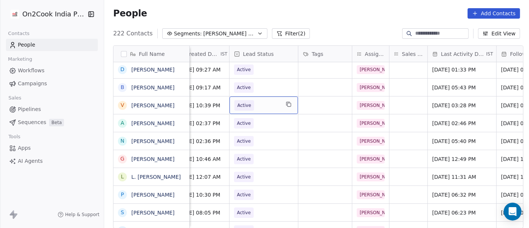
click at [240, 100] on span "Active" at bounding box center [244, 105] width 20 height 10
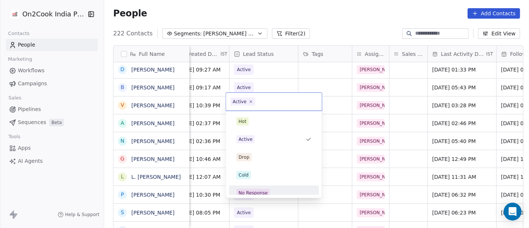
click at [258, 193] on div "No Response" at bounding box center [252, 192] width 29 height 7
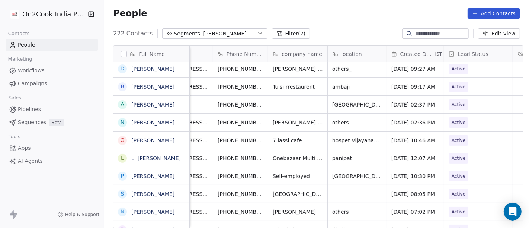
scroll to position [3, 0]
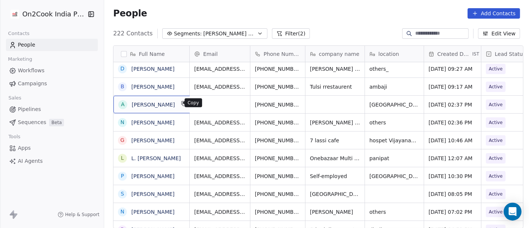
click at [180, 107] on button "grid" at bounding box center [184, 103] width 9 height 9
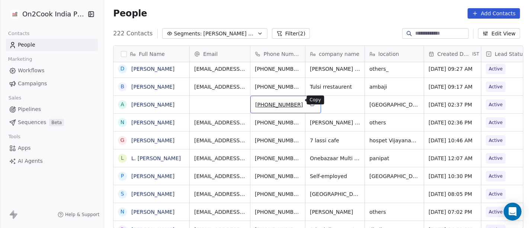
click at [309, 100] on icon "grid" at bounding box center [312, 103] width 6 height 6
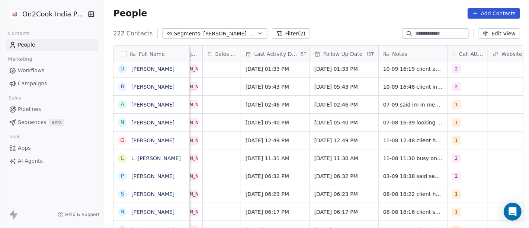
scroll to position [3, 449]
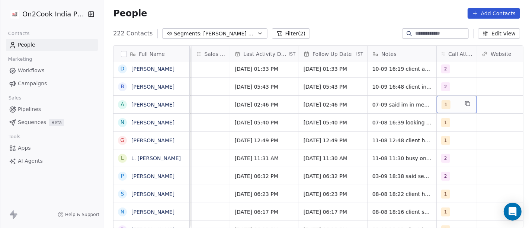
click at [439, 106] on div "1" at bounding box center [457, 104] width 40 height 17
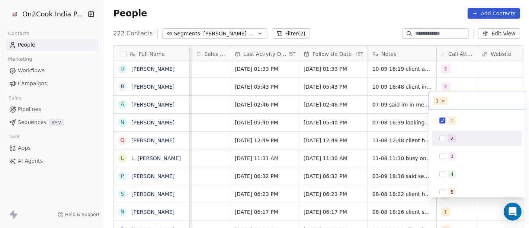
click at [445, 141] on button "Suggestions" at bounding box center [442, 138] width 6 height 6
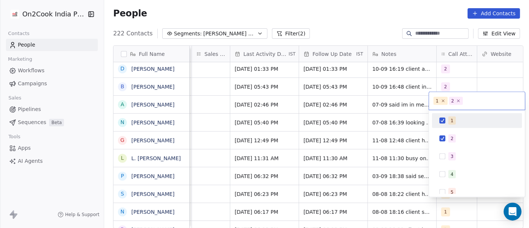
click at [451, 118] on div "1" at bounding box center [451, 120] width 3 height 7
click at [471, 70] on html "On2Cook India Pvt. Ltd. Contacts People Marketing Workflows Campaigns Sales Pip…" at bounding box center [264, 114] width 529 height 228
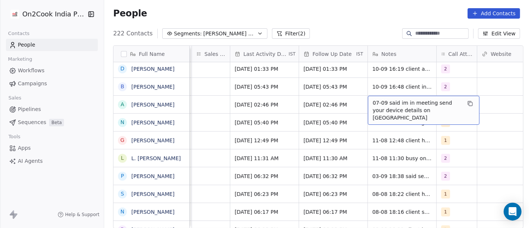
click at [411, 103] on span "07-09 said im in meeting send your device details on WA" at bounding box center [417, 110] width 88 height 22
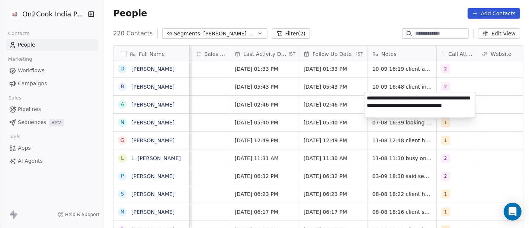
type textarea "**********"
click at [398, 149] on html "On2Cook India Pvt. Ltd. Contacts People Marketing Workflows Campaigns Sales Pip…" at bounding box center [264, 114] width 529 height 228
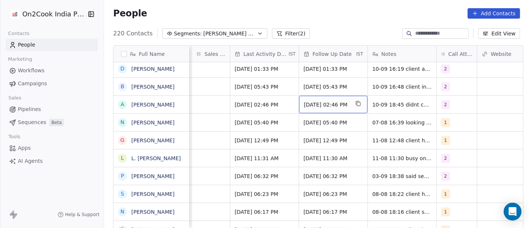
click at [328, 105] on div "14/08/2025 02:46 PM" at bounding box center [333, 104] width 68 height 17
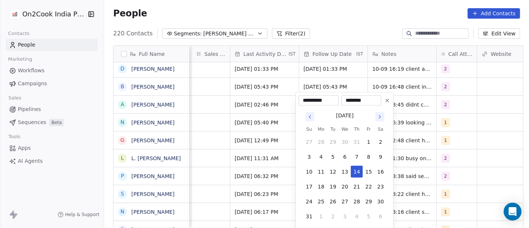
click at [380, 115] on icon "Go to next month" at bounding box center [380, 117] width 6 height 6
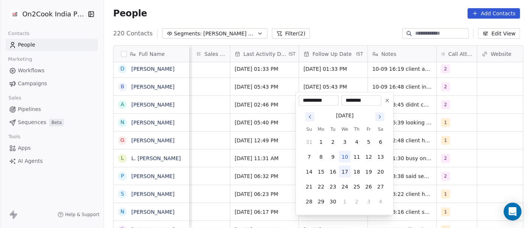
click at [343, 172] on button "17" at bounding box center [345, 171] width 12 height 12
type input "**********"
click at [432, 172] on html "On2Cook India Pvt. Ltd. Contacts People Marketing Workflows Campaigns Sales Pip…" at bounding box center [264, 114] width 529 height 228
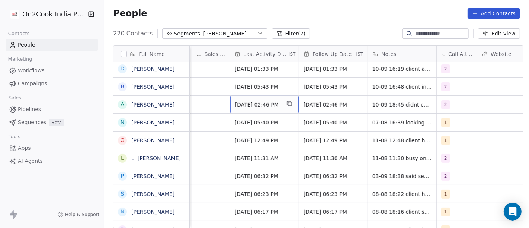
click at [260, 104] on span "[DATE] 02:46 PM" at bounding box center [257, 104] width 45 height 7
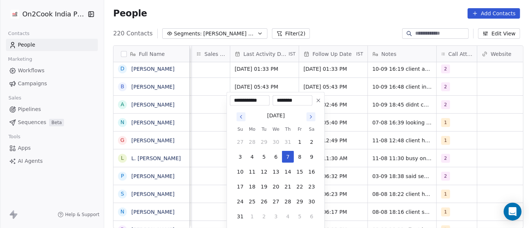
click at [311, 117] on icon "Go to next month" at bounding box center [311, 117] width 6 height 6
click at [274, 157] on button "10" at bounding box center [276, 157] width 12 height 12
type input "**********"
click at [362, 153] on html "On2Cook India Pvt. Ltd. Contacts People Marketing Workflows Campaigns Sales Pip…" at bounding box center [264, 114] width 529 height 228
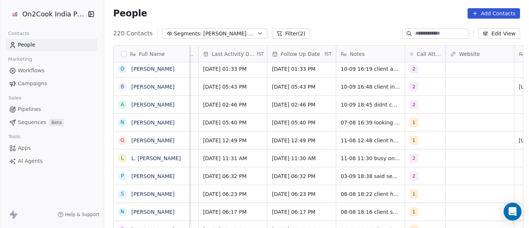
scroll to position [3, 481]
click at [423, 123] on div "1" at bounding box center [425, 121] width 40 height 17
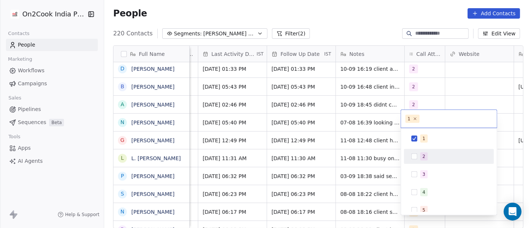
click at [417, 160] on div "2" at bounding box center [449, 156] width 84 height 12
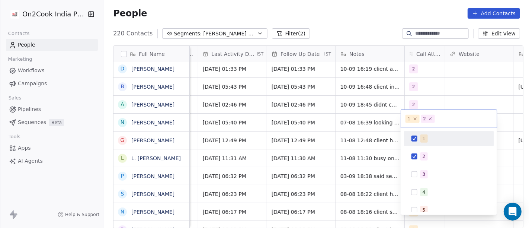
click at [413, 142] on div "1" at bounding box center [449, 138] width 84 height 12
click at [353, 113] on html "On2Cook India Pvt. Ltd. Contacts People Marketing Workflows Campaigns Sales Pip…" at bounding box center [264, 114] width 529 height 228
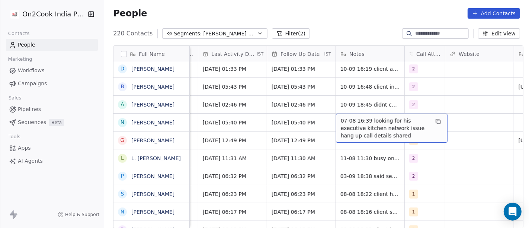
click at [354, 117] on span "07-08 16:39 looking for his executive kitchen network issue hang up call detail…" at bounding box center [385, 128] width 88 height 22
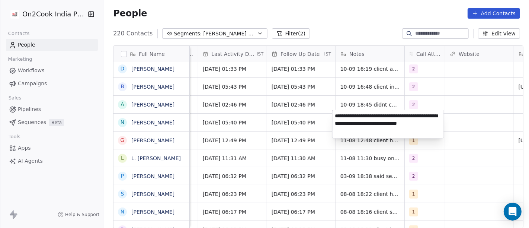
click at [288, 117] on html "On2Cook India Pvt. Ltd. Contacts People Marketing Workflows Campaigns Sales Pip…" at bounding box center [264, 114] width 529 height 228
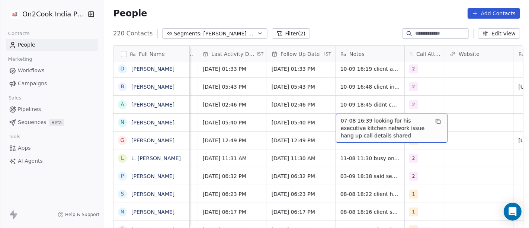
click at [369, 122] on span "07-08 16:39 looking for his executive kitchen network issue hang up call detail…" at bounding box center [385, 128] width 88 height 22
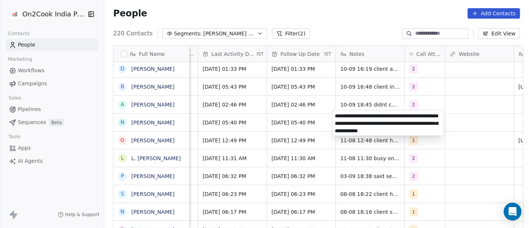
type textarea "**********"
click at [456, 173] on html "On2Cook India Pvt. Ltd. Contacts People Marketing Workflows Campaigns Sales Pip…" at bounding box center [264, 114] width 529 height 228
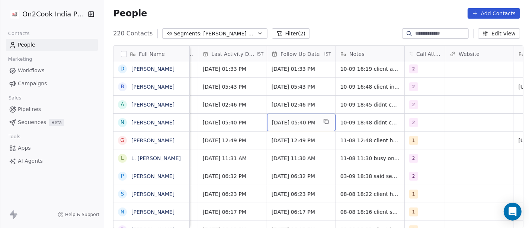
click at [298, 119] on span "14/08/2025 05:40 PM" at bounding box center [294, 122] width 45 height 7
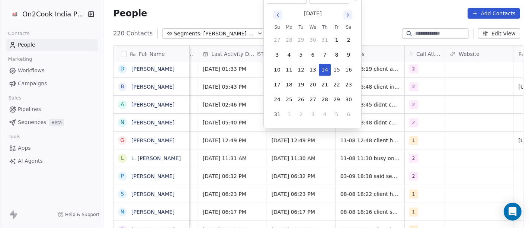
click at [346, 14] on icon "Go to next month" at bounding box center [348, 15] width 6 height 6
click at [316, 87] on button "17" at bounding box center [313, 84] width 12 height 12
type input "**********"
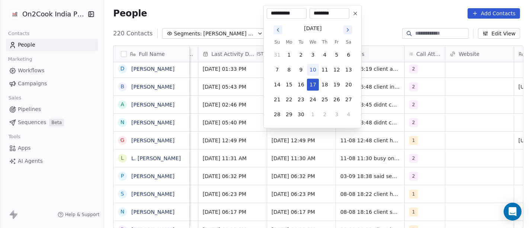
click at [437, 153] on html "On2Cook India Pvt. Ltd. Contacts People Marketing Workflows Campaigns Sales Pip…" at bounding box center [264, 114] width 529 height 228
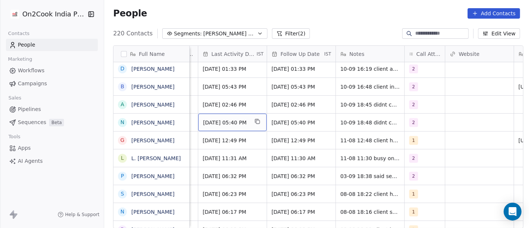
click at [216, 123] on div "Aug 07, 2025 05:40 PM" at bounding box center [232, 121] width 68 height 17
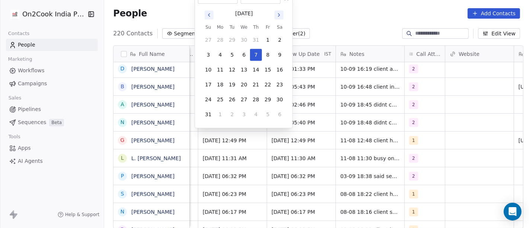
click at [278, 19] on button "Go to next month" at bounding box center [278, 14] width 9 height 9
click at [244, 67] on button "10" at bounding box center [244, 70] width 12 height 12
type input "**********"
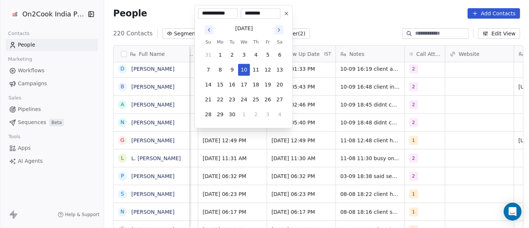
click at [371, 115] on html "On2Cook India Pvt. Ltd. Contacts People Marketing Workflows Campaigns Sales Pip…" at bounding box center [264, 114] width 529 height 228
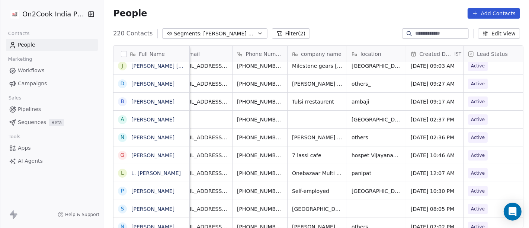
scroll to position [3, 17]
click at [292, 133] on icon "grid" at bounding box center [295, 136] width 6 height 6
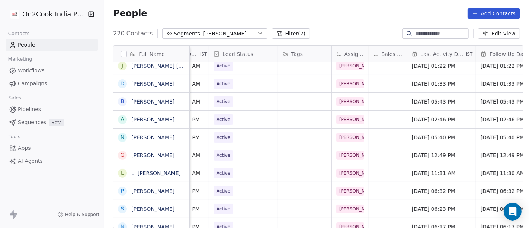
scroll to position [3, 284]
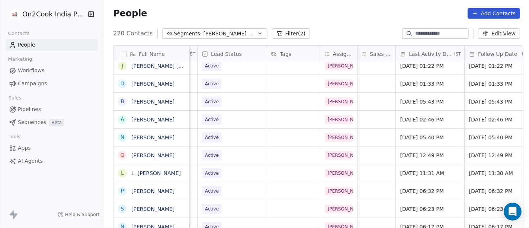
click at [342, 23] on div "People Add Contacts" at bounding box center [316, 13] width 425 height 28
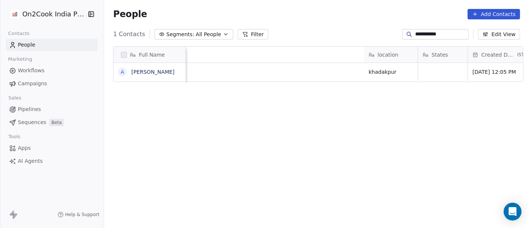
scroll to position [194, 422]
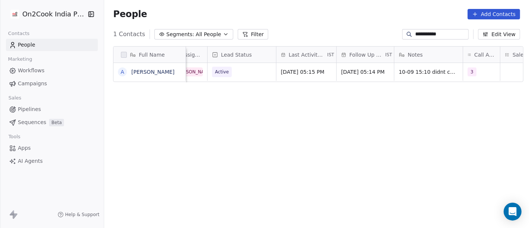
click at [461, 33] on input "**********" at bounding box center [441, 33] width 52 height 7
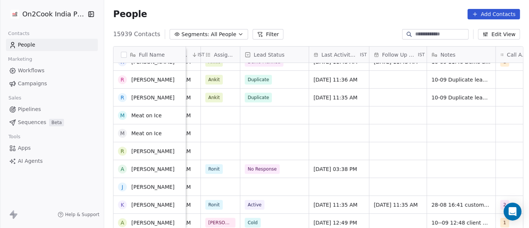
scroll to position [0, 0]
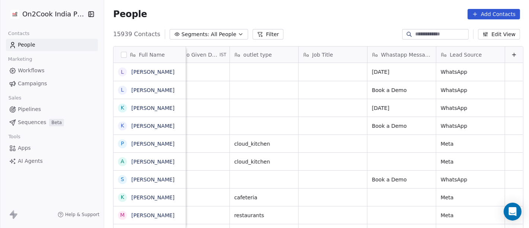
click at [415, 30] on input at bounding box center [441, 33] width 52 height 7
paste input "**********"
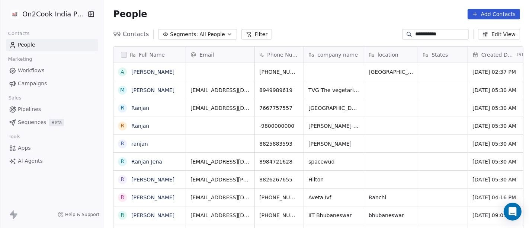
scroll to position [194, 422]
type input "**********"
click at [313, 71] on icon "grid" at bounding box center [316, 71] width 6 height 6
click at [352, 23] on div "People Add Contacts" at bounding box center [316, 14] width 425 height 28
click at [361, 22] on div "People Add Contacts" at bounding box center [316, 14] width 425 height 28
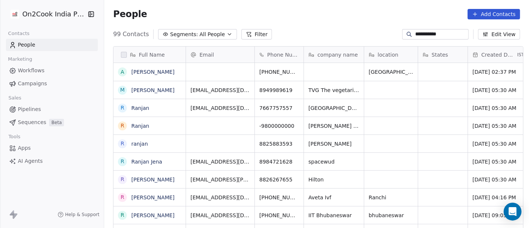
click at [342, 21] on div "People Add Contacts" at bounding box center [316, 14] width 425 height 28
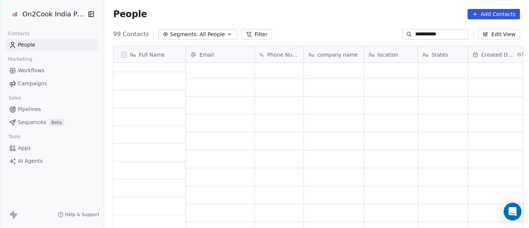
scroll to position [1198, 0]
